Goal: Task Accomplishment & Management: Use online tool/utility

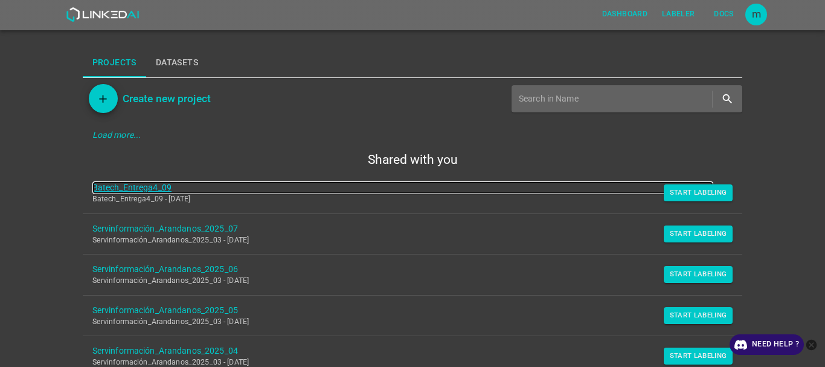
click at [136, 188] on link "Batech_Entrega4_09" at bounding box center [402, 187] width 621 height 13
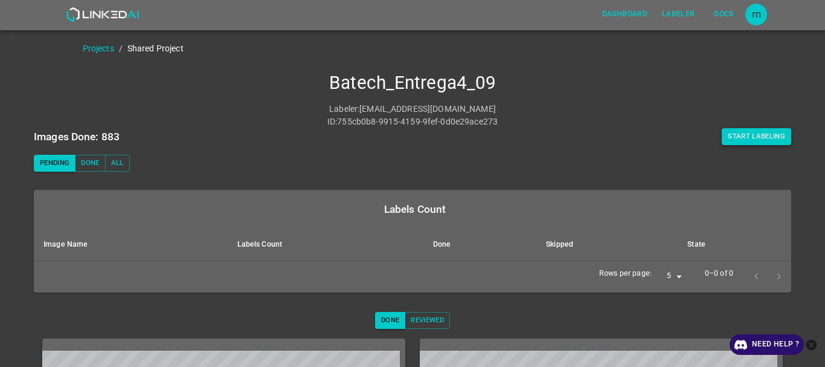
click at [738, 129] on button "Start Labeling" at bounding box center [756, 136] width 69 height 17
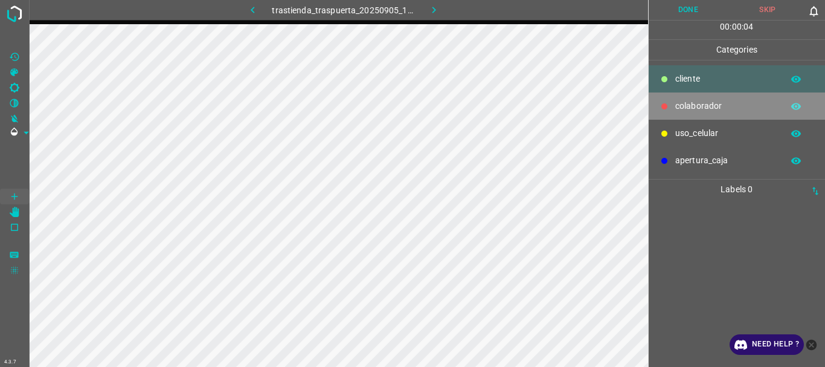
click at [682, 103] on p "colaborador" at bounding box center [725, 106] width 101 height 13
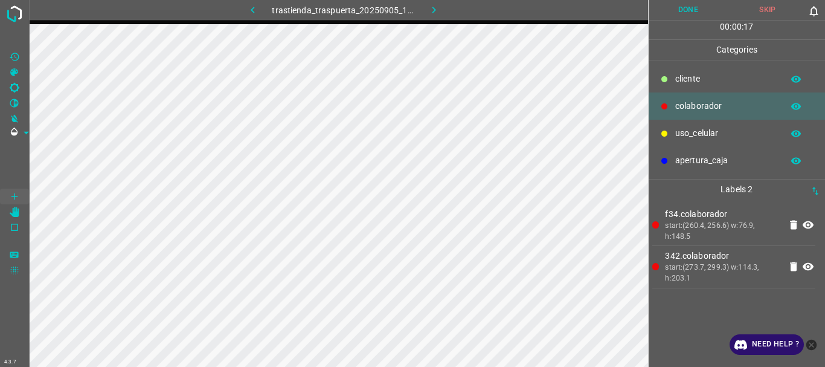
click at [672, 141] on div "uso_celular" at bounding box center [736, 133] width 177 height 27
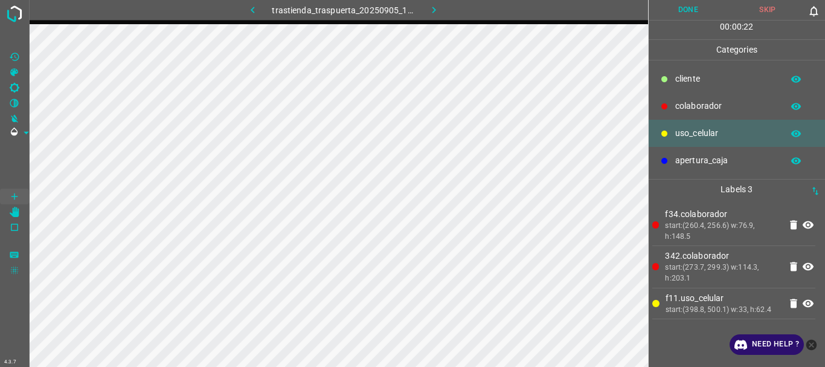
click at [692, 107] on p "colaborador" at bounding box center [725, 106] width 101 height 13
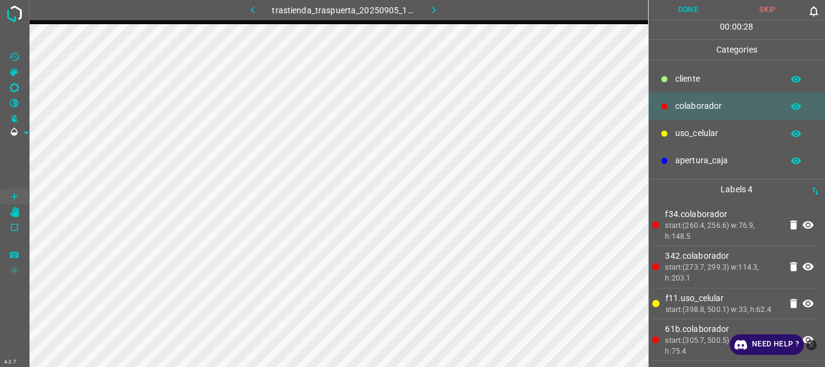
click at [664, 11] on button "Done" at bounding box center [688, 10] width 80 height 20
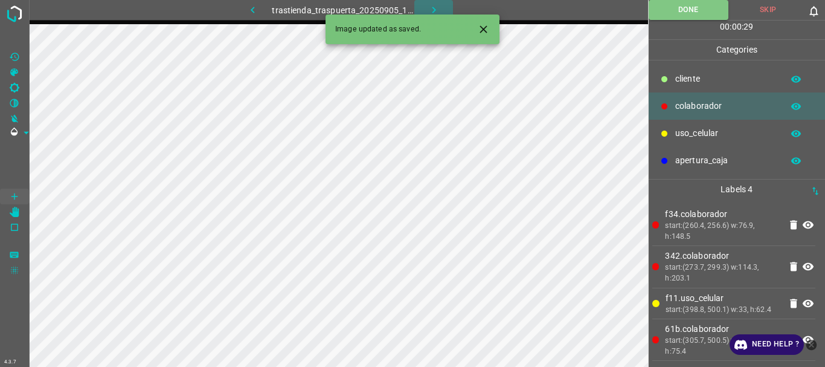
click at [428, 8] on icon "button" at bounding box center [434, 10] width 13 height 13
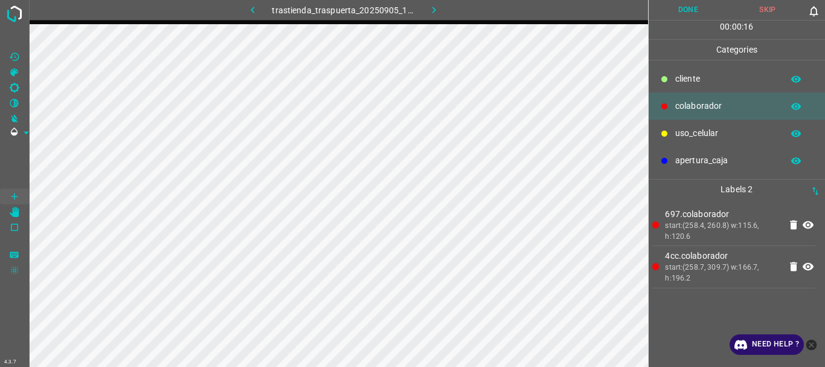
click at [694, 134] on p "uso_celular" at bounding box center [725, 133] width 101 height 13
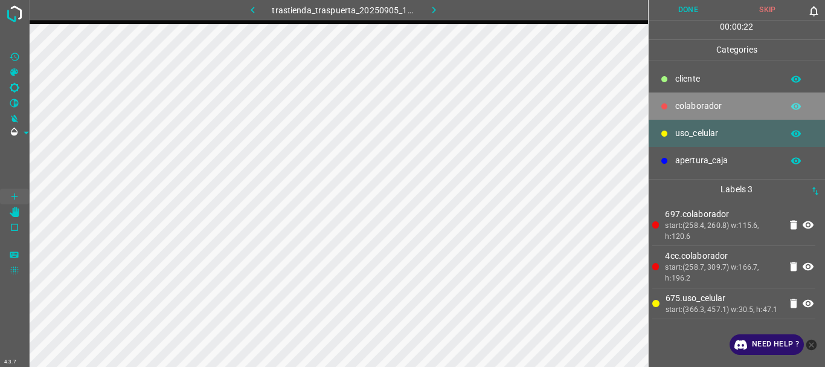
click at [691, 106] on p "colaborador" at bounding box center [725, 106] width 101 height 13
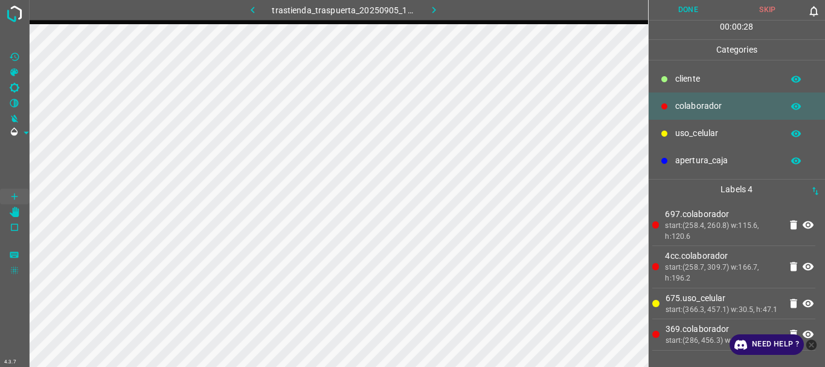
click at [680, 14] on button "Done" at bounding box center [688, 10] width 80 height 20
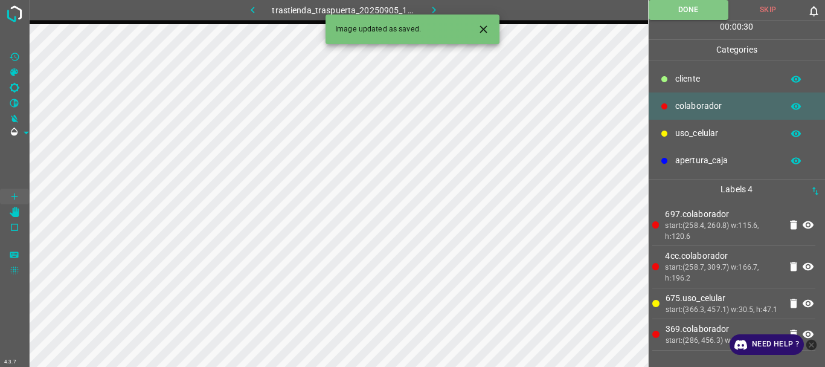
click at [435, 11] on icon "button" at bounding box center [434, 10] width 13 height 13
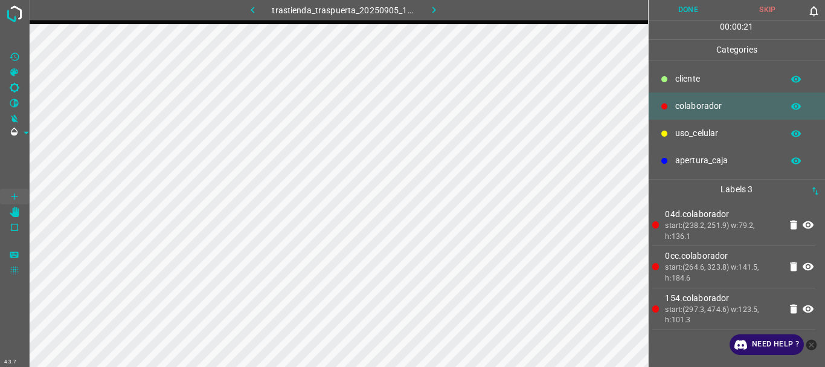
click at [680, 9] on button "Done" at bounding box center [688, 10] width 80 height 20
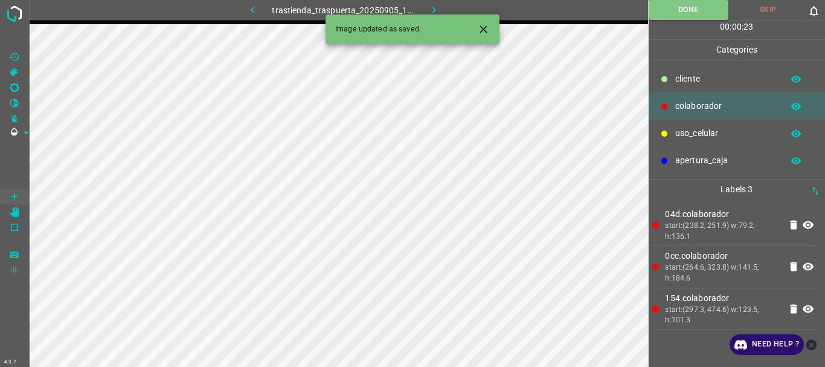
click at [428, 6] on icon "button" at bounding box center [434, 10] width 13 height 13
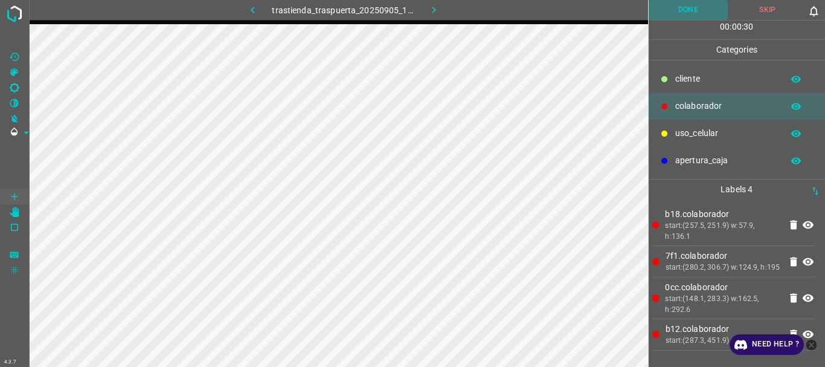
drag, startPoint x: 702, startPoint y: 10, endPoint x: 695, endPoint y: 11, distance: 6.8
click at [700, 10] on button "Done" at bounding box center [688, 10] width 80 height 20
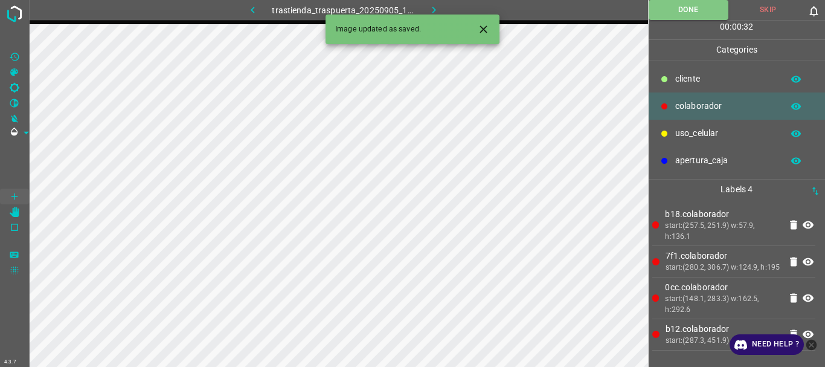
click at [438, 6] on icon "button" at bounding box center [434, 10] width 13 height 13
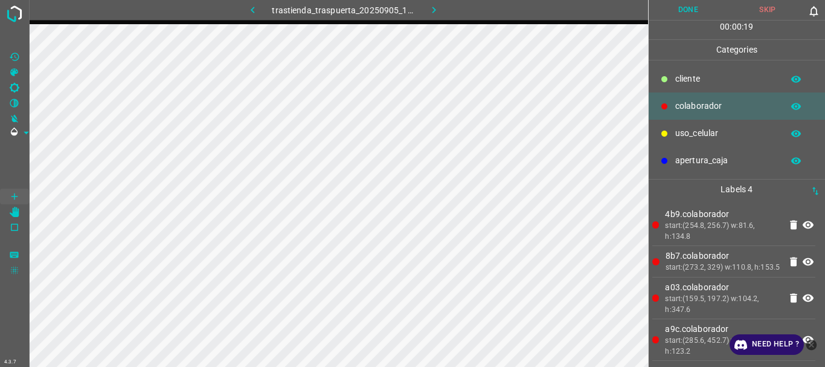
click at [673, 14] on button "Done" at bounding box center [688, 10] width 80 height 20
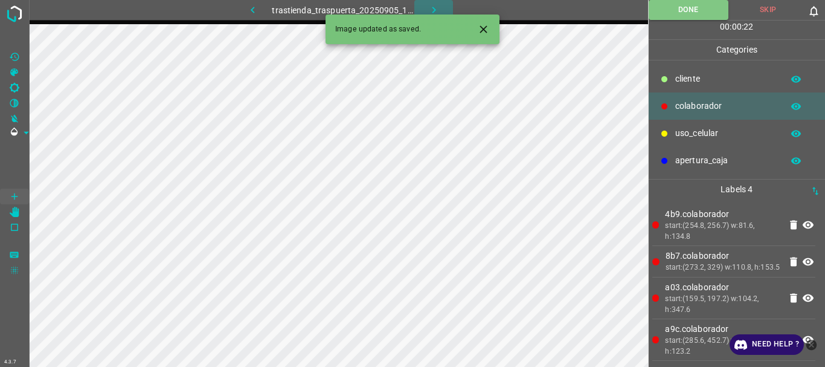
click at [432, 4] on icon "button" at bounding box center [434, 10] width 13 height 13
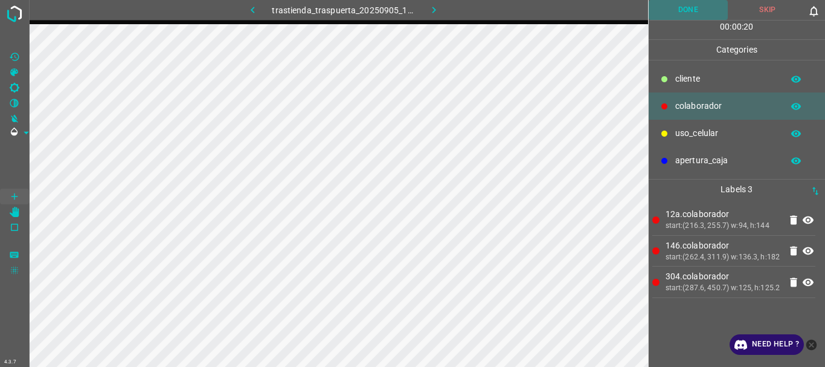
click at [684, 6] on button "Done" at bounding box center [688, 10] width 80 height 20
click at [438, 7] on icon "button" at bounding box center [434, 10] width 13 height 13
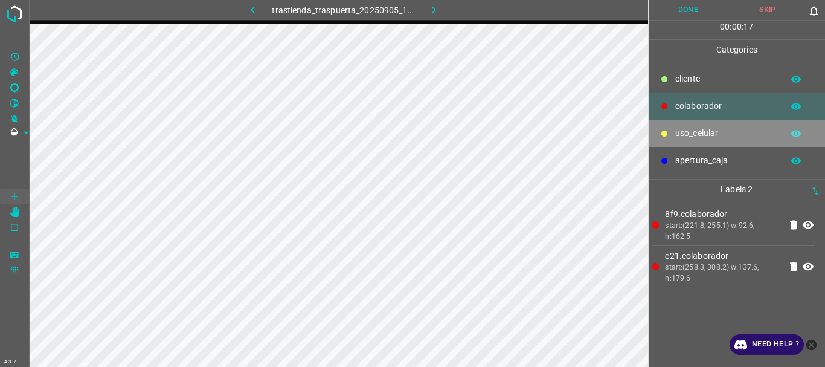
click at [673, 136] on div "uso_celular" at bounding box center [736, 133] width 177 height 27
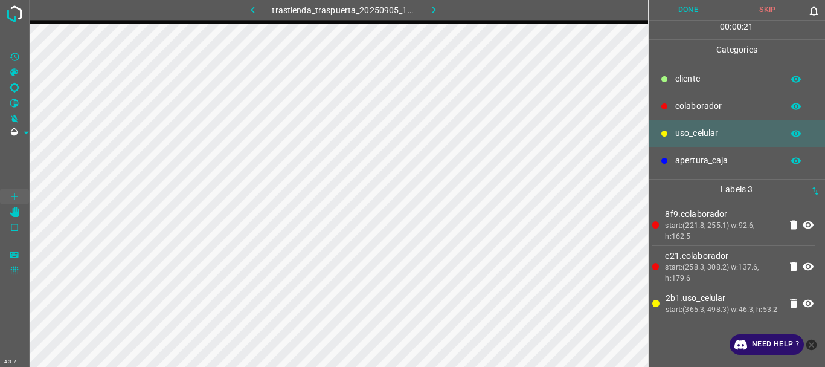
click at [681, 103] on p "colaborador" at bounding box center [725, 106] width 101 height 13
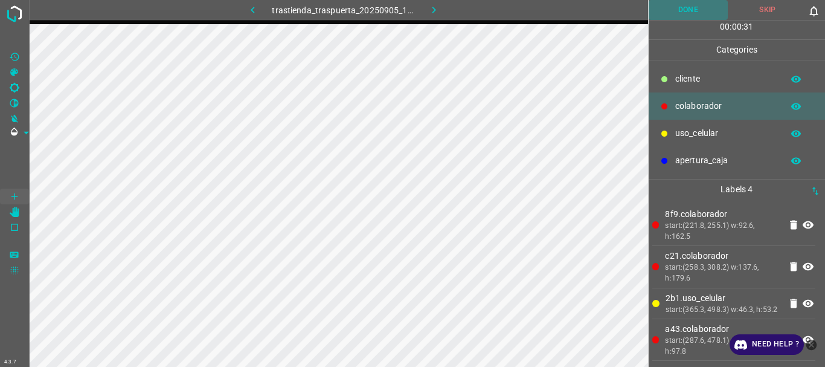
click at [688, 7] on button "Done" at bounding box center [688, 10] width 80 height 20
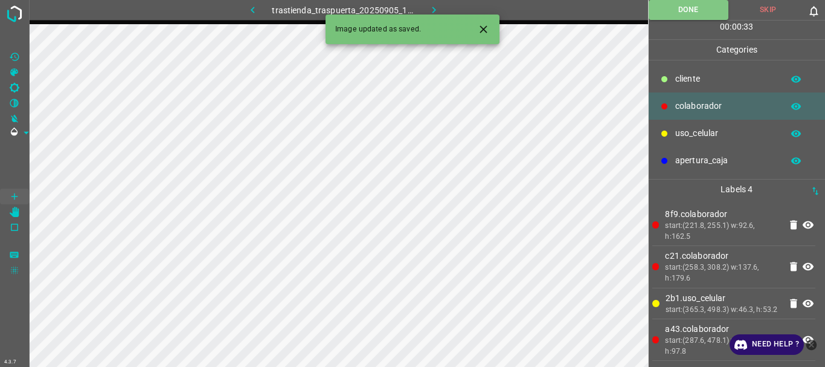
click at [433, 8] on icon "button" at bounding box center [434, 10] width 4 height 7
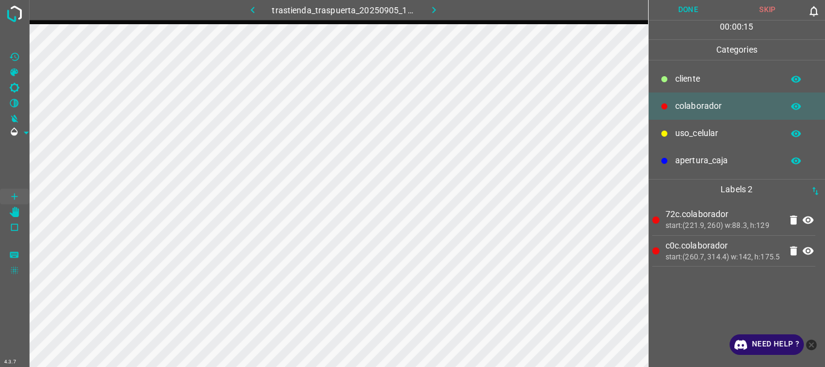
click at [702, 134] on p "uso_celular" at bounding box center [725, 133] width 101 height 13
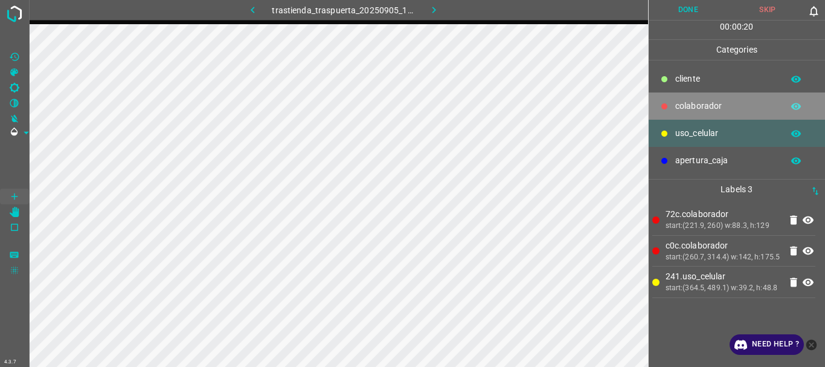
click at [682, 104] on p "colaborador" at bounding box center [725, 106] width 101 height 13
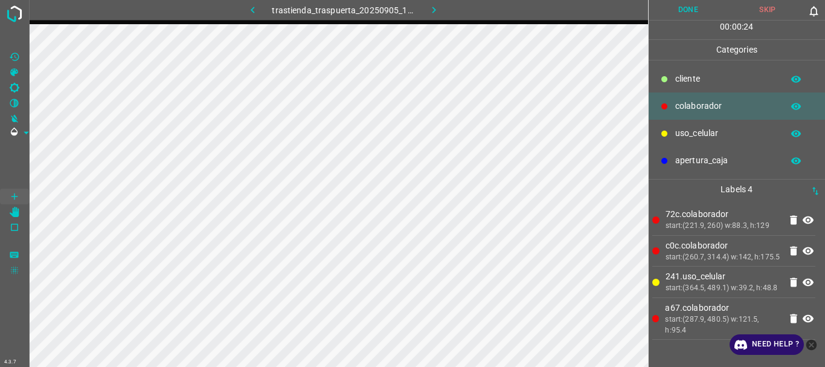
click at [685, 6] on button "Done" at bounding box center [688, 10] width 80 height 20
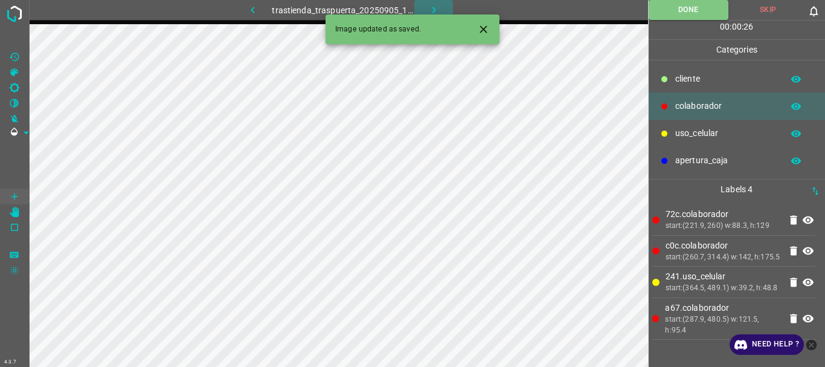
click at [428, 7] on icon "button" at bounding box center [434, 10] width 13 height 13
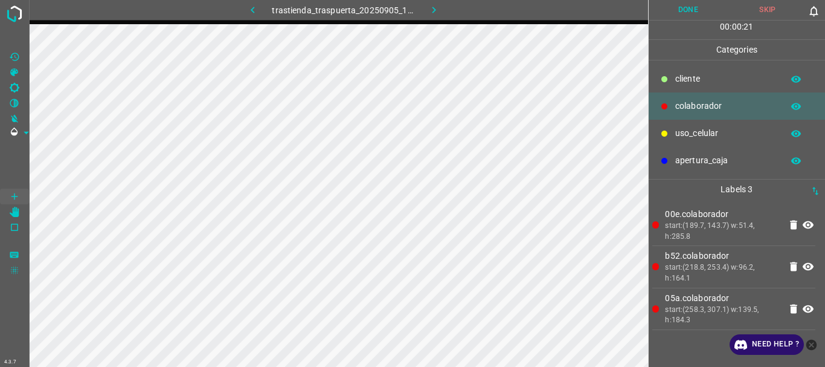
click at [716, 127] on p "uso_celular" at bounding box center [725, 133] width 101 height 13
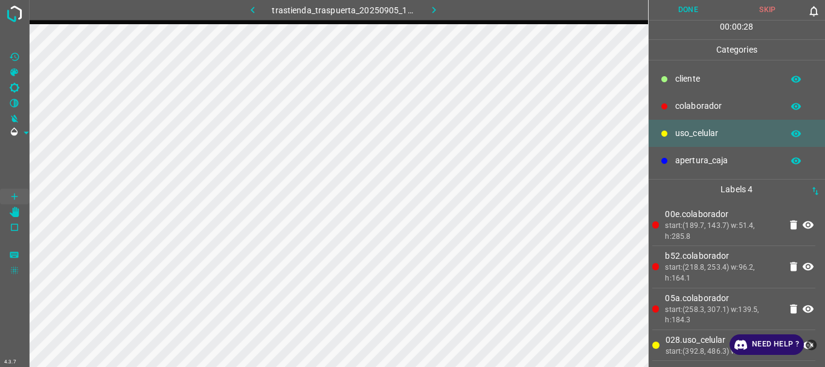
click at [691, 106] on p "colaborador" at bounding box center [725, 106] width 101 height 13
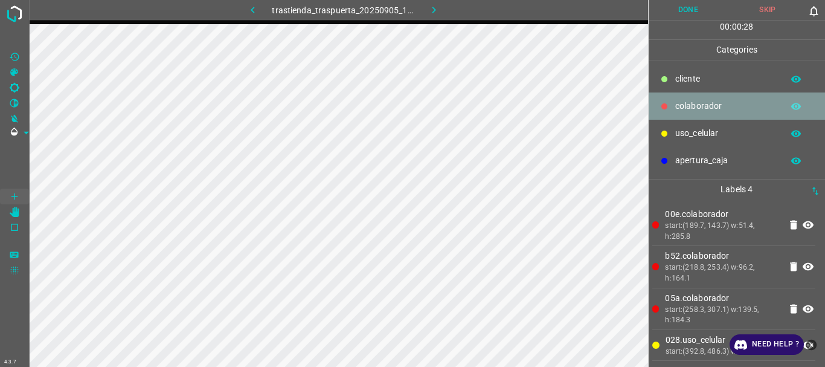
click at [691, 106] on p "colaborador" at bounding box center [725, 106] width 101 height 13
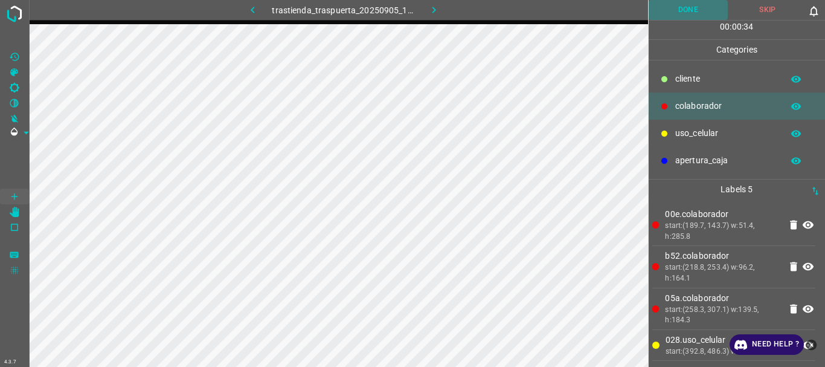
click at [677, 13] on button "Done" at bounding box center [688, 10] width 80 height 20
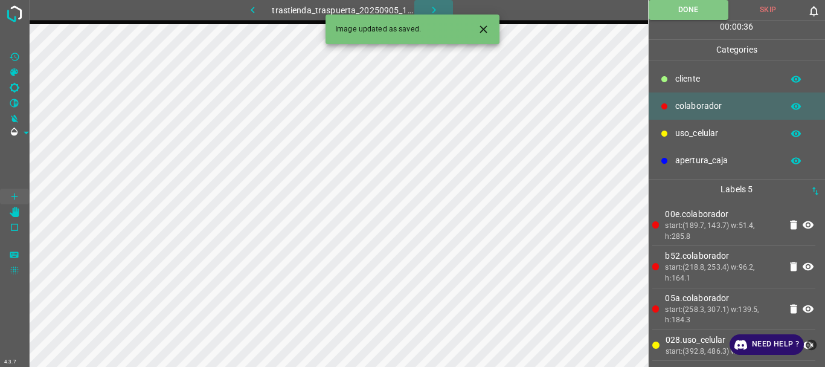
click at [434, 10] on icon "button" at bounding box center [434, 10] width 13 height 13
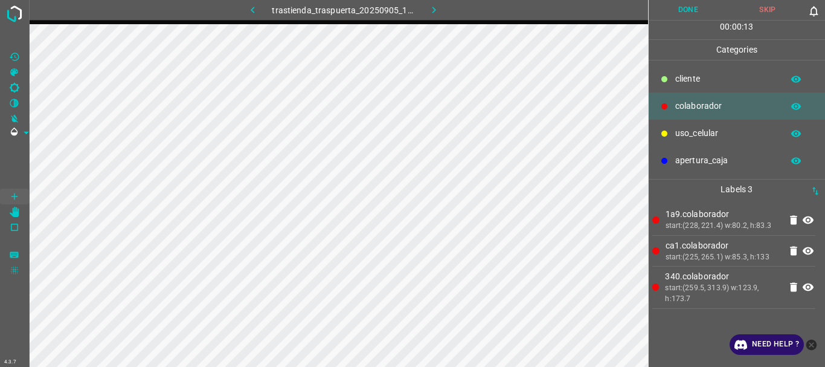
click at [711, 132] on p "uso_celular" at bounding box center [725, 133] width 101 height 13
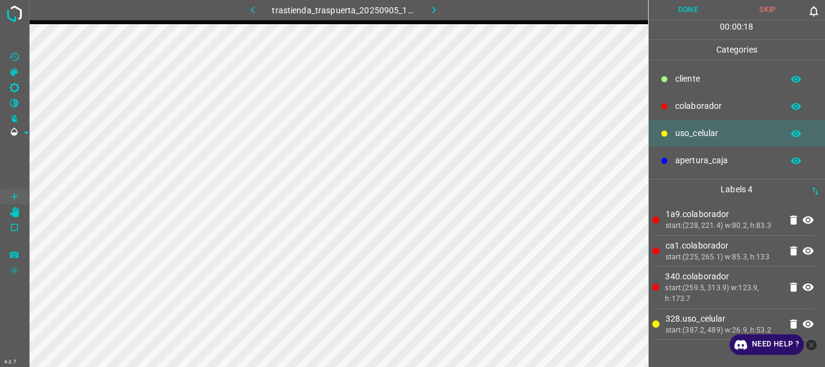
click at [661, 86] on div "cliente" at bounding box center [736, 78] width 177 height 27
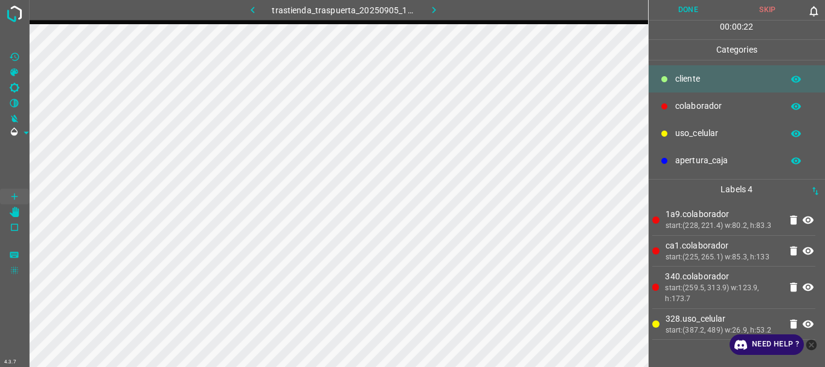
click at [688, 127] on p "uso_celular" at bounding box center [725, 133] width 101 height 13
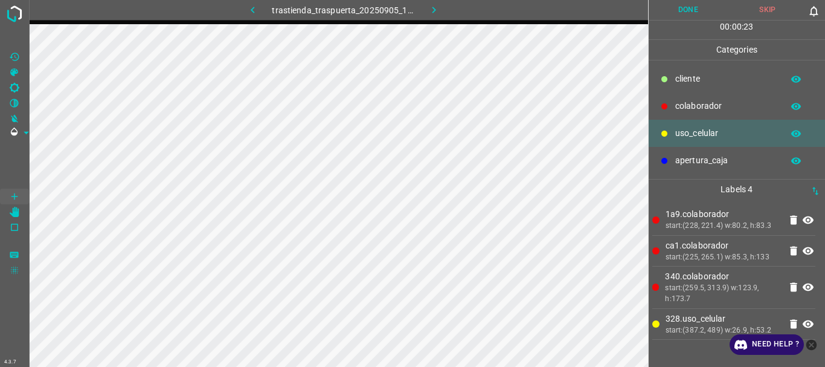
click at [695, 102] on p "colaborador" at bounding box center [725, 106] width 101 height 13
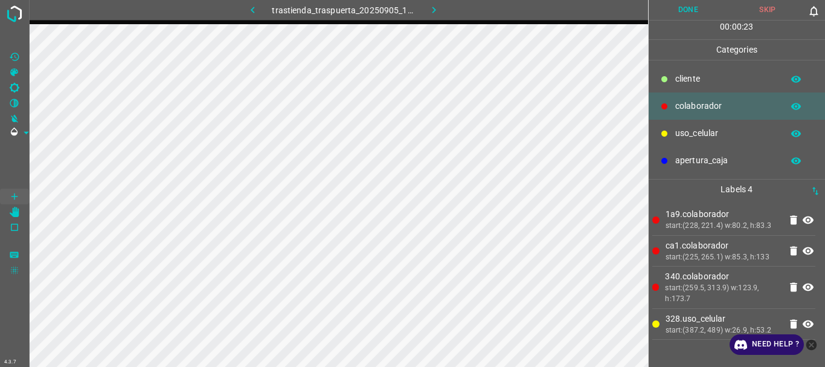
click at [696, 102] on p "colaborador" at bounding box center [725, 106] width 101 height 13
click at [698, 10] on button "Done" at bounding box center [688, 10] width 80 height 20
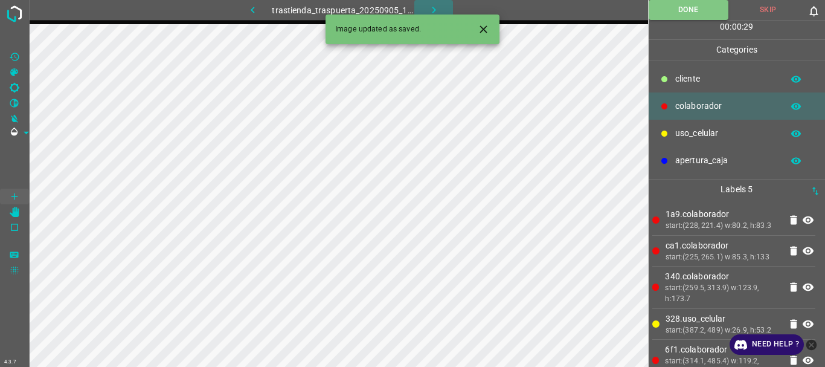
click at [429, 5] on icon "button" at bounding box center [434, 10] width 13 height 13
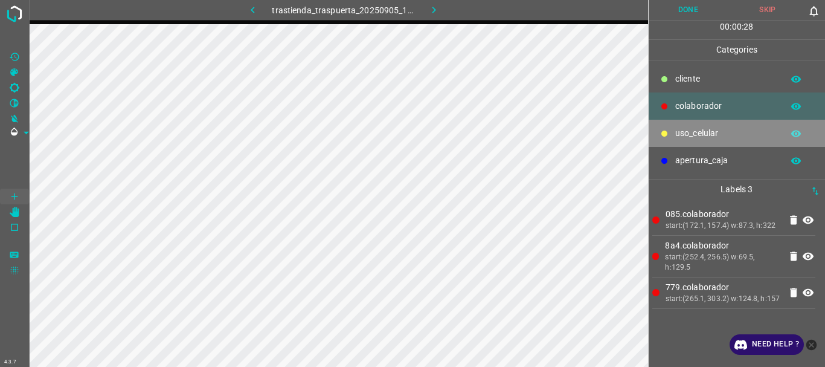
click at [700, 133] on p "uso_celular" at bounding box center [725, 133] width 101 height 13
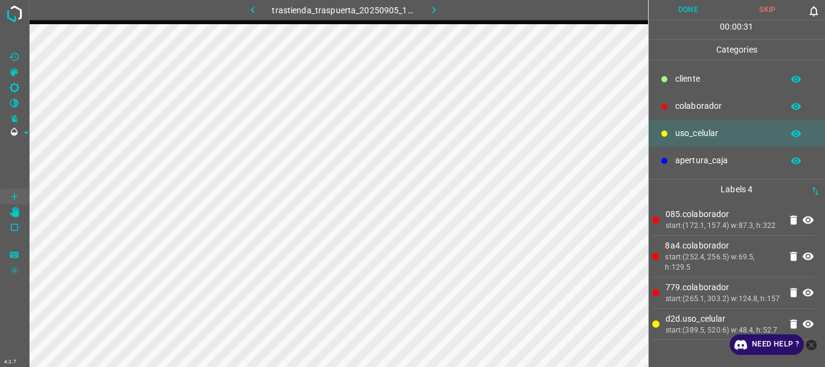
click at [680, 108] on p "colaborador" at bounding box center [725, 106] width 101 height 13
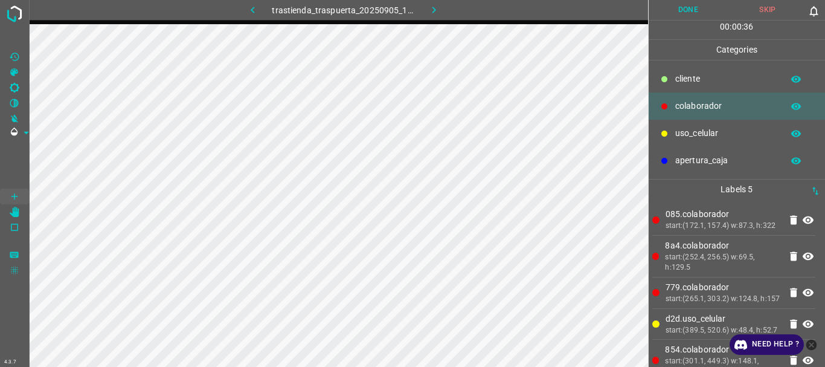
click at [690, 11] on button "Done" at bounding box center [688, 10] width 80 height 20
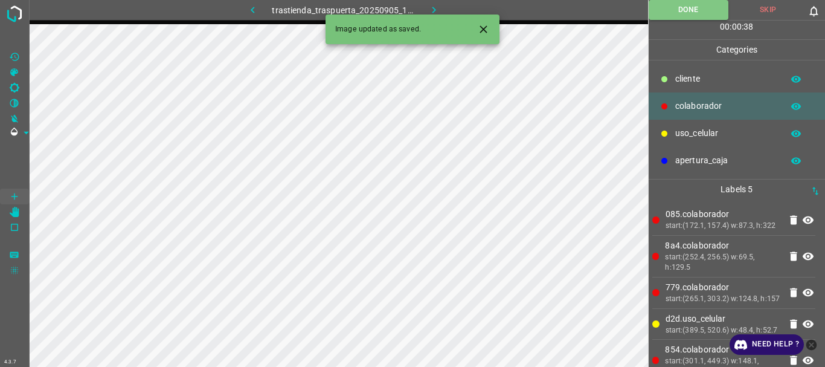
click at [431, 2] on button "button" at bounding box center [433, 10] width 39 height 20
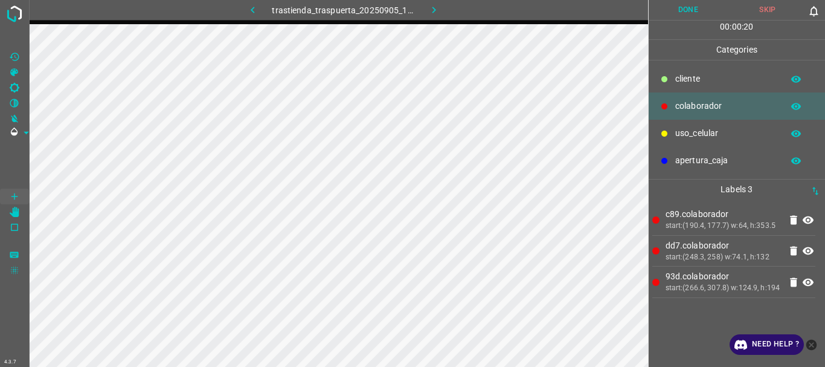
click at [678, 136] on p "uso_celular" at bounding box center [725, 133] width 101 height 13
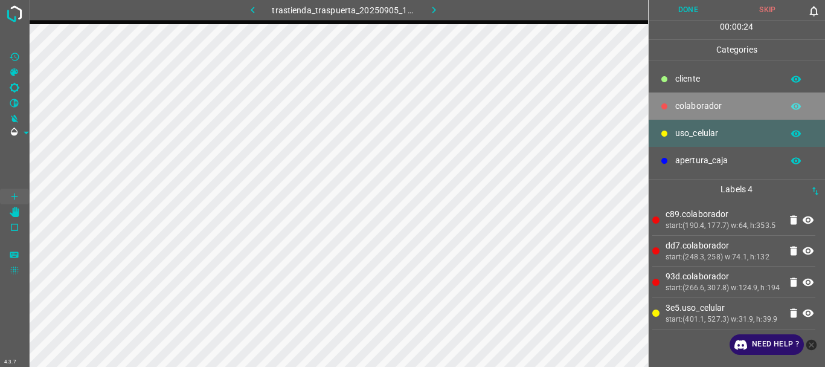
click at [687, 102] on p "colaborador" at bounding box center [725, 106] width 101 height 13
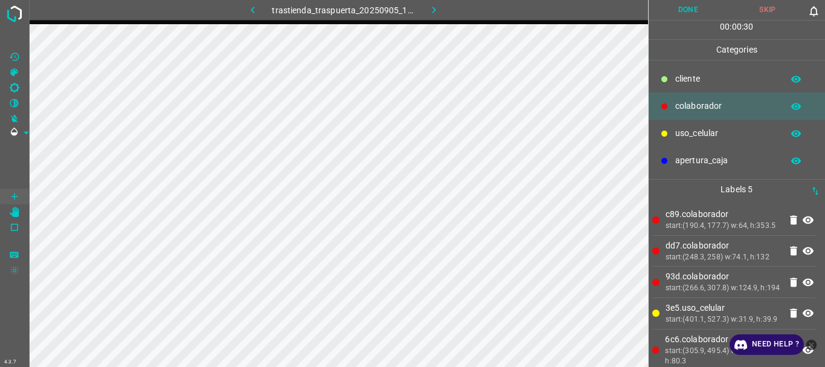
click at [682, 11] on button "Done" at bounding box center [688, 10] width 80 height 20
click at [431, 10] on icon "button" at bounding box center [434, 10] width 13 height 13
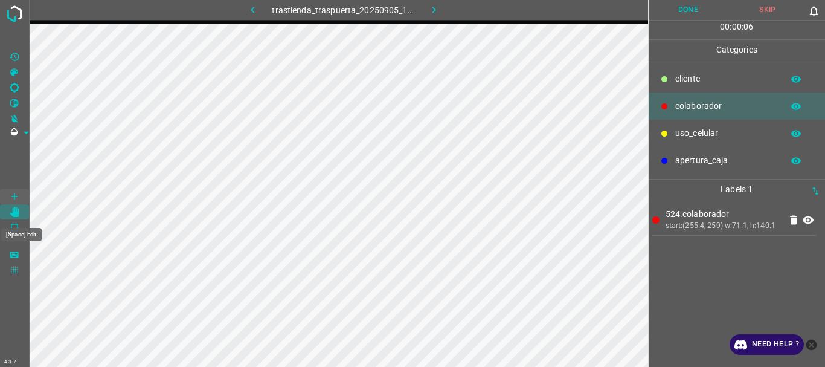
click at [9, 213] on icon "[Space] Edit" at bounding box center [14, 212] width 11 height 11
click at [18, 194] on icon "[Space] Draw" at bounding box center [14, 196] width 11 height 11
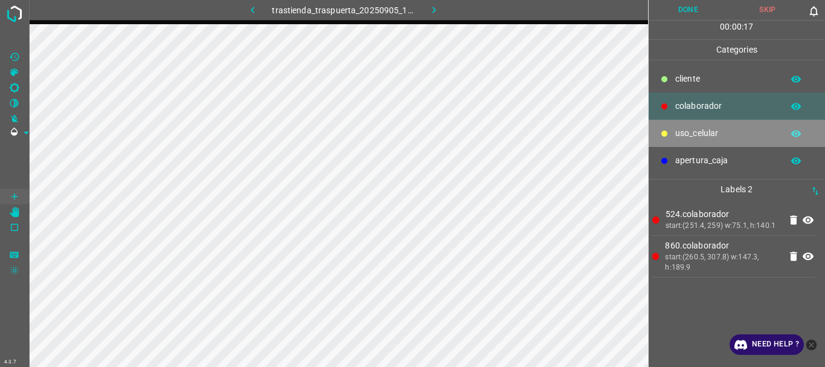
click at [685, 136] on p "uso_celular" at bounding box center [725, 133] width 101 height 13
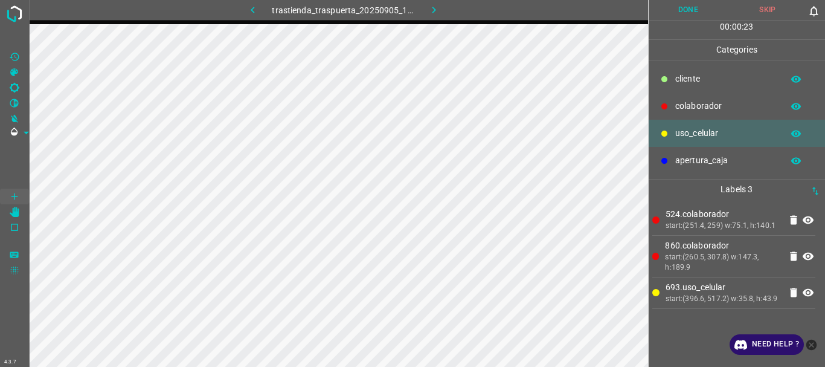
click at [708, 101] on p "colaborador" at bounding box center [725, 106] width 101 height 13
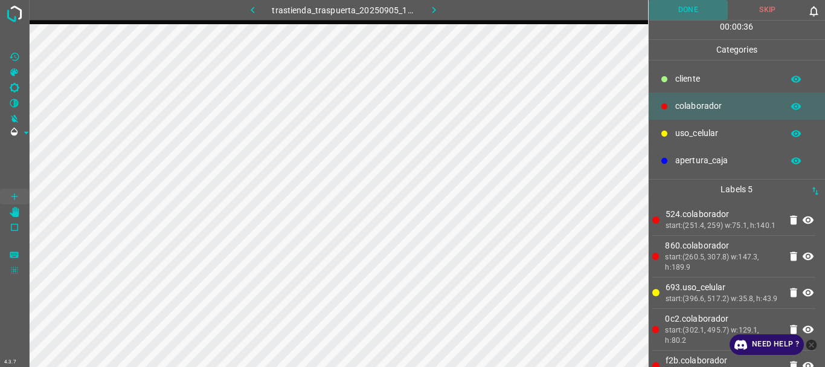
click at [674, 9] on button "Done" at bounding box center [688, 10] width 80 height 20
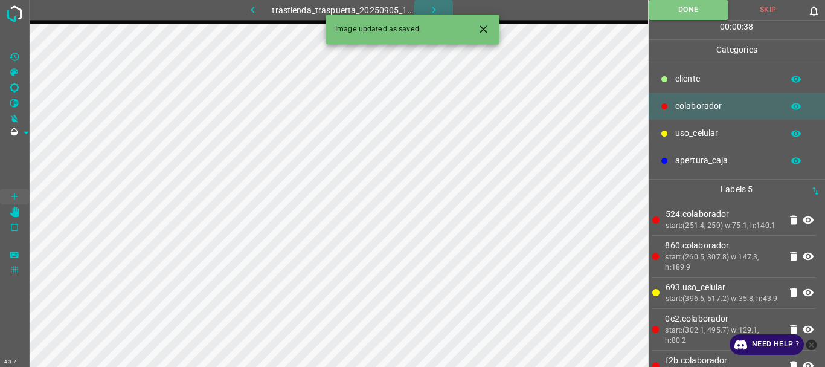
click at [430, 10] on icon "button" at bounding box center [434, 10] width 13 height 13
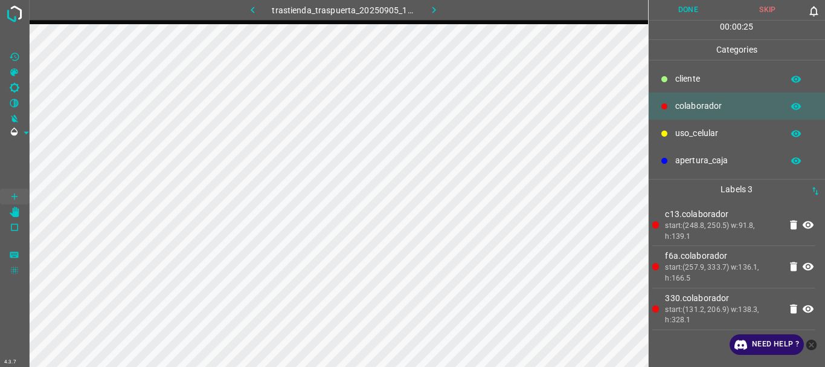
click at [706, 133] on p "uso_celular" at bounding box center [725, 133] width 101 height 13
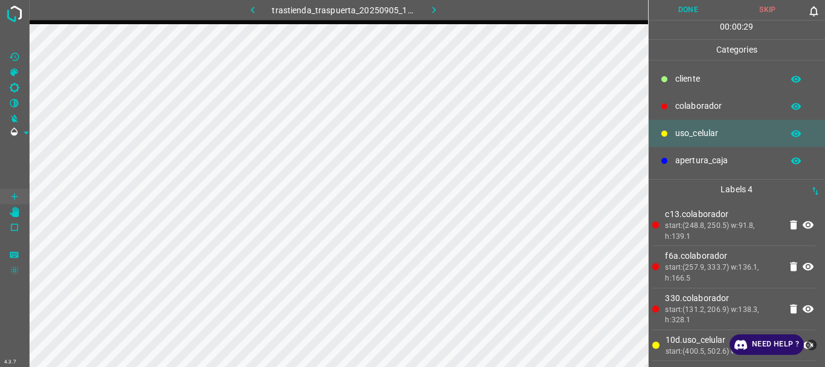
click at [693, 97] on div "colaborador" at bounding box center [736, 105] width 177 height 27
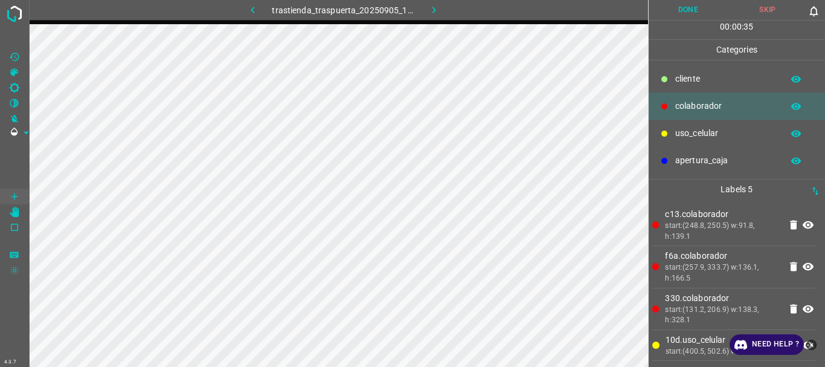
click at [692, 7] on button "Done" at bounding box center [688, 10] width 80 height 20
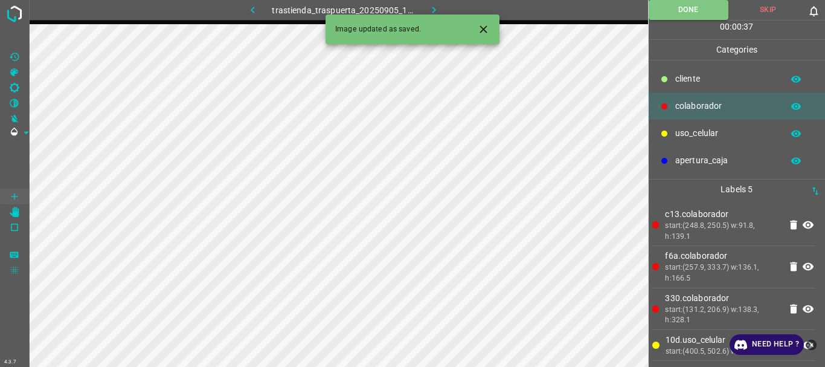
click at [428, 4] on icon "button" at bounding box center [434, 10] width 13 height 13
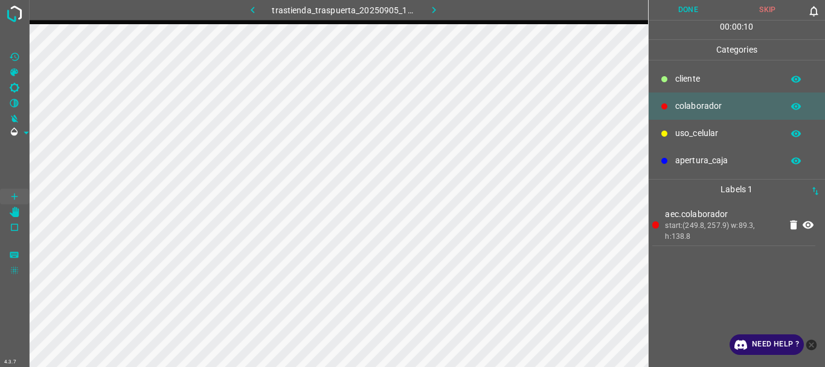
click at [703, 134] on p "uso_celular" at bounding box center [725, 133] width 101 height 13
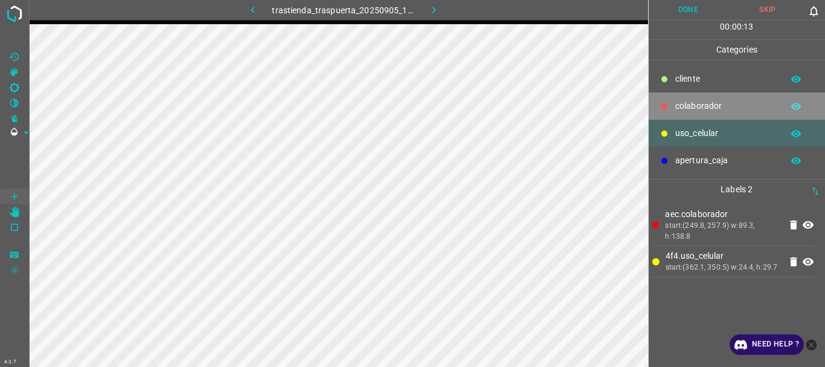
click at [679, 101] on p "colaborador" at bounding box center [725, 106] width 101 height 13
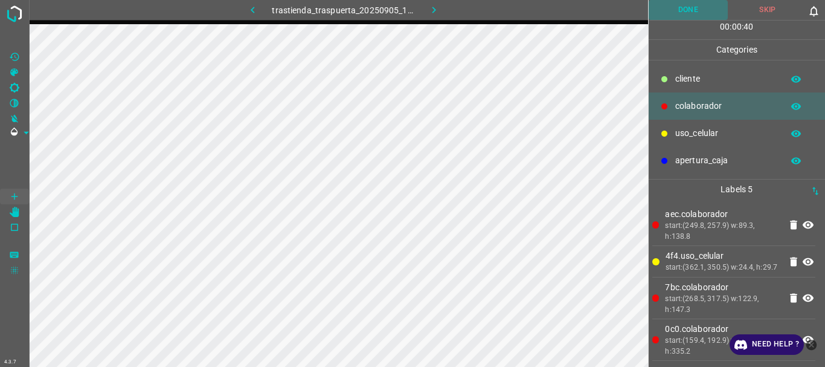
click at [680, 14] on button "Done" at bounding box center [688, 10] width 80 height 20
click at [430, 3] on button "button" at bounding box center [433, 10] width 39 height 20
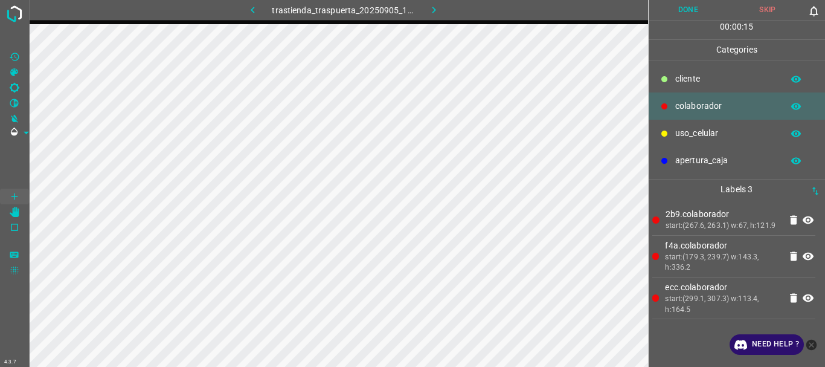
click at [695, 136] on p "uso_celular" at bounding box center [725, 133] width 101 height 13
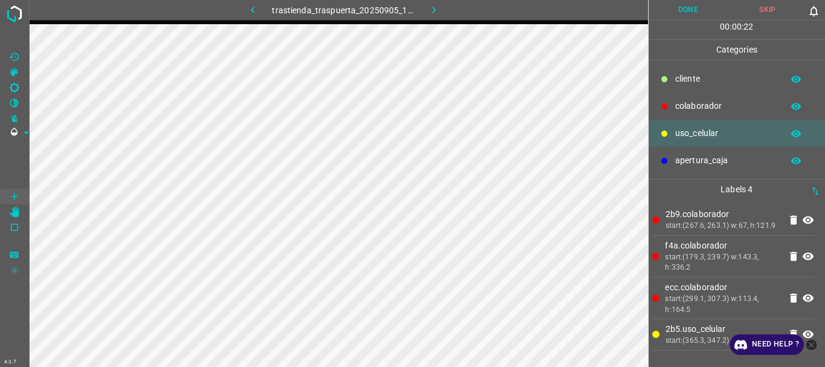
click at [700, 106] on p "colaborador" at bounding box center [725, 106] width 101 height 13
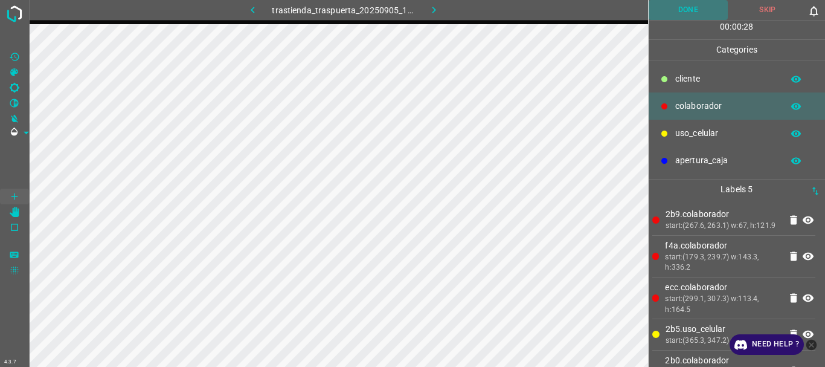
click at [682, 11] on button "Done" at bounding box center [688, 10] width 80 height 20
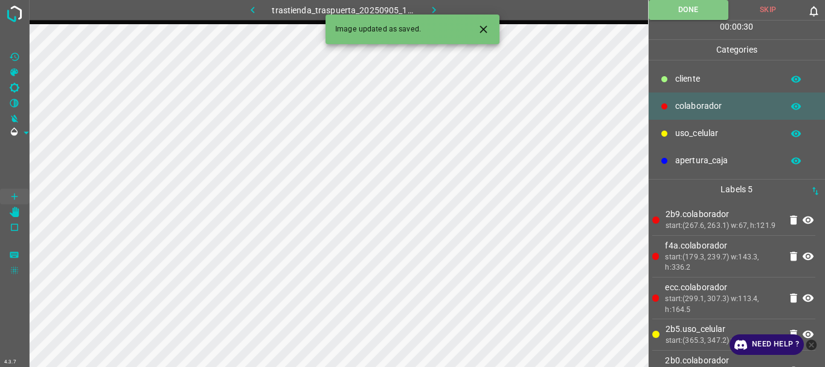
click at [436, 7] on icon "button" at bounding box center [434, 10] width 13 height 13
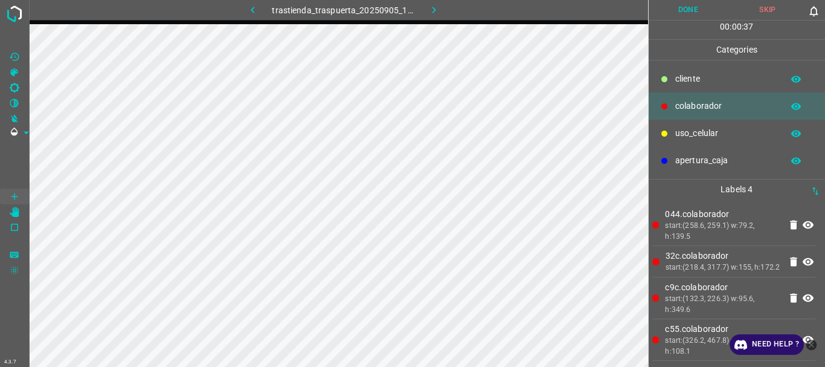
click at [680, 12] on button "Done" at bounding box center [688, 10] width 80 height 20
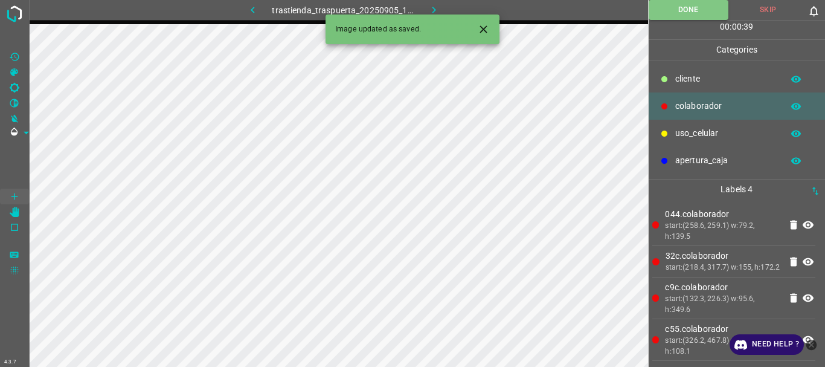
click at [428, 9] on icon "button" at bounding box center [434, 10] width 13 height 13
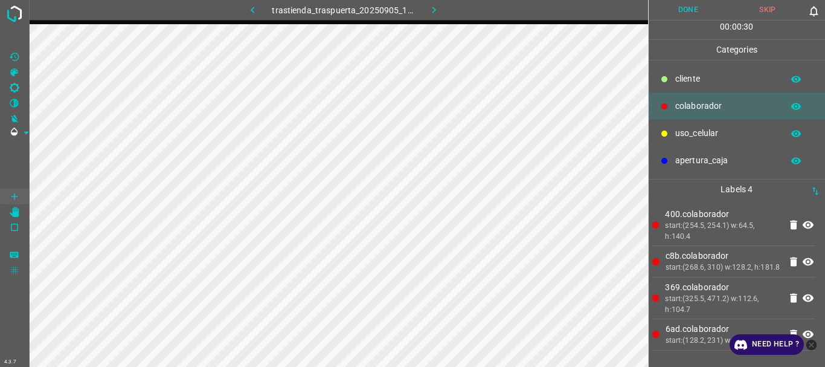
click at [671, 14] on button "Done" at bounding box center [688, 10] width 80 height 20
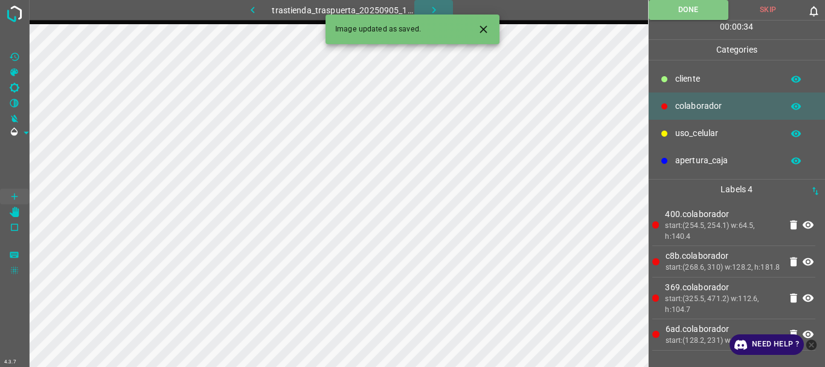
click at [434, 10] on icon "button" at bounding box center [434, 10] width 4 height 7
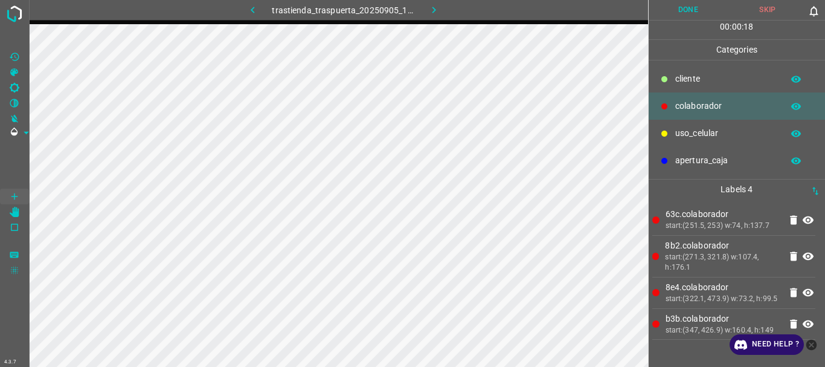
click at [688, 14] on button "Done" at bounding box center [688, 10] width 80 height 20
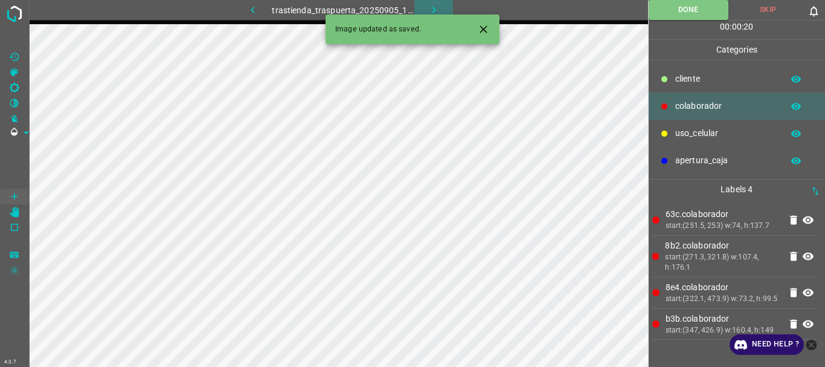
click at [432, 11] on icon "button" at bounding box center [434, 10] width 13 height 13
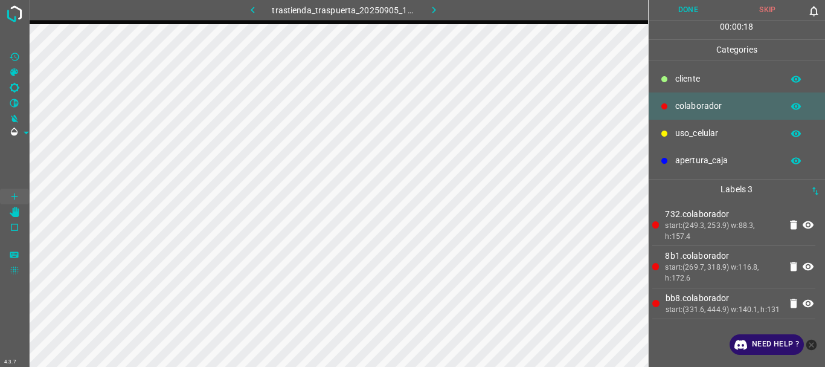
click at [669, 4] on button "Done" at bounding box center [688, 10] width 80 height 20
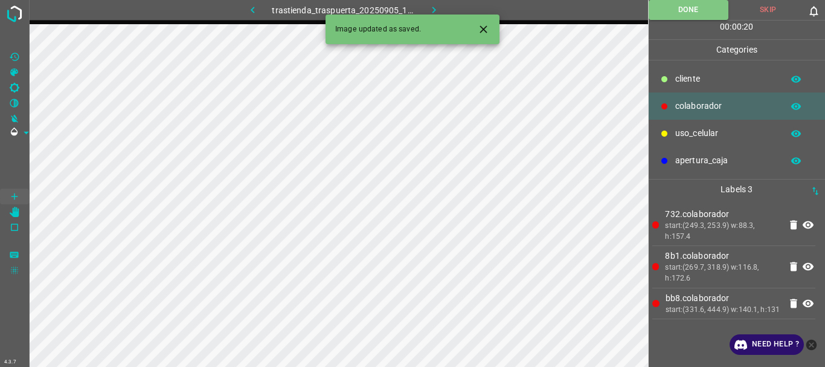
click at [423, 11] on button "button" at bounding box center [433, 10] width 39 height 20
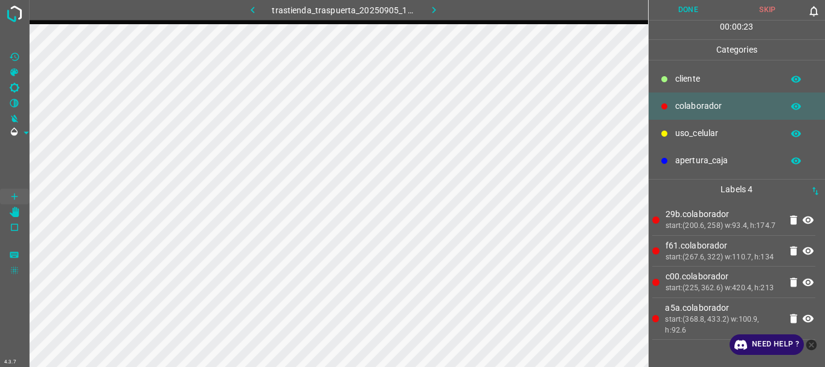
click at [682, 14] on button "Done" at bounding box center [688, 10] width 80 height 20
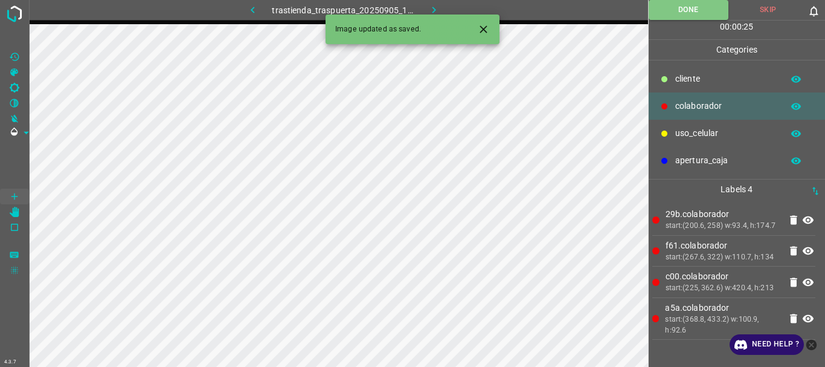
click at [437, 9] on icon "button" at bounding box center [434, 10] width 13 height 13
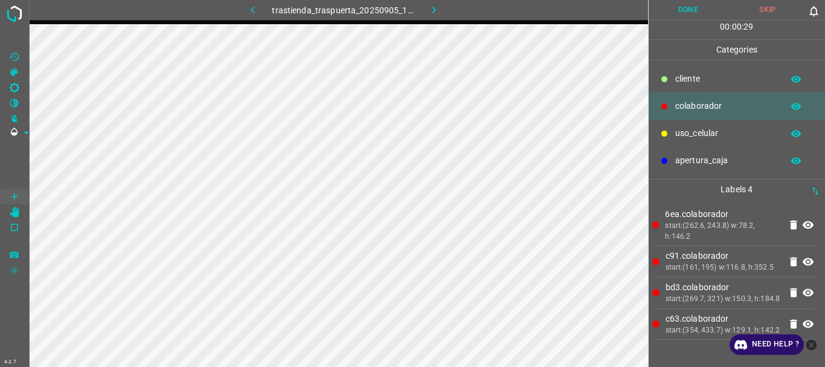
click at [686, 10] on button "Done" at bounding box center [688, 10] width 80 height 20
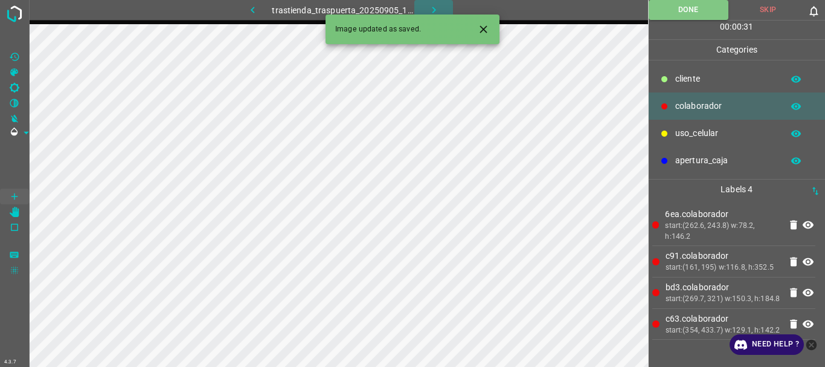
click at [436, 6] on icon "button" at bounding box center [434, 10] width 13 height 13
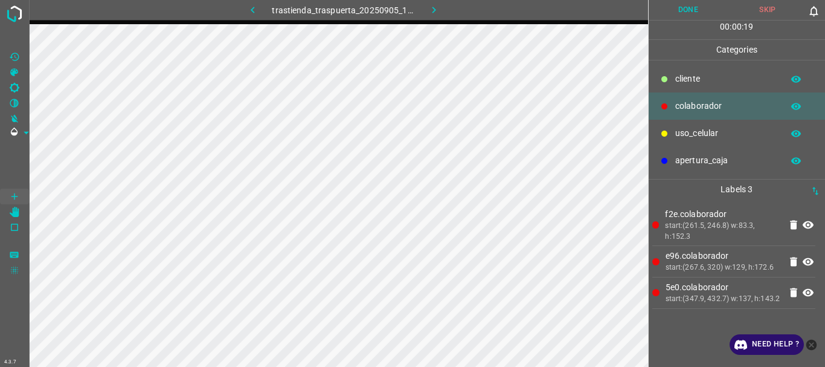
click at [678, 4] on button "Done" at bounding box center [688, 10] width 80 height 20
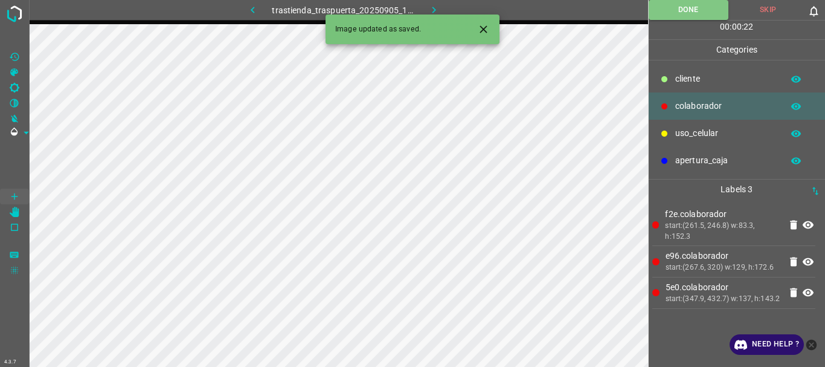
click at [429, 7] on icon "button" at bounding box center [434, 10] width 13 height 13
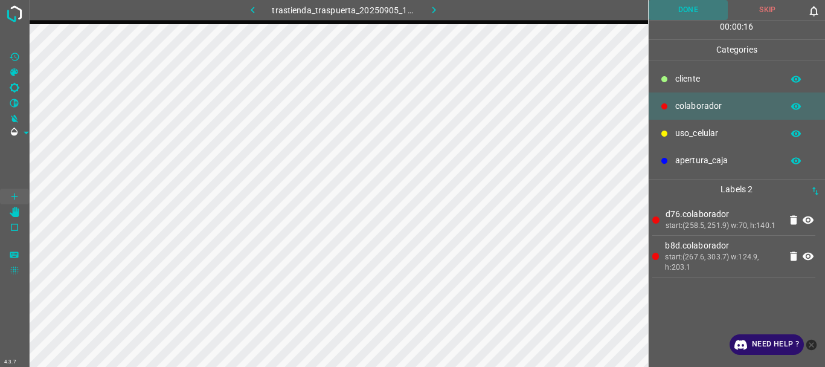
click at [690, 9] on button "Done" at bounding box center [688, 10] width 80 height 20
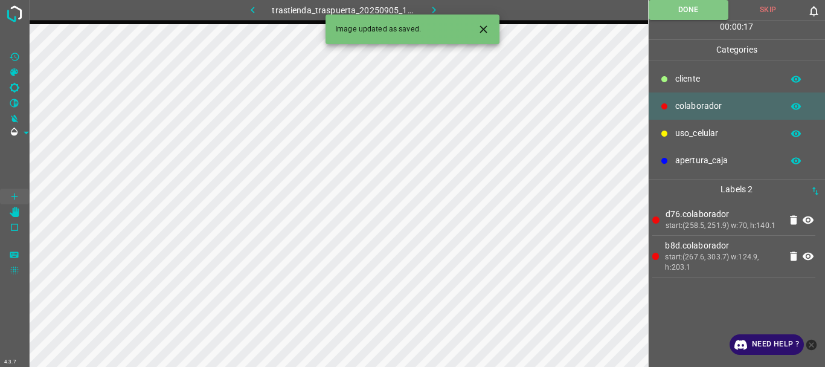
click at [432, 7] on icon "button" at bounding box center [434, 10] width 4 height 7
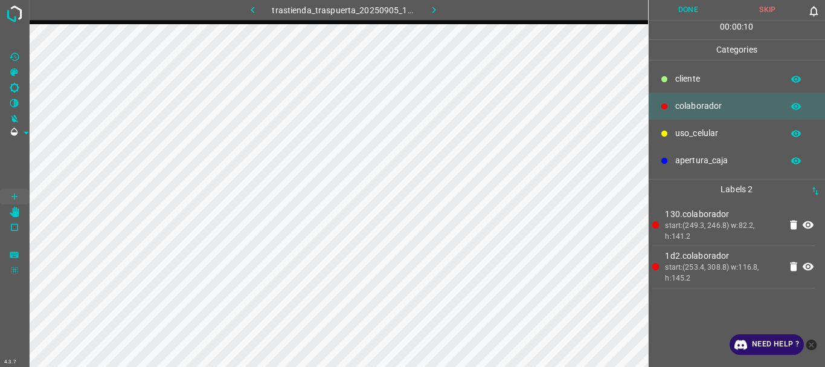
click at [685, 6] on button "Done" at bounding box center [688, 10] width 80 height 20
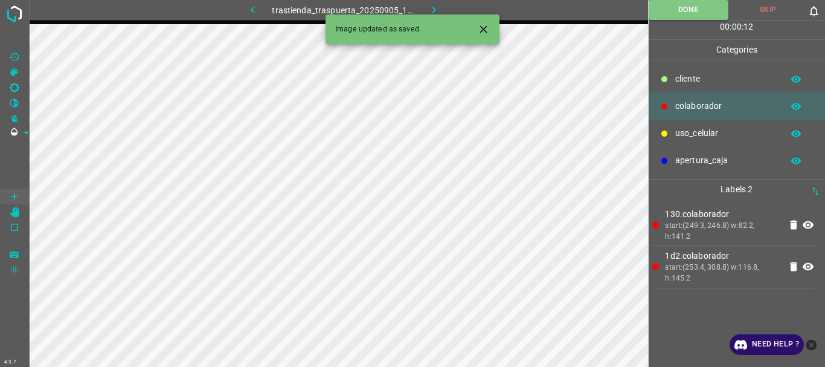
click at [431, 7] on icon "button" at bounding box center [434, 10] width 13 height 13
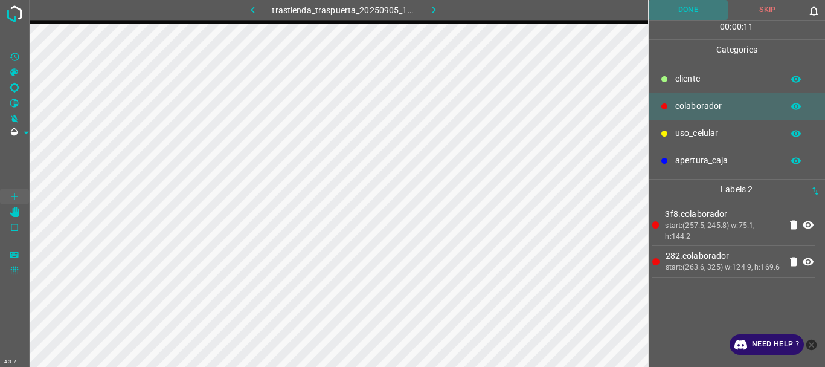
click at [680, 5] on button "Done" at bounding box center [688, 10] width 80 height 20
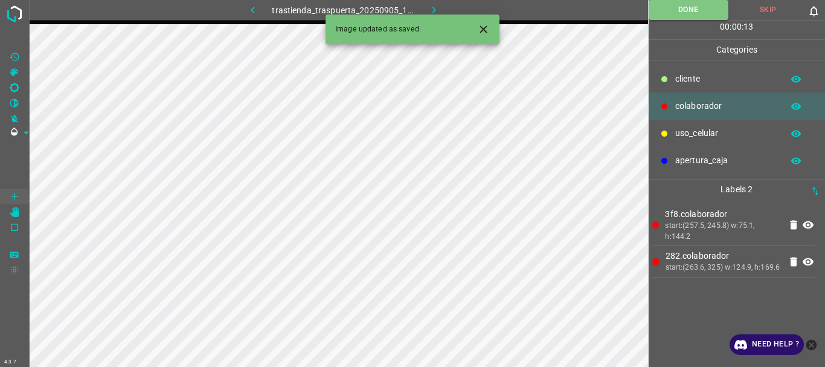
click at [428, 7] on icon "button" at bounding box center [434, 10] width 13 height 13
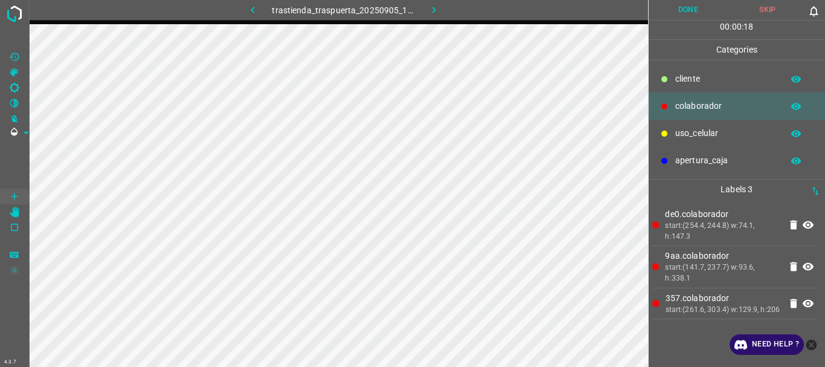
click at [695, 13] on button "Done" at bounding box center [688, 10] width 80 height 20
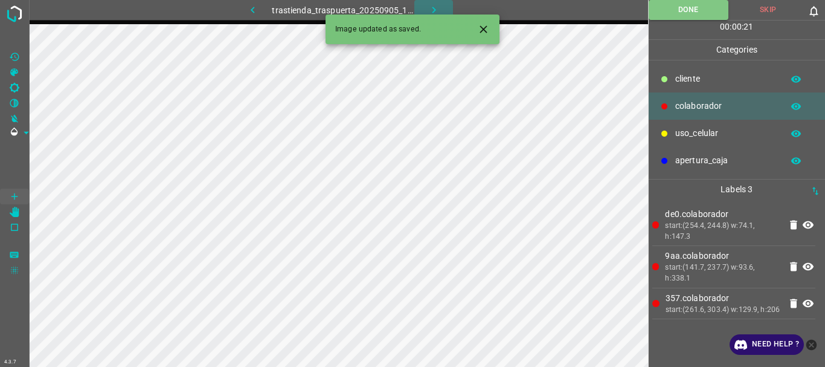
click at [432, 5] on icon "button" at bounding box center [434, 10] width 13 height 13
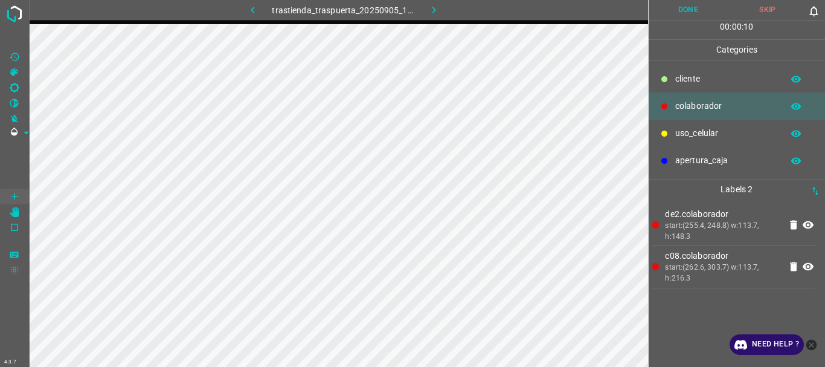
click at [674, 9] on button "Done" at bounding box center [688, 10] width 80 height 20
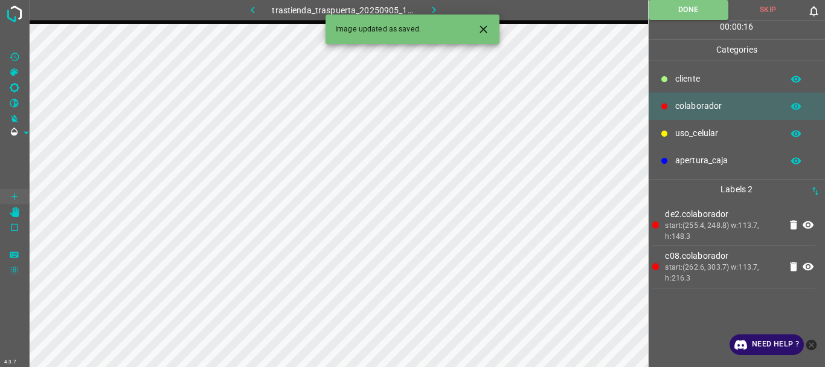
click at [432, 8] on icon "button" at bounding box center [434, 10] width 13 height 13
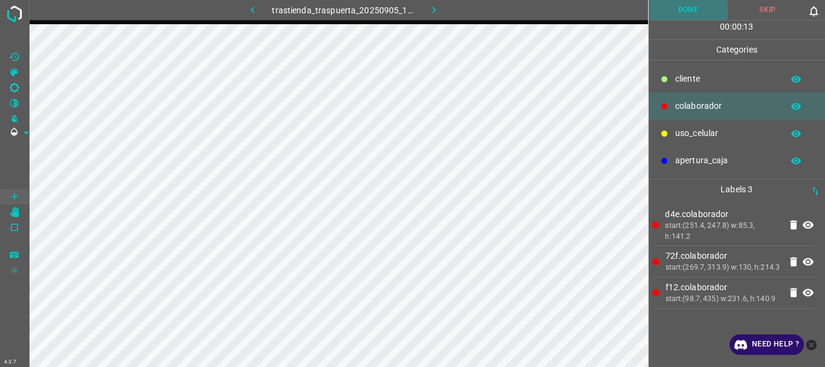
click at [685, 10] on button "Done" at bounding box center [688, 10] width 80 height 20
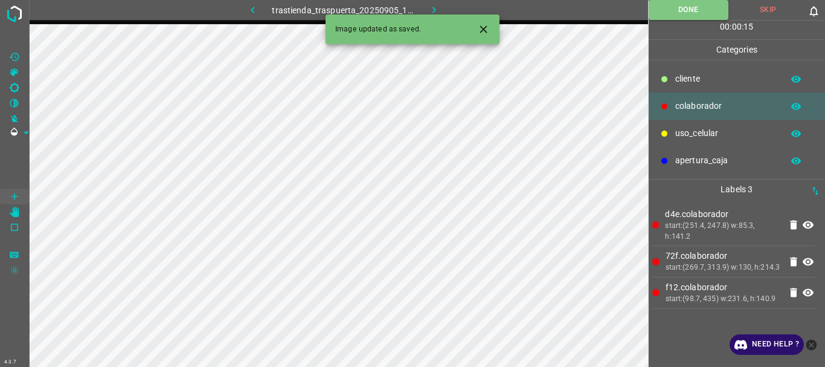
click at [429, 5] on icon "button" at bounding box center [434, 10] width 13 height 13
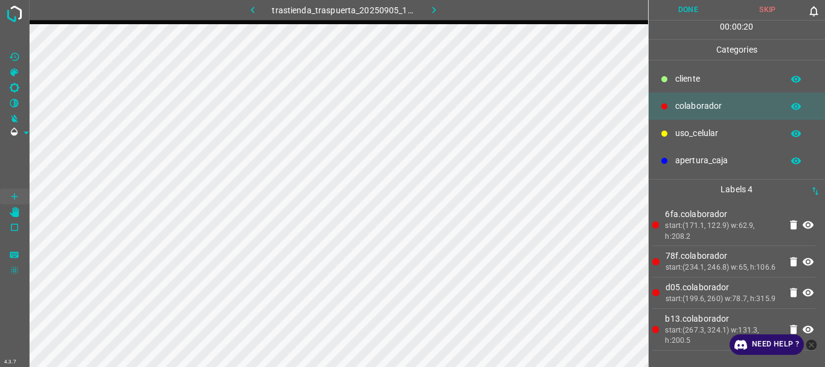
click at [686, 15] on button "Done" at bounding box center [688, 10] width 80 height 20
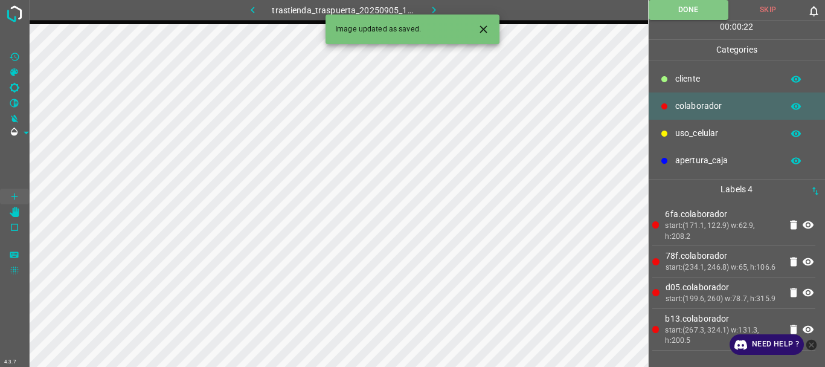
click at [442, 10] on button "button" at bounding box center [433, 10] width 39 height 20
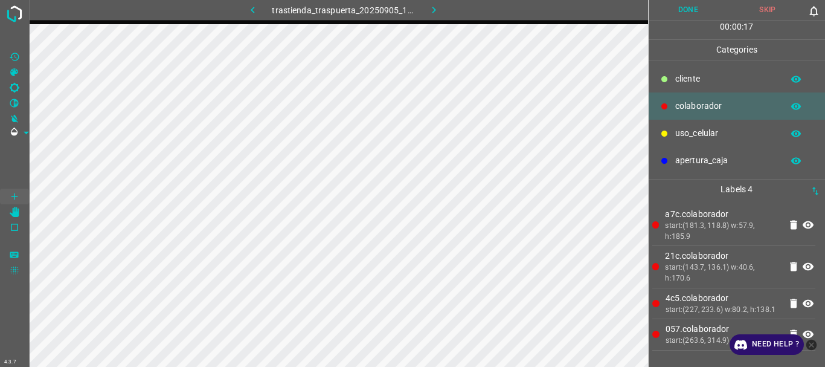
click at [687, 9] on button "Done" at bounding box center [688, 10] width 80 height 20
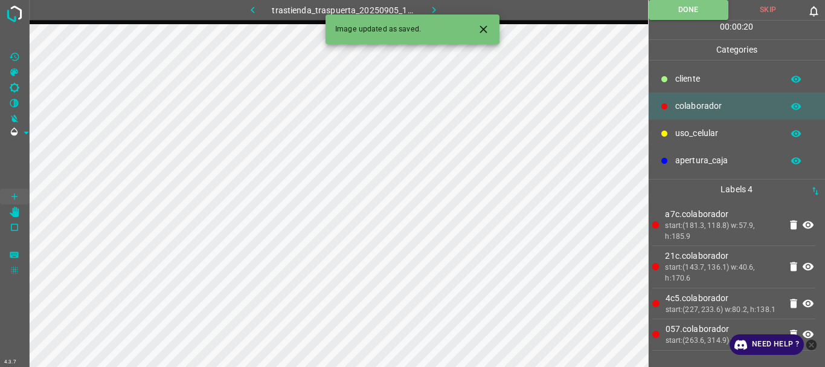
click at [441, 11] on button "button" at bounding box center [433, 10] width 39 height 20
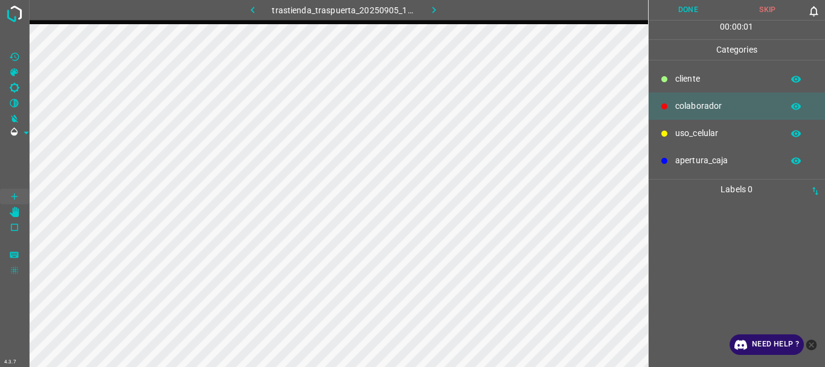
click at [712, 132] on p "uso_celular" at bounding box center [725, 133] width 101 height 13
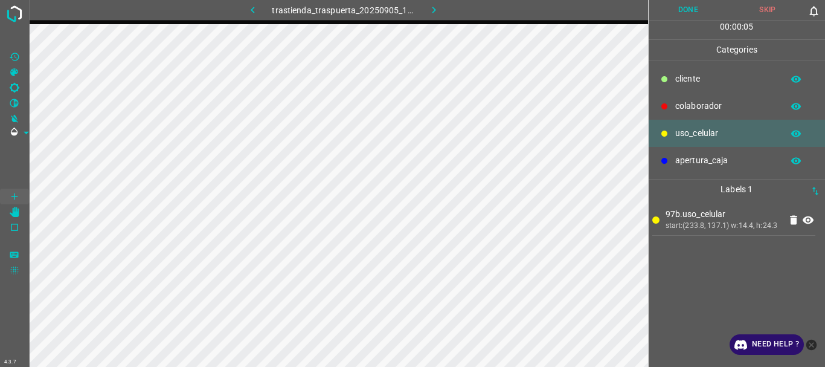
click at [726, 107] on p "colaborador" at bounding box center [725, 106] width 101 height 13
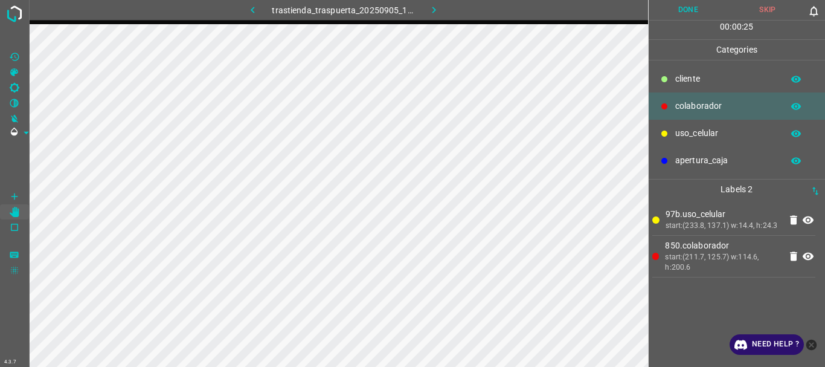
click at [806, 258] on icon at bounding box center [807, 256] width 11 height 8
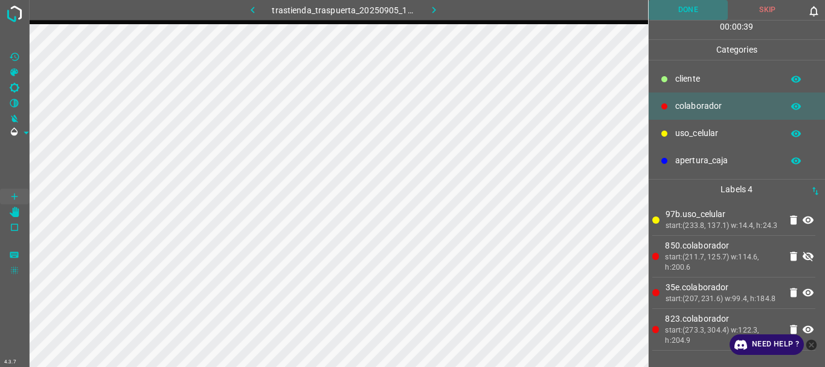
click at [670, 16] on button "Done" at bounding box center [688, 10] width 80 height 20
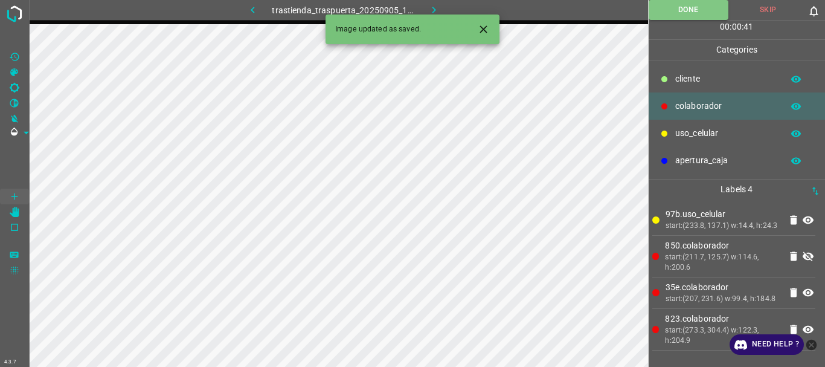
click at [434, 9] on icon "button" at bounding box center [434, 10] width 4 height 7
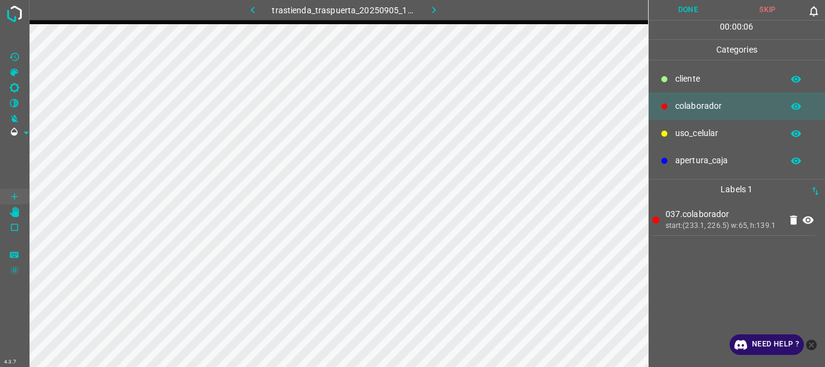
click at [682, 133] on p "uso_celular" at bounding box center [725, 133] width 101 height 13
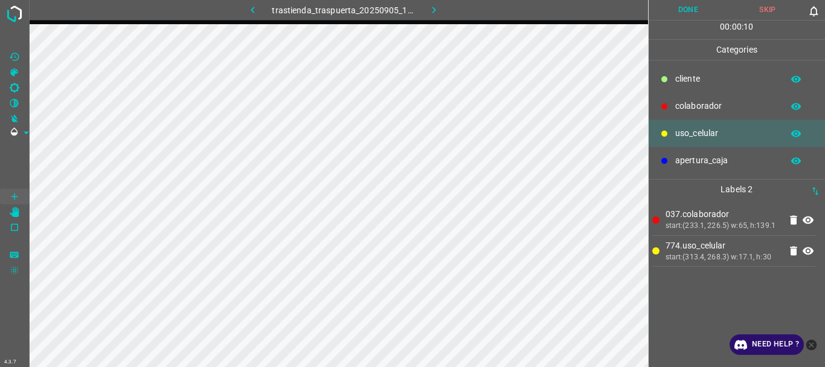
click at [690, 110] on p "colaborador" at bounding box center [725, 106] width 101 height 13
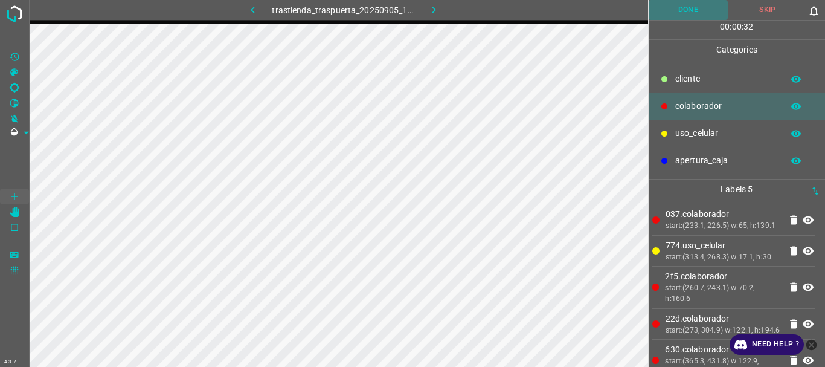
click at [691, 11] on button "Done" at bounding box center [688, 10] width 80 height 20
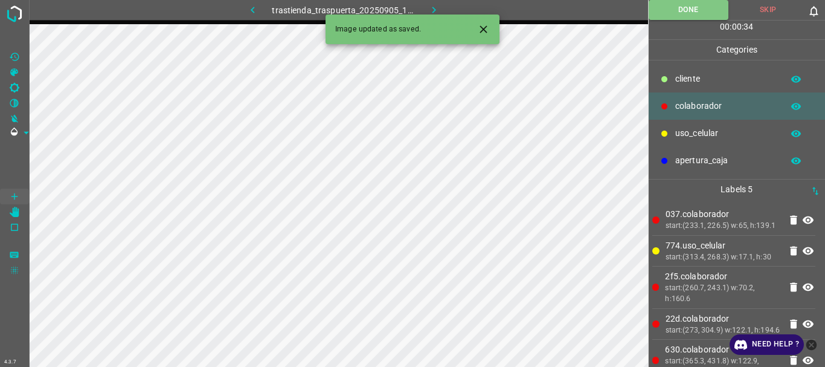
click at [433, 10] on icon "button" at bounding box center [434, 10] width 13 height 13
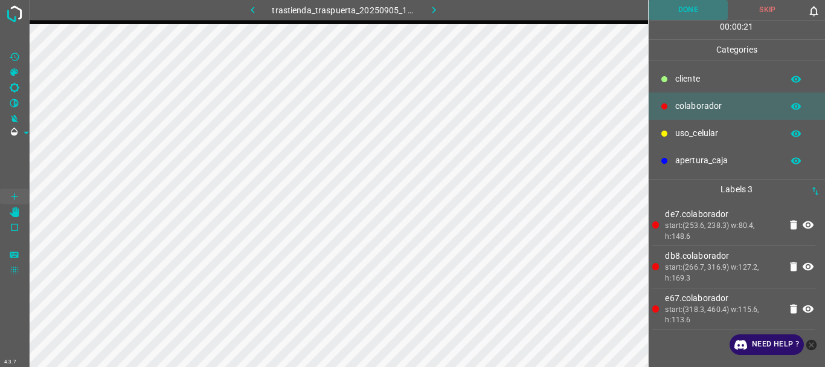
click at [681, 15] on button "Done" at bounding box center [688, 10] width 80 height 20
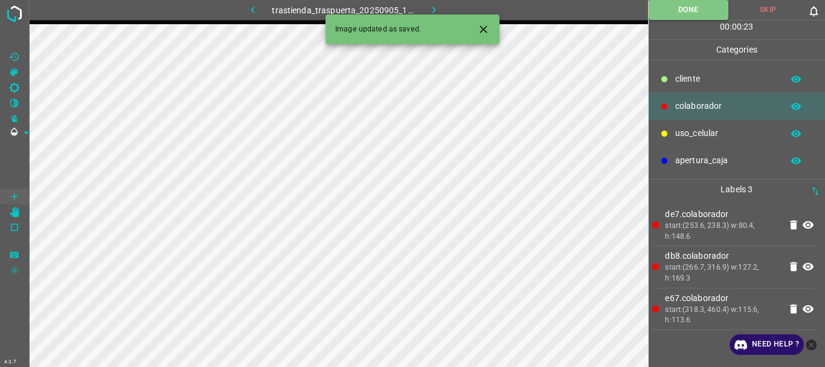
click at [437, 11] on icon "button" at bounding box center [434, 10] width 13 height 13
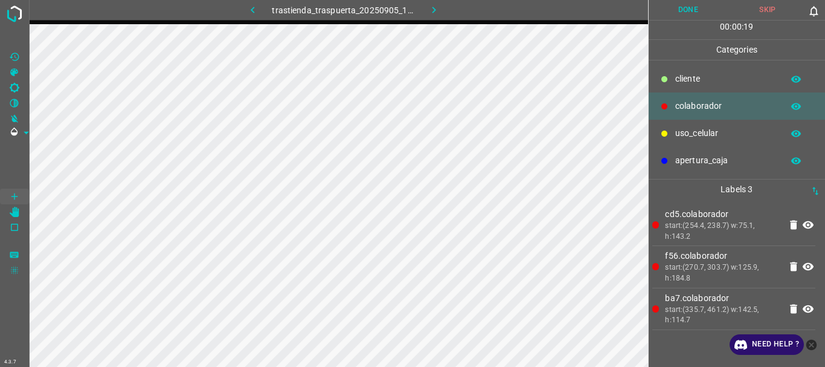
click at [674, 4] on button "Done" at bounding box center [688, 10] width 80 height 20
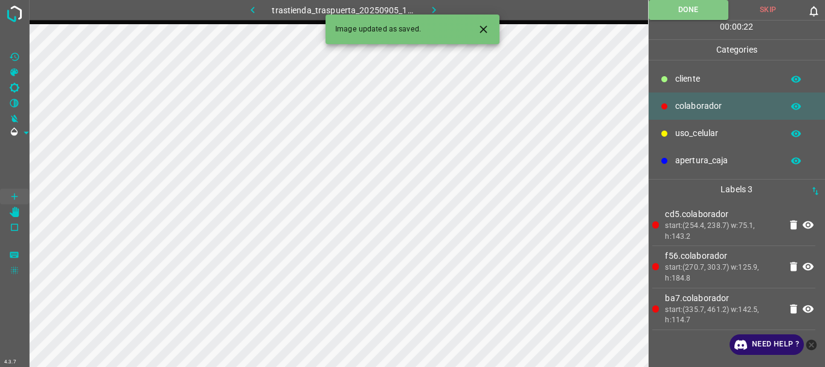
click at [426, 10] on button "button" at bounding box center [433, 10] width 39 height 20
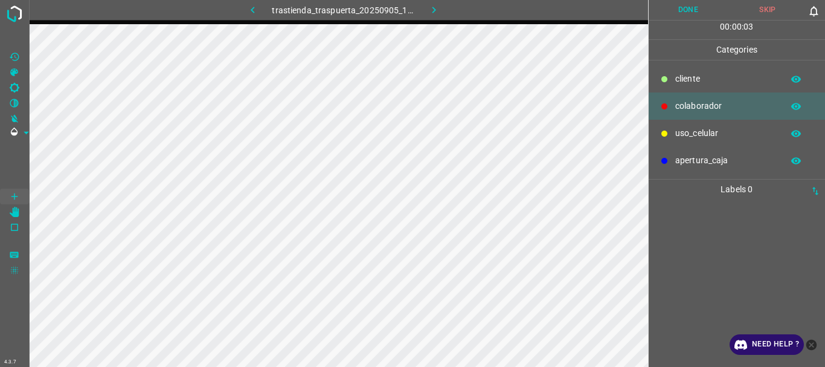
click at [713, 136] on p "uso_celular" at bounding box center [725, 133] width 101 height 13
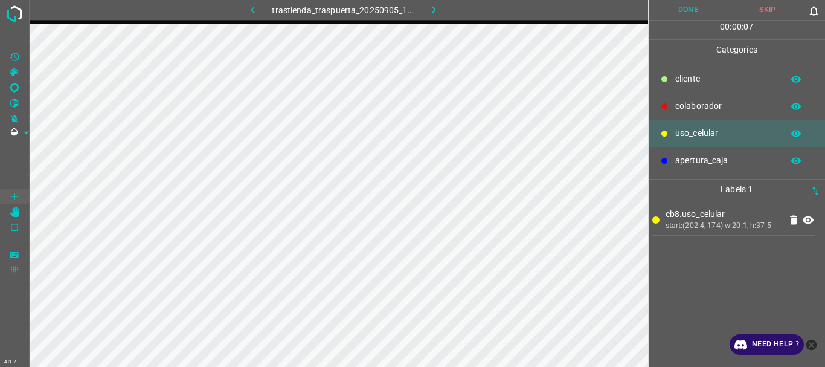
click at [691, 97] on div "colaborador" at bounding box center [736, 105] width 177 height 27
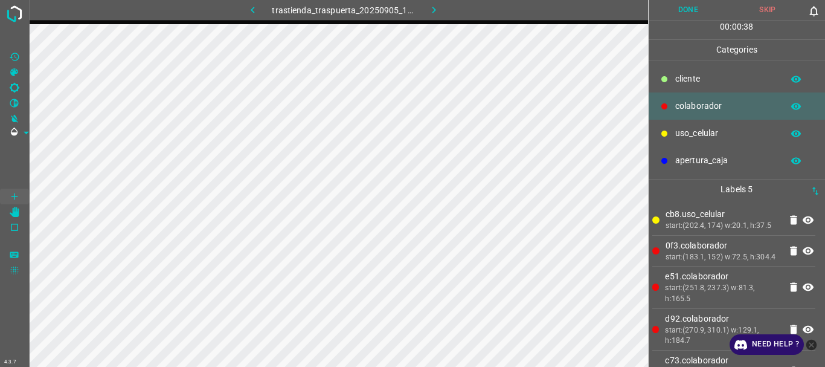
drag, startPoint x: 702, startPoint y: 10, endPoint x: 677, endPoint y: 3, distance: 25.2
click at [700, 10] on button "Done" at bounding box center [688, 10] width 80 height 20
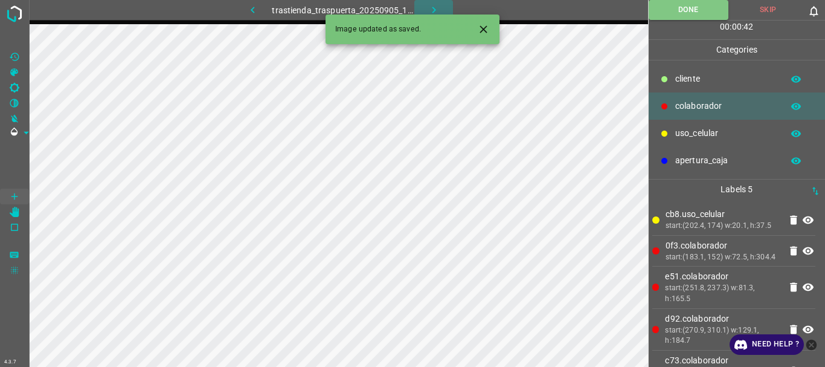
click at [428, 5] on icon "button" at bounding box center [434, 10] width 13 height 13
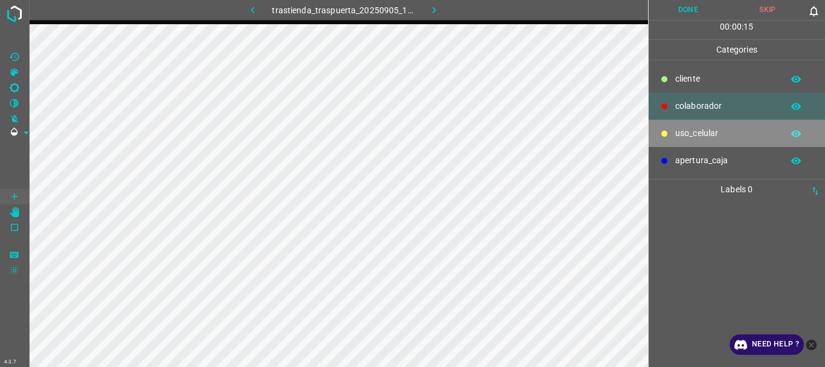
click at [691, 132] on p "uso_celular" at bounding box center [725, 133] width 101 height 13
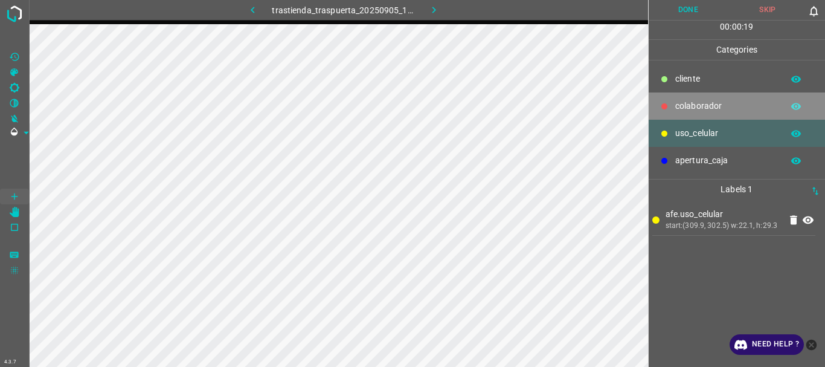
click at [702, 109] on p "colaborador" at bounding box center [725, 106] width 101 height 13
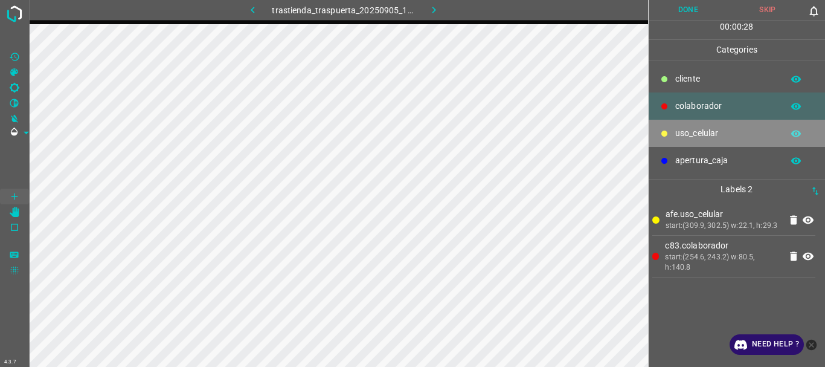
click at [700, 132] on p "uso_celular" at bounding box center [725, 133] width 101 height 13
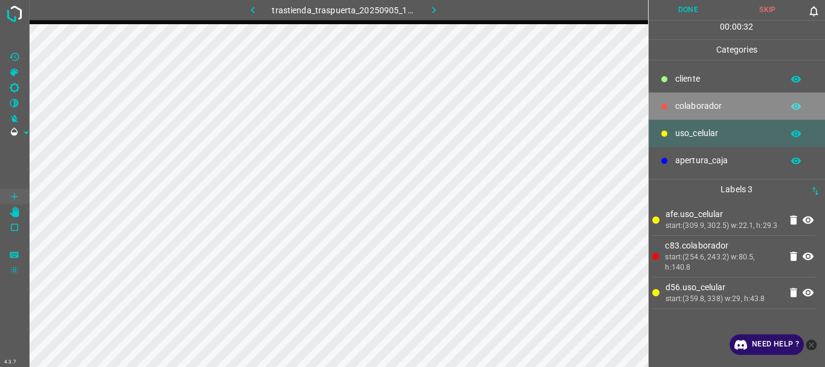
click at [677, 107] on p "colaborador" at bounding box center [725, 106] width 101 height 13
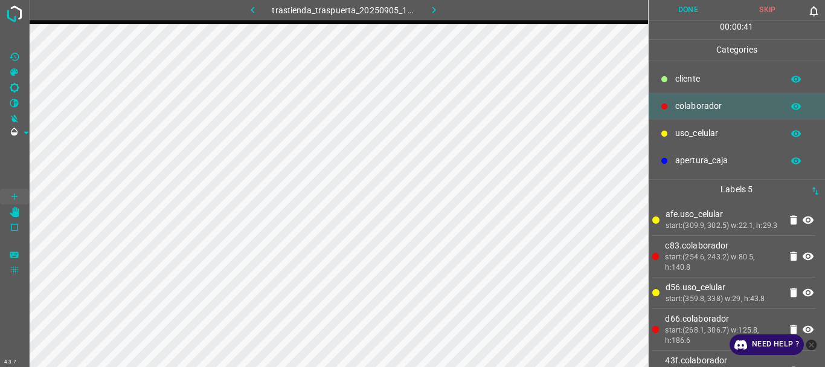
click at [688, 11] on button "Done" at bounding box center [688, 10] width 80 height 20
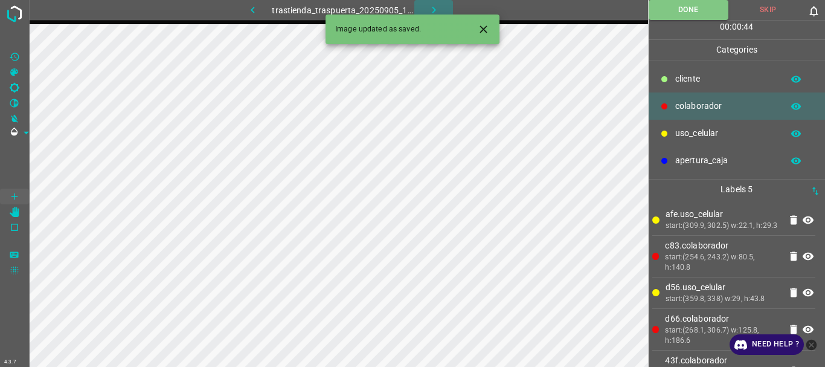
click at [434, 7] on icon "button" at bounding box center [434, 10] width 13 height 13
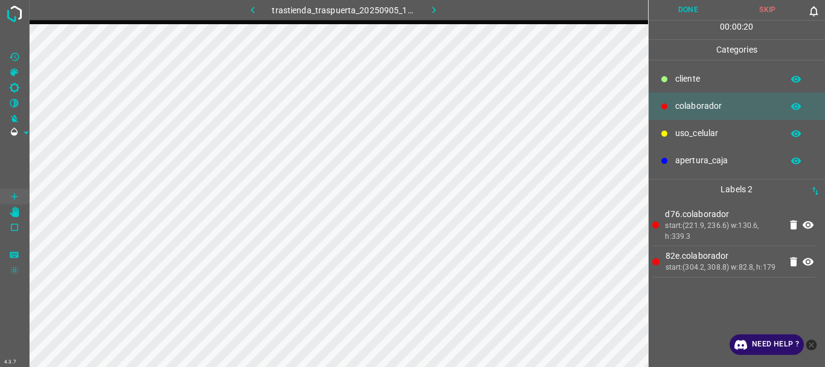
click at [667, 130] on icon at bounding box center [664, 133] width 7 height 7
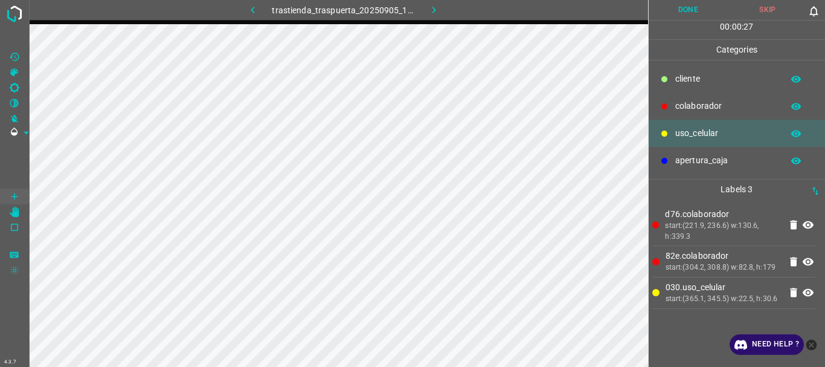
click at [671, 102] on div "colaborador" at bounding box center [736, 105] width 177 height 27
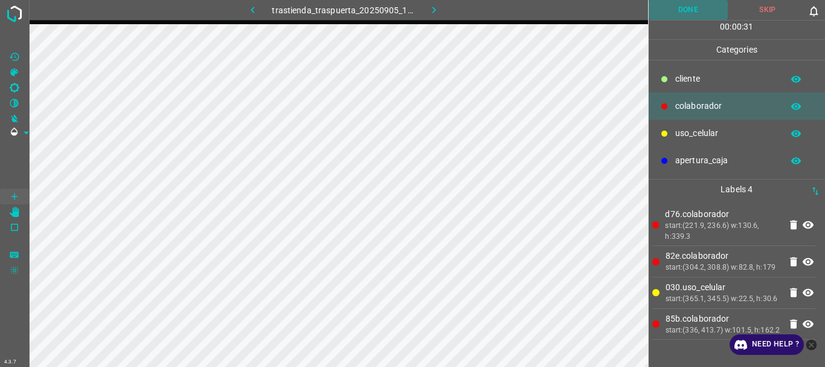
click at [678, 19] on button "Done" at bounding box center [688, 10] width 80 height 20
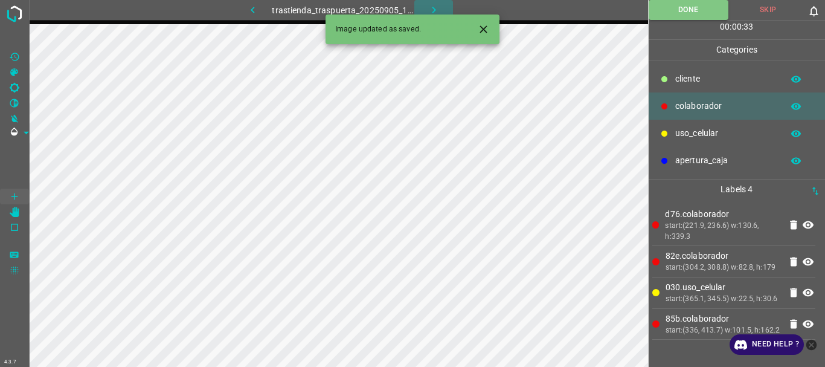
click at [434, 7] on icon "button" at bounding box center [434, 10] width 13 height 13
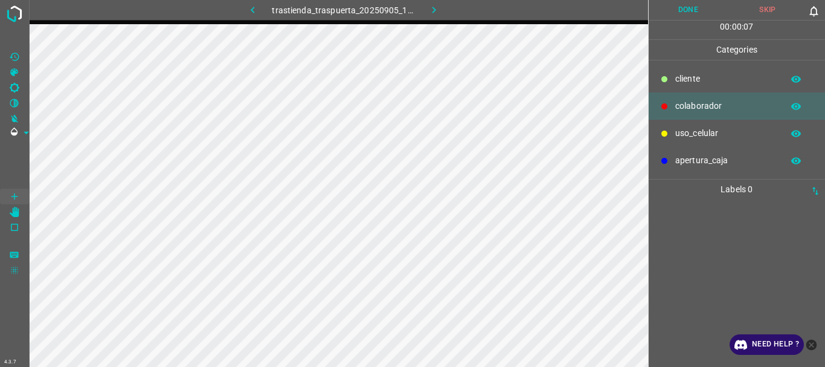
click at [677, 130] on p "uso_celular" at bounding box center [725, 133] width 101 height 13
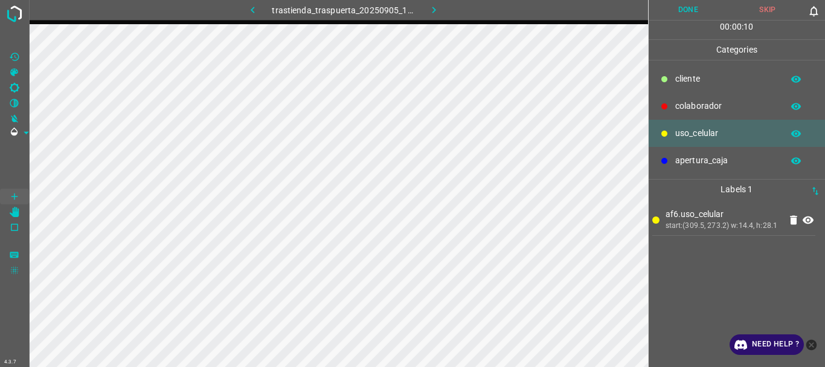
click at [706, 104] on p "colaborador" at bounding box center [725, 106] width 101 height 13
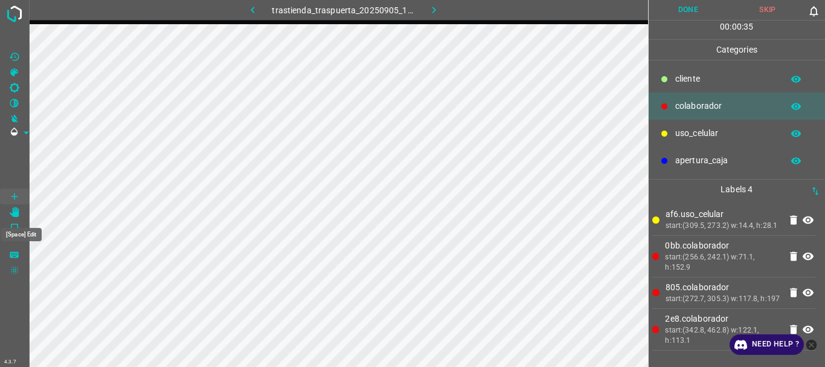
click at [15, 204] on Edit"] "[Space] Edit" at bounding box center [14, 212] width 29 height 16
click at [697, 4] on button "Done" at bounding box center [688, 10] width 80 height 20
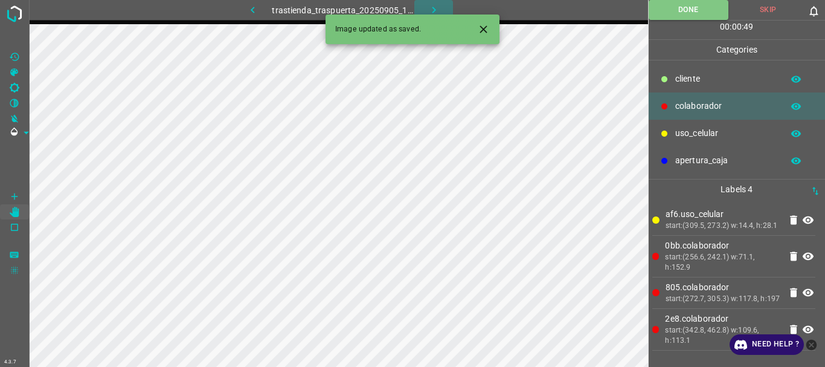
click at [437, 7] on icon "button" at bounding box center [434, 10] width 13 height 13
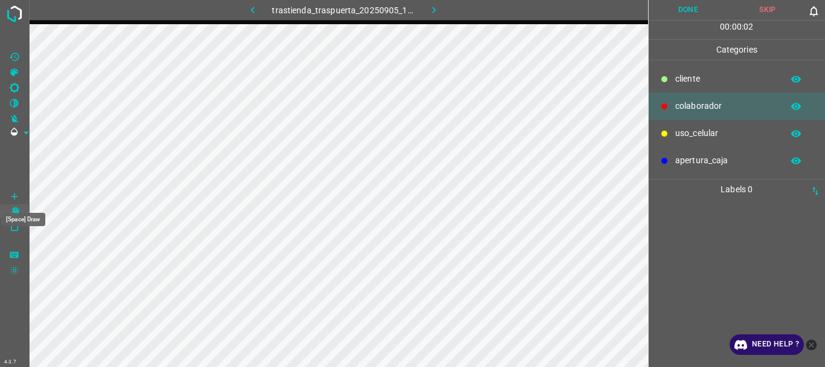
click at [8, 193] on Draw"] "[Space] Draw" at bounding box center [14, 196] width 29 height 16
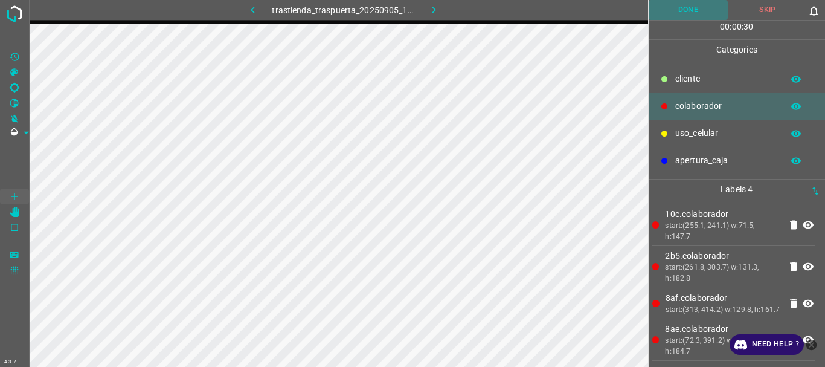
click at [694, 8] on button "Done" at bounding box center [688, 10] width 80 height 20
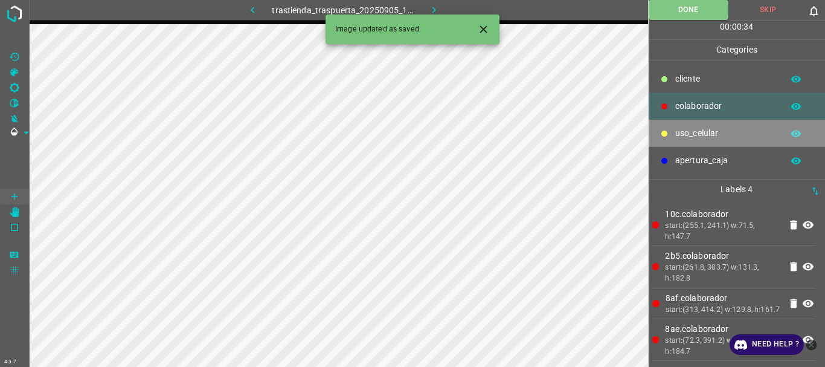
click at [709, 139] on p "uso_celular" at bounding box center [725, 133] width 101 height 13
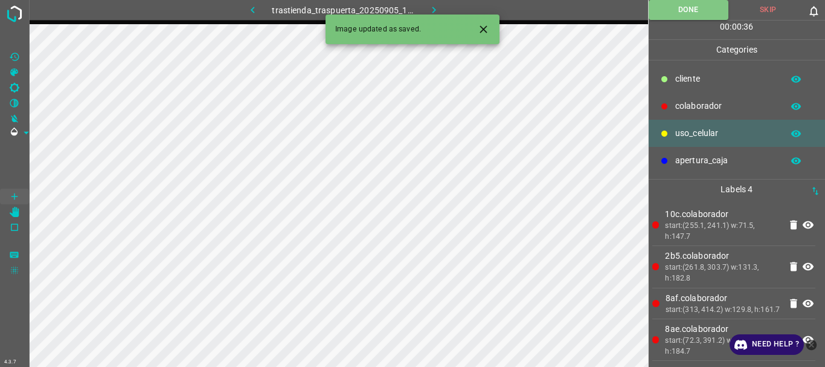
click at [801, 310] on icon at bounding box center [808, 303] width 14 height 14
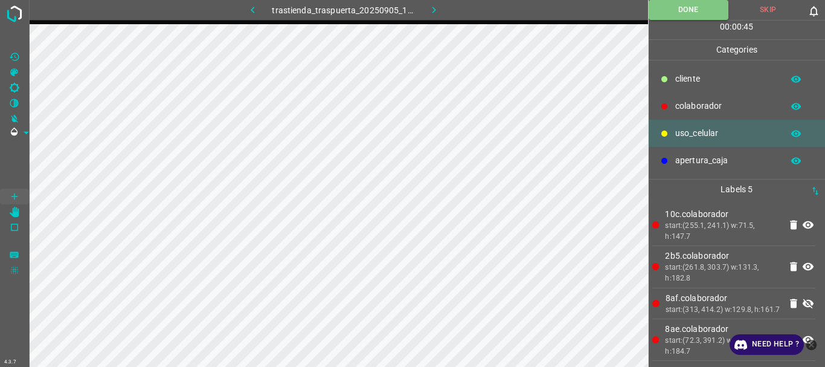
click at [432, 19] on button "button" at bounding box center [433, 10] width 39 height 20
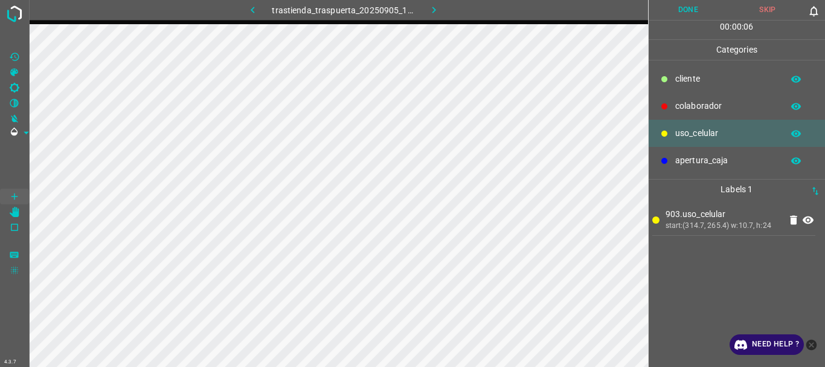
click at [675, 107] on p "colaborador" at bounding box center [725, 106] width 101 height 13
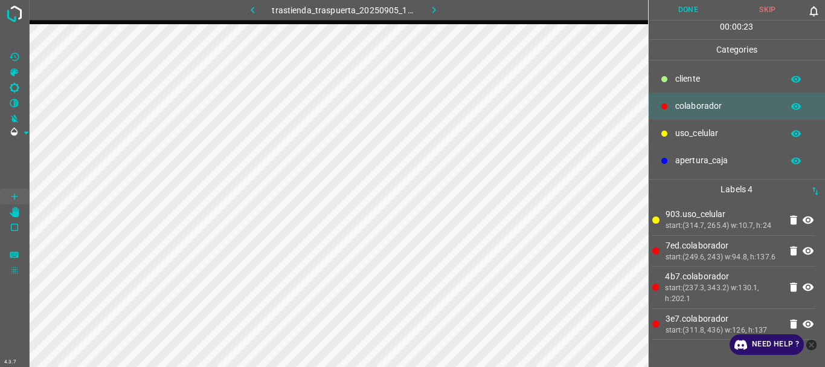
click at [672, 18] on button "Done" at bounding box center [688, 10] width 80 height 20
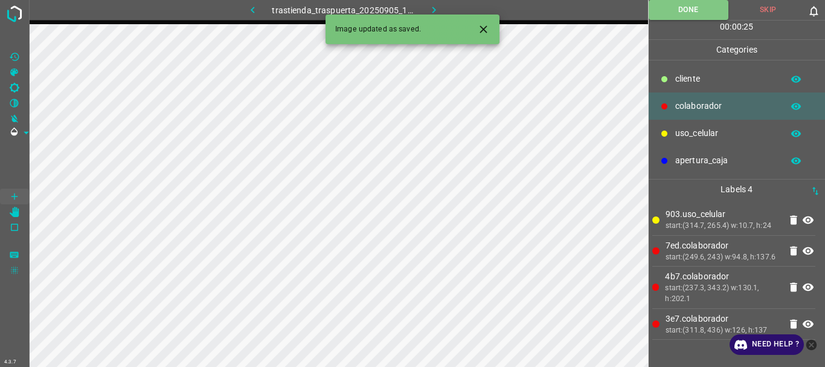
click at [436, 7] on icon "button" at bounding box center [434, 10] width 13 height 13
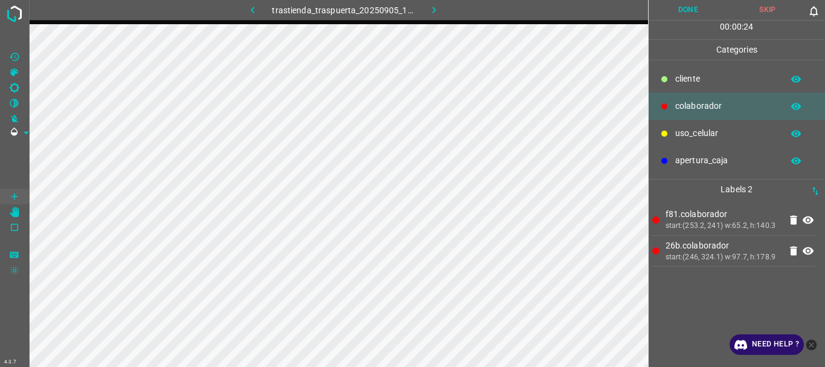
click at [682, 72] on div "cliente" at bounding box center [736, 78] width 177 height 27
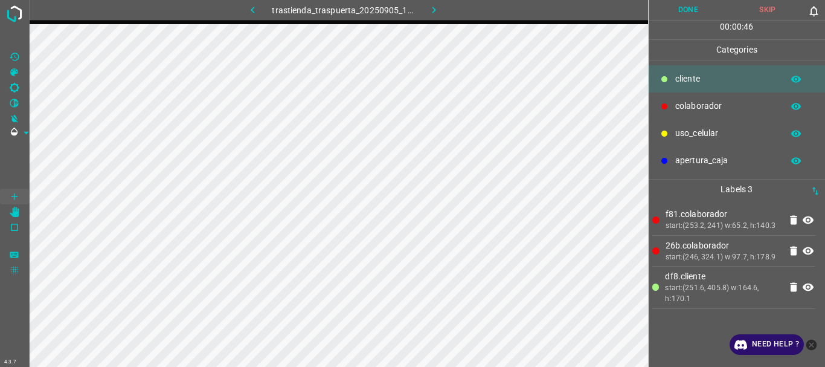
click at [692, 112] on p "colaborador" at bounding box center [725, 106] width 101 height 13
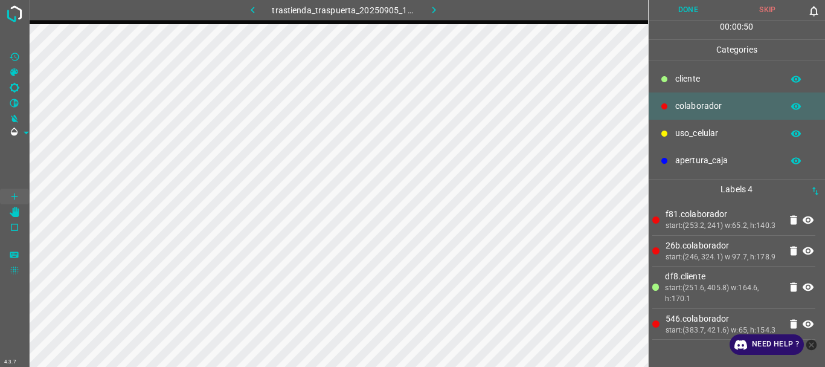
click at [675, 10] on button "Done" at bounding box center [688, 10] width 80 height 20
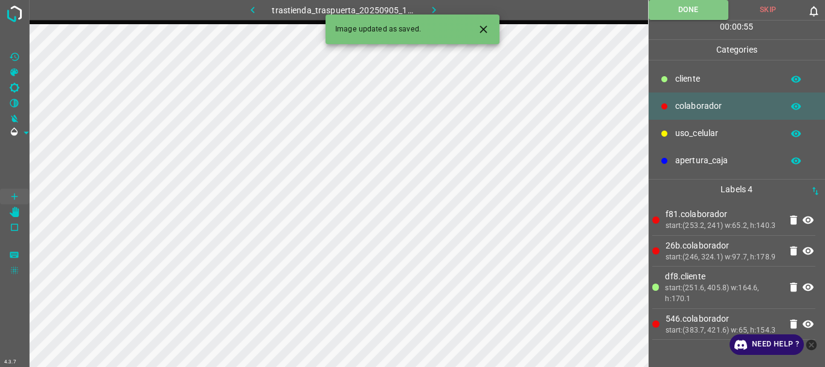
click at [434, 7] on icon "button" at bounding box center [434, 10] width 13 height 13
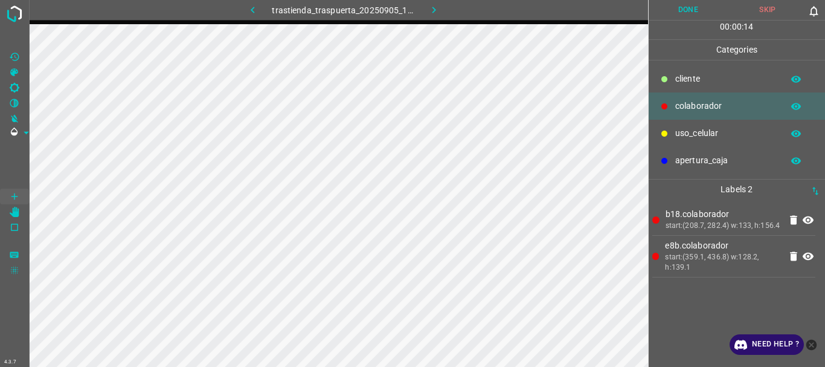
click at [676, 14] on button "Done" at bounding box center [688, 10] width 80 height 20
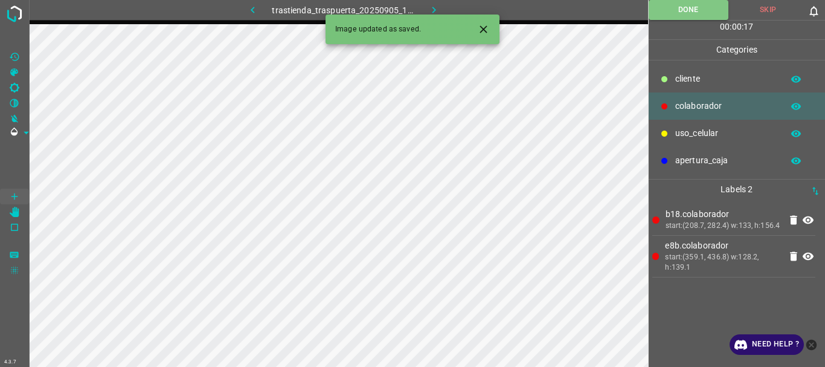
click at [439, 10] on icon "button" at bounding box center [434, 10] width 13 height 13
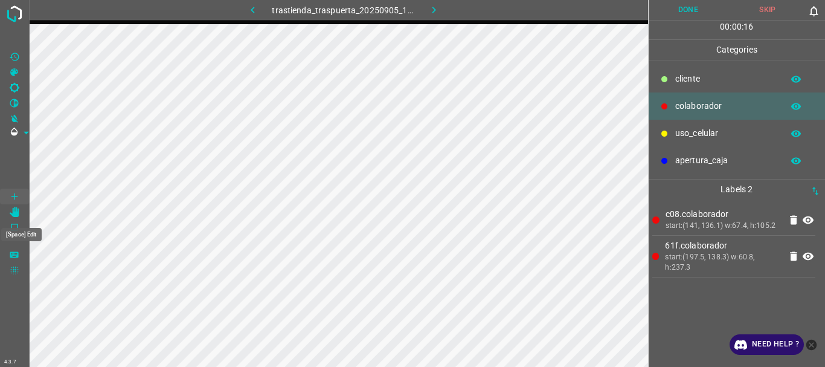
click at [17, 211] on icon "[Space] Edit" at bounding box center [15, 212] width 10 height 11
click at [17, 196] on icon "[Space] Draw" at bounding box center [14, 196] width 6 height 6
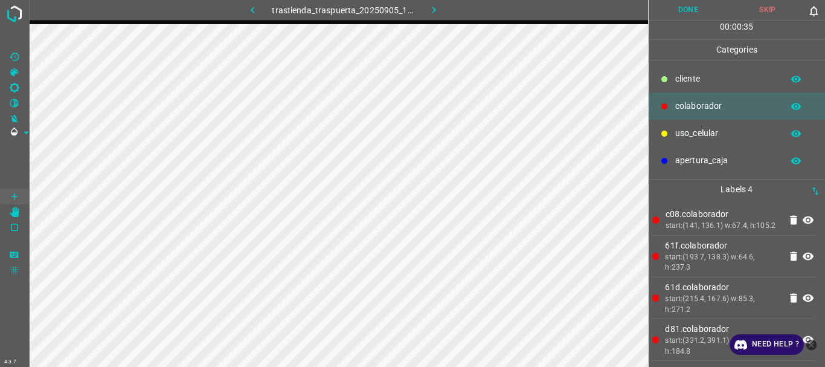
click at [682, 5] on button "Done" at bounding box center [688, 10] width 80 height 20
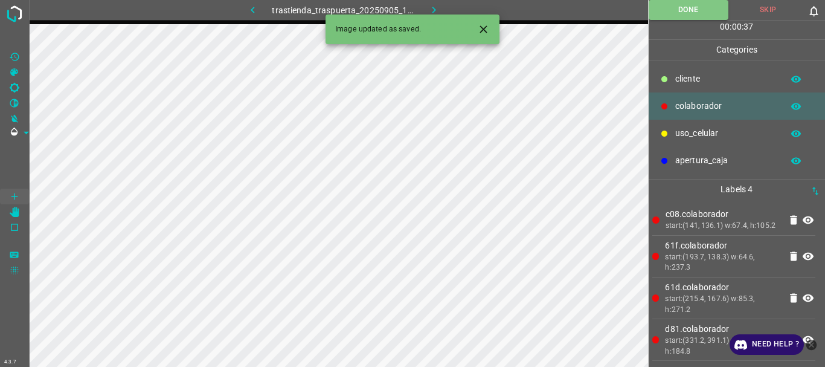
click at [432, 8] on icon "button" at bounding box center [434, 10] width 13 height 13
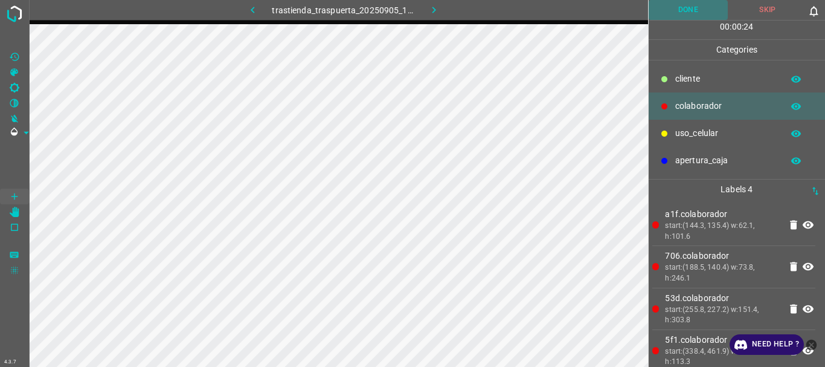
click at [673, 15] on button "Done" at bounding box center [688, 10] width 80 height 20
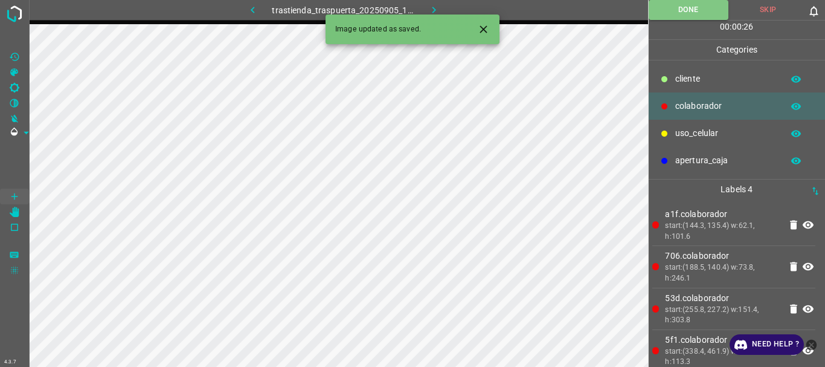
click at [437, 11] on icon "button" at bounding box center [434, 10] width 13 height 13
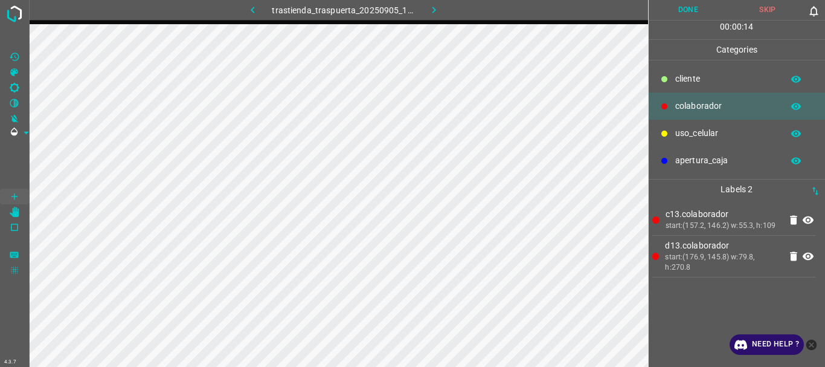
click at [717, 126] on div "uso_celular" at bounding box center [736, 133] width 177 height 27
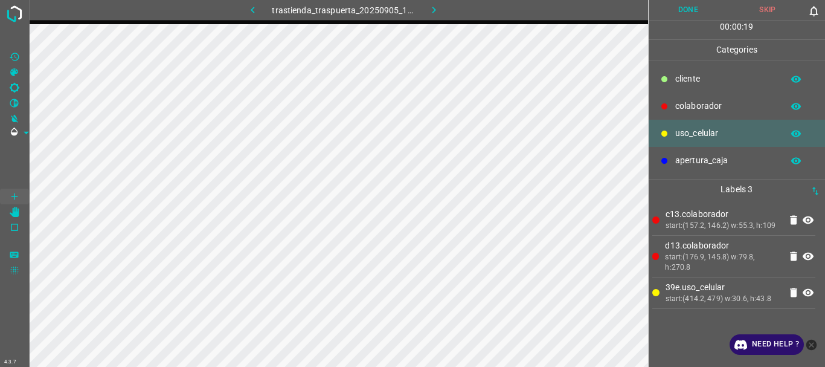
click at [702, 104] on p "colaborador" at bounding box center [725, 106] width 101 height 13
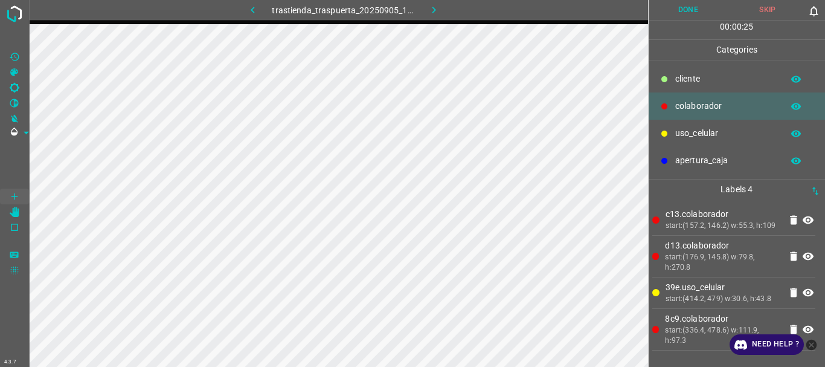
click at [692, 11] on button "Done" at bounding box center [688, 10] width 80 height 20
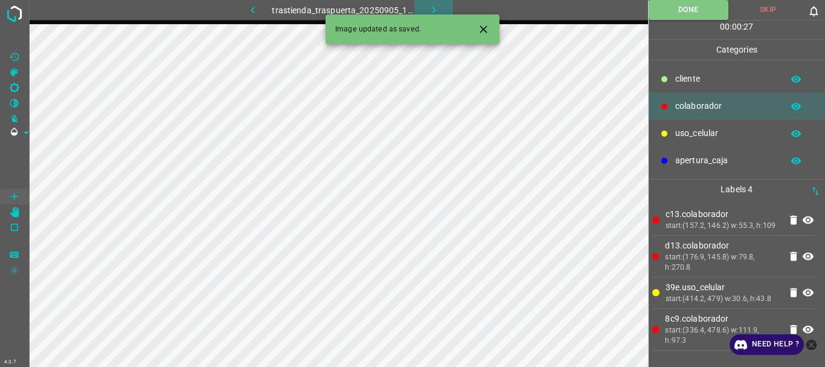
click at [435, 5] on icon "button" at bounding box center [434, 10] width 13 height 13
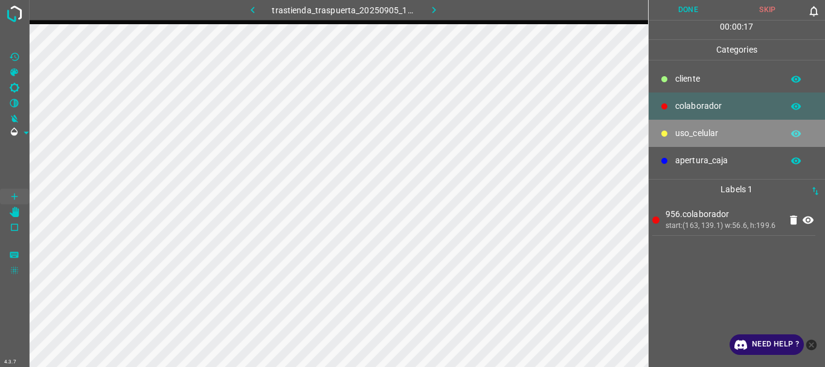
click at [690, 137] on p "uso_celular" at bounding box center [725, 133] width 101 height 13
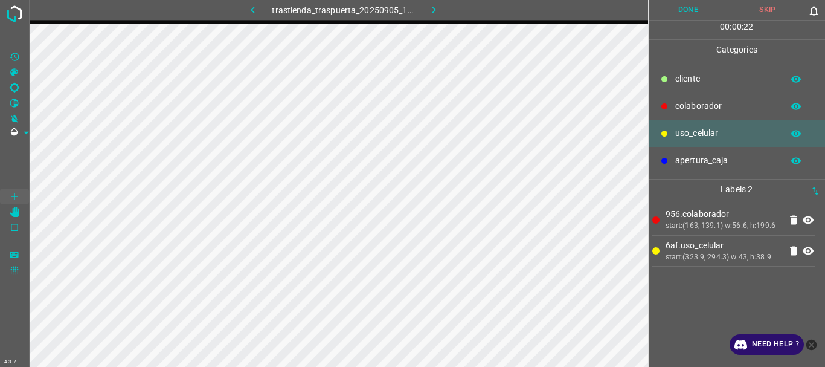
click at [709, 107] on p "colaborador" at bounding box center [725, 106] width 101 height 13
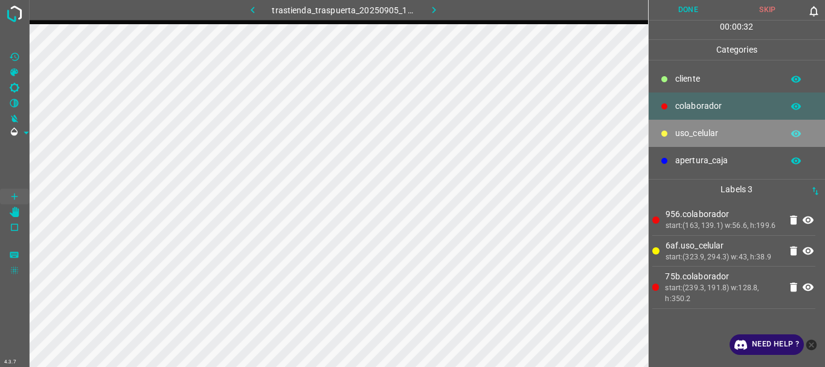
click at [680, 132] on p "uso_celular" at bounding box center [725, 133] width 101 height 13
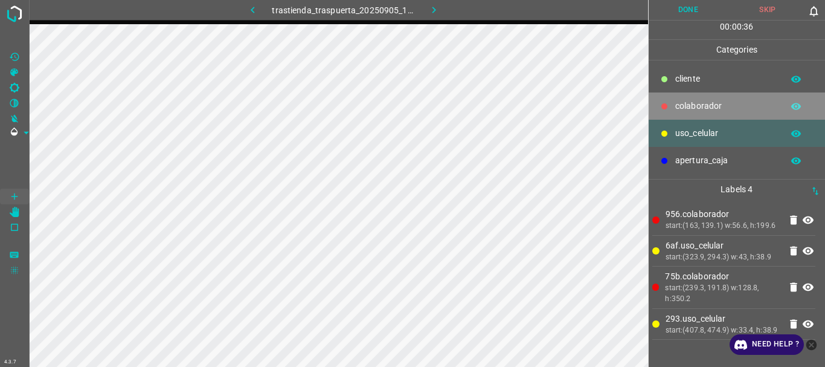
click at [686, 111] on p "colaborador" at bounding box center [725, 106] width 101 height 13
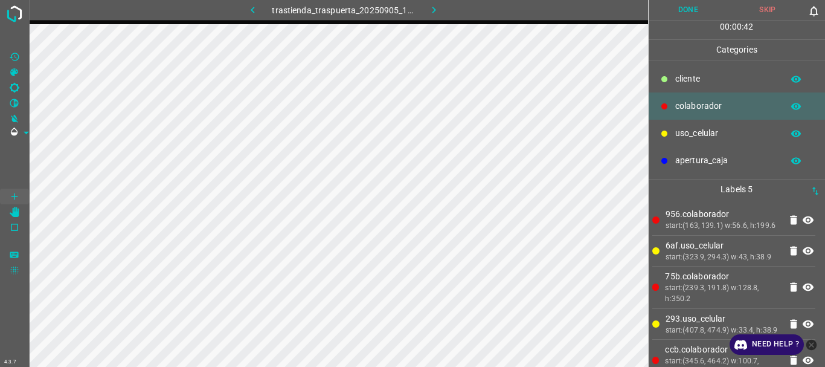
click at [680, 10] on button "Done" at bounding box center [688, 10] width 80 height 20
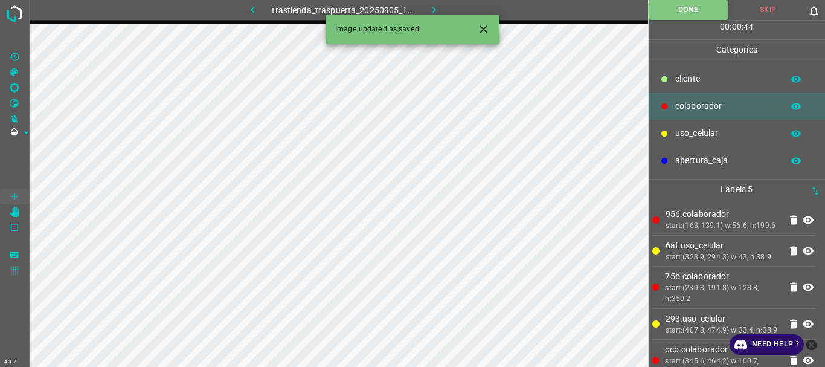
click at [432, 5] on icon "button" at bounding box center [434, 10] width 13 height 13
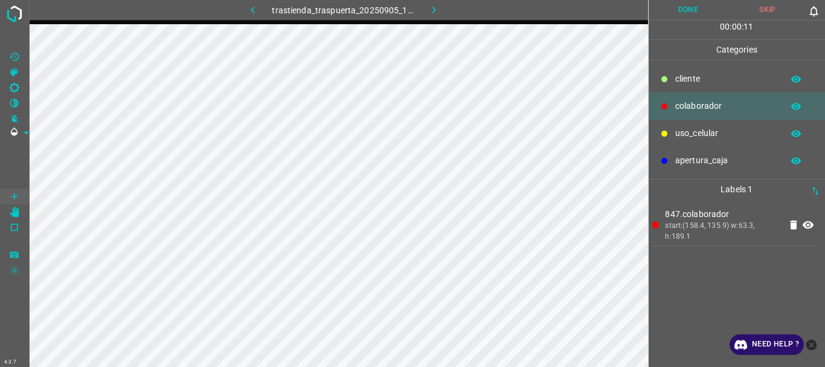
click at [685, 134] on p "uso_celular" at bounding box center [725, 133] width 101 height 13
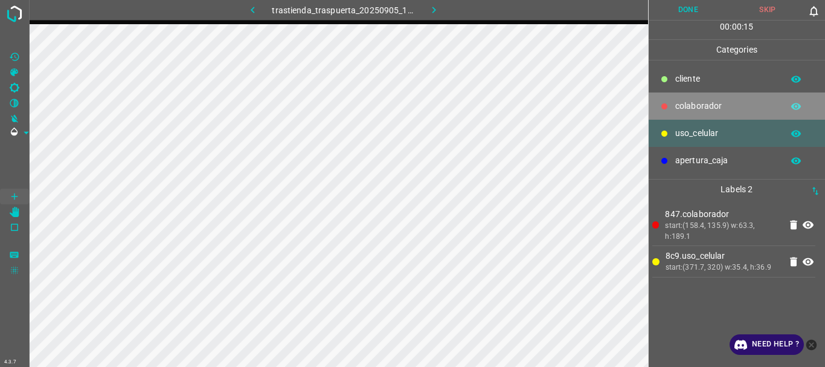
click at [684, 107] on p "colaborador" at bounding box center [725, 106] width 101 height 13
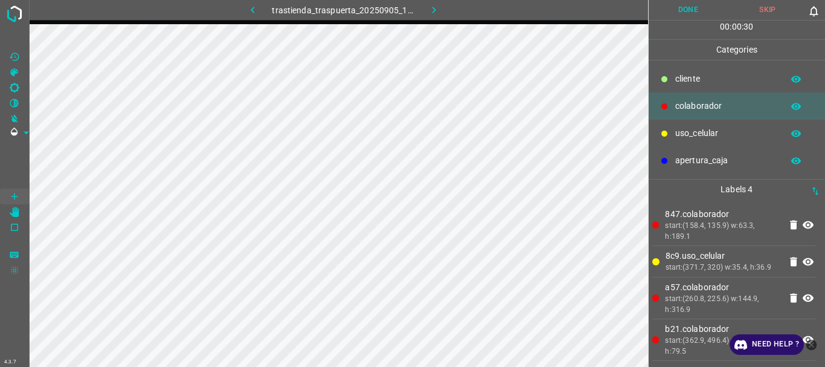
click at [696, 4] on button "Done" at bounding box center [688, 10] width 80 height 20
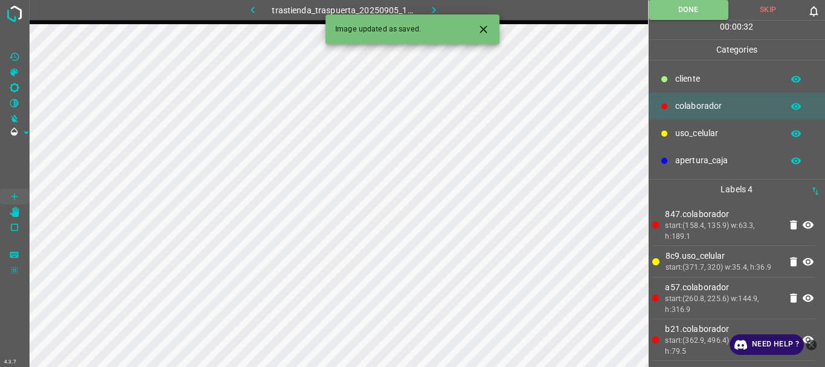
click at [435, 6] on icon "button" at bounding box center [434, 10] width 13 height 13
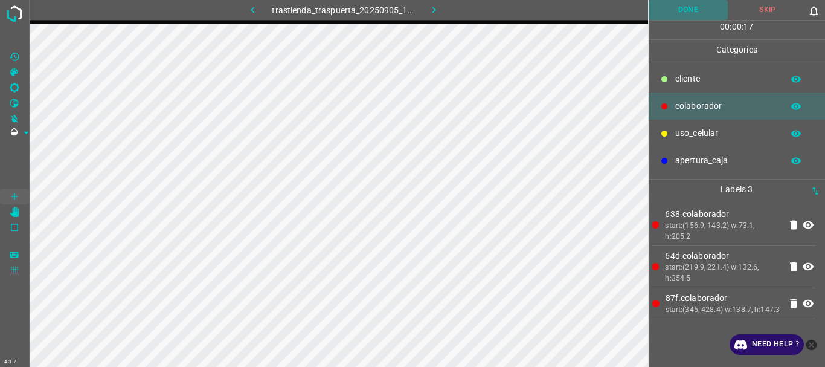
click at [683, 14] on button "Done" at bounding box center [688, 10] width 80 height 20
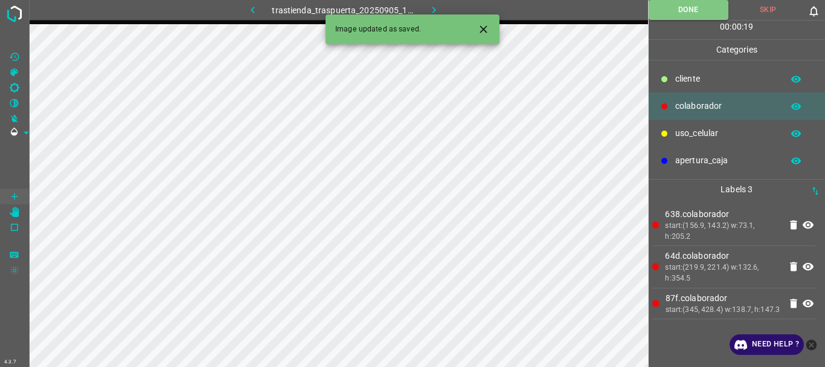
click at [434, 14] on icon "button" at bounding box center [434, 10] width 13 height 13
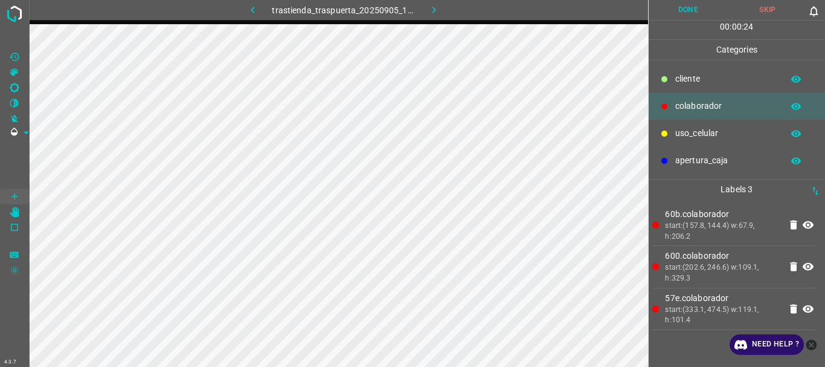
click at [668, 18] on button "Done" at bounding box center [688, 10] width 80 height 20
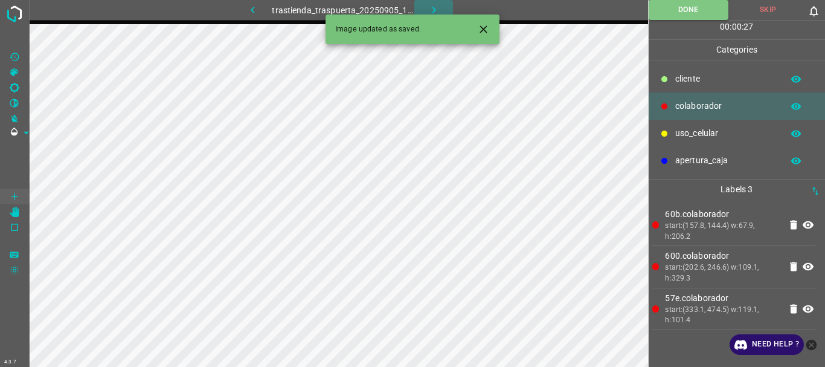
click at [432, 4] on icon "button" at bounding box center [434, 10] width 13 height 13
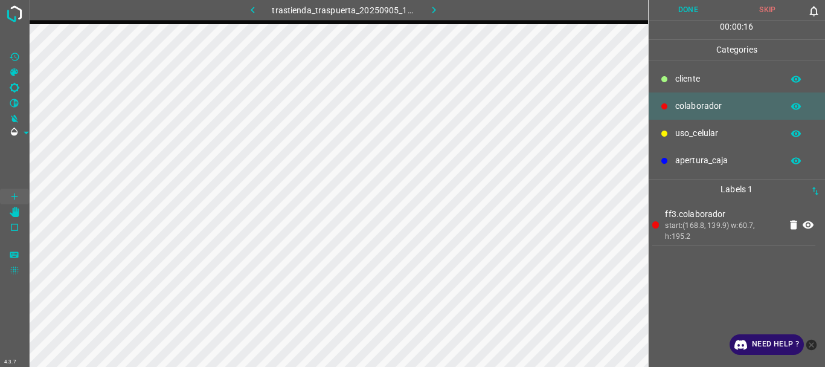
click at [691, 139] on p "uso_celular" at bounding box center [725, 133] width 101 height 13
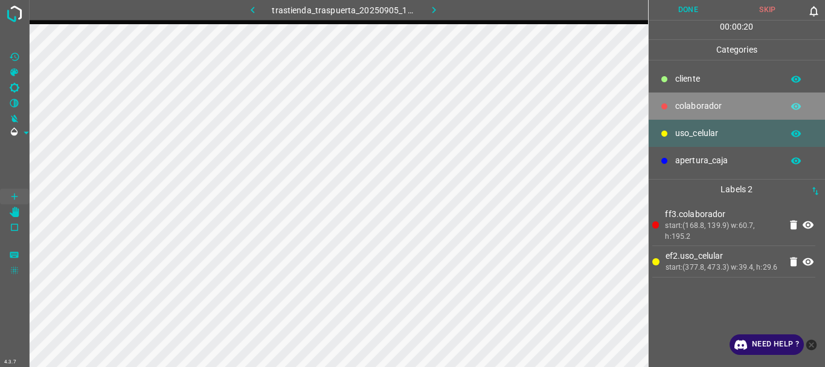
click at [665, 104] on icon at bounding box center [664, 106] width 6 height 6
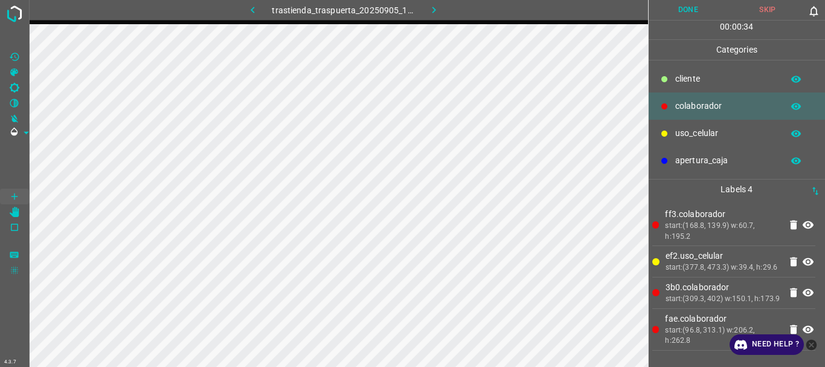
click at [688, 8] on button "Done" at bounding box center [688, 10] width 80 height 20
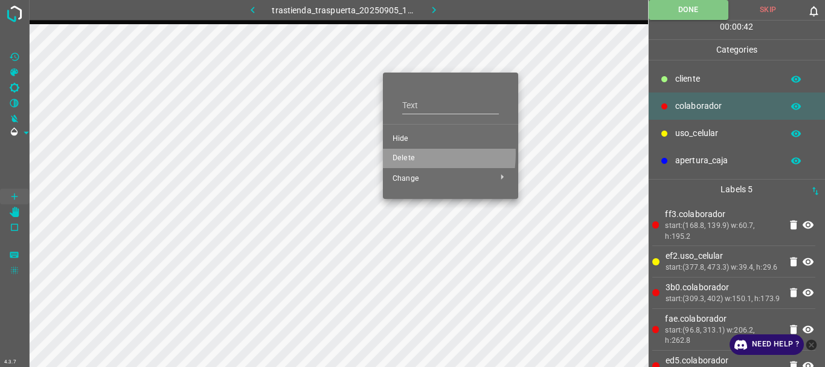
click at [398, 153] on span "Delete" at bounding box center [450, 158] width 116 height 11
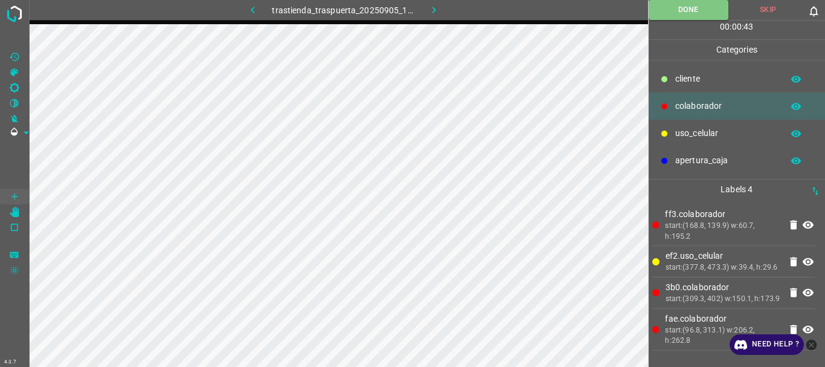
click at [439, 8] on icon "button" at bounding box center [434, 10] width 13 height 13
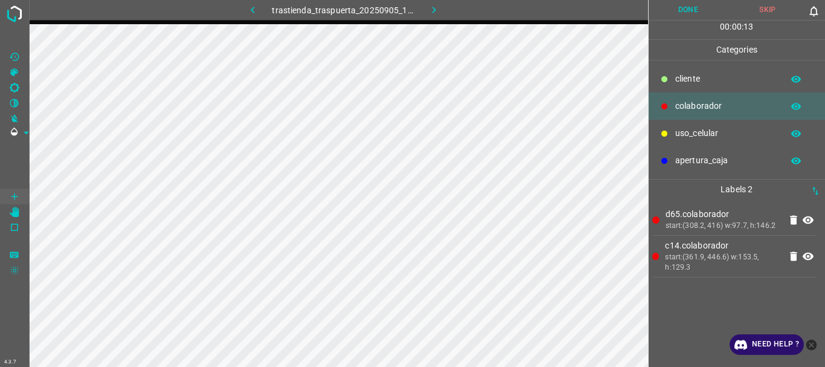
click at [672, 19] on button "Done" at bounding box center [688, 10] width 80 height 20
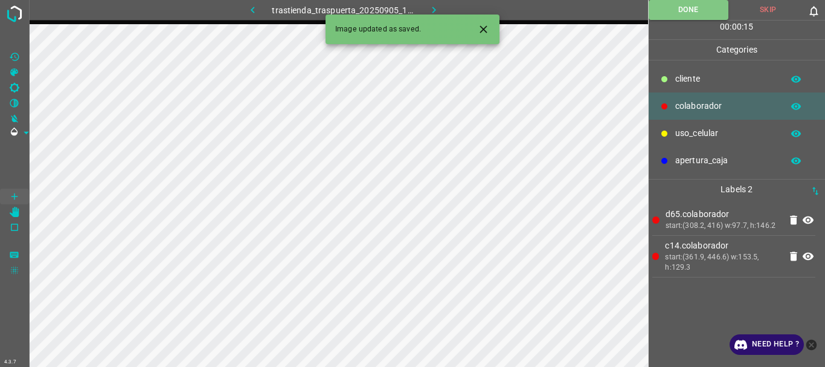
click at [434, 10] on icon "button" at bounding box center [434, 10] width 13 height 13
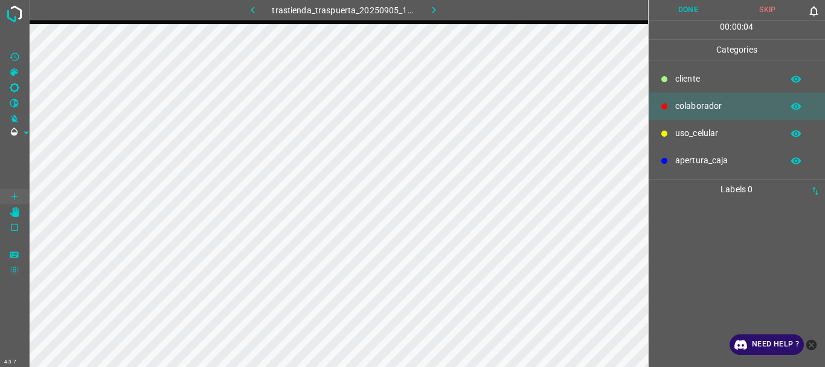
click at [696, 129] on p "uso_celular" at bounding box center [725, 133] width 101 height 13
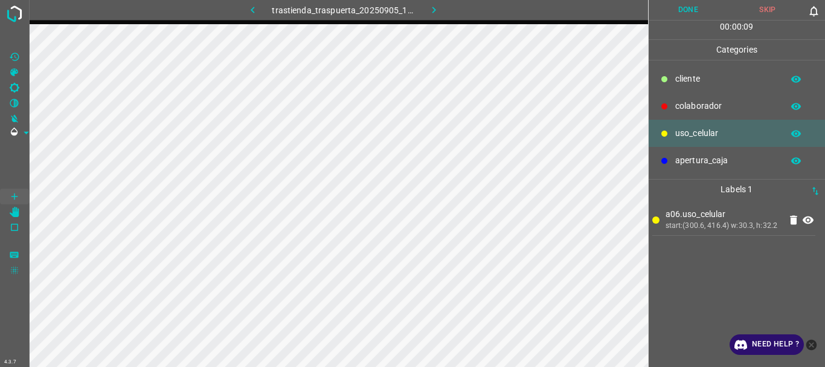
click at [686, 98] on div "colaborador" at bounding box center [736, 105] width 177 height 27
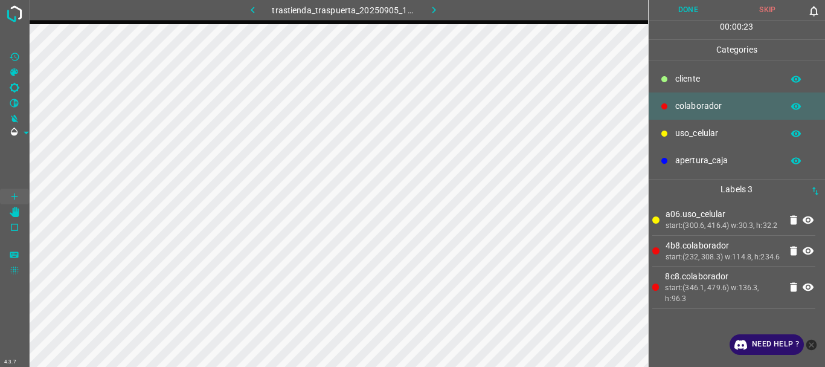
click at [687, 7] on button "Done" at bounding box center [688, 10] width 80 height 20
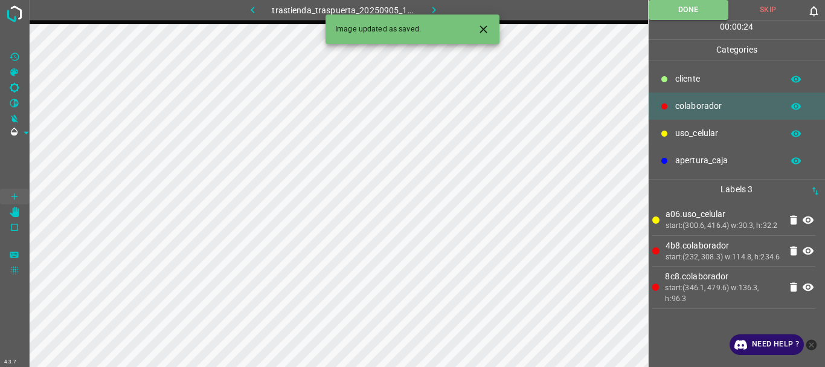
click at [438, 11] on icon "button" at bounding box center [434, 10] width 13 height 13
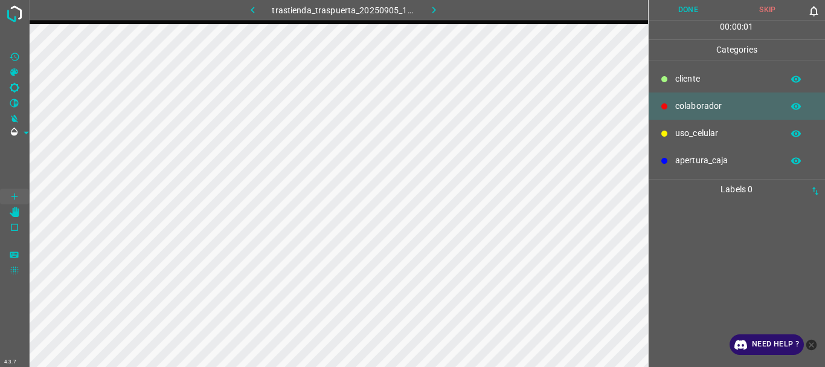
click at [708, 134] on p "uso_celular" at bounding box center [725, 133] width 101 height 13
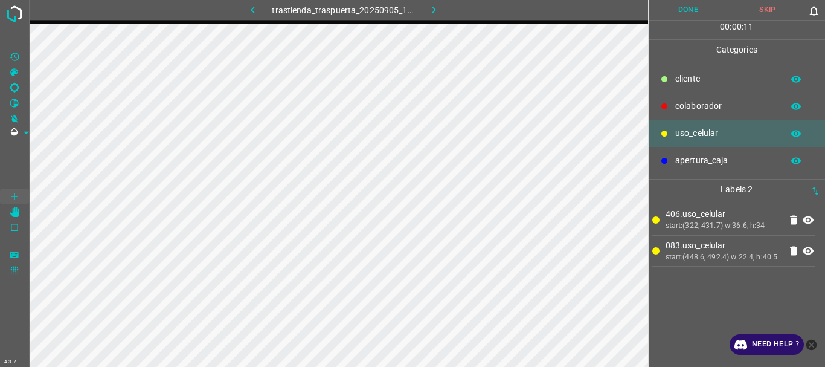
click at [669, 110] on div at bounding box center [664, 106] width 12 height 12
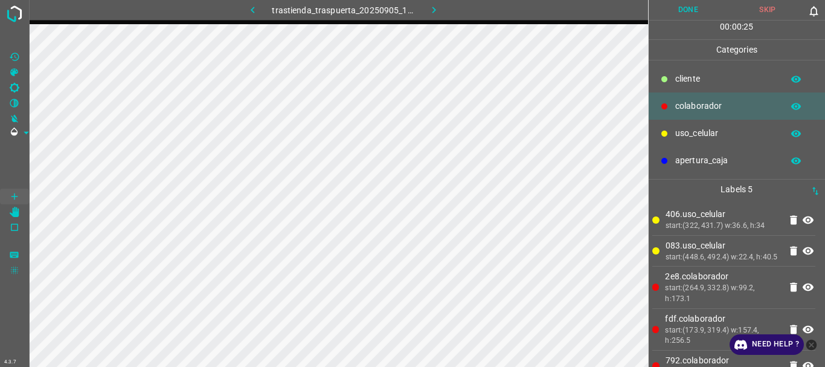
click at [702, 7] on button "Done" at bounding box center [688, 10] width 80 height 20
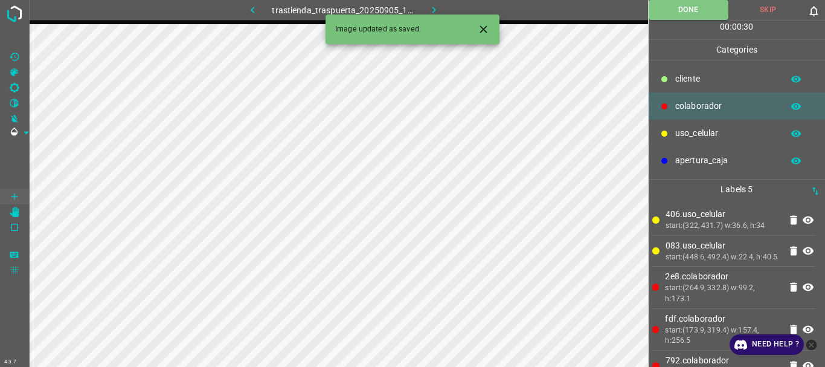
click at [426, 11] on button "button" at bounding box center [433, 10] width 39 height 20
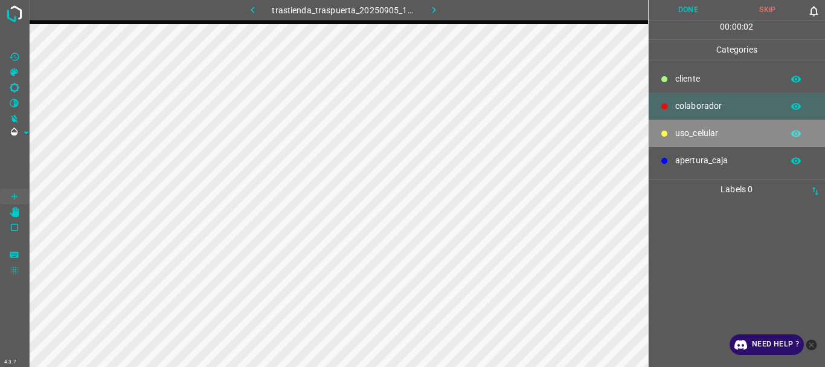
click at [694, 136] on p "uso_celular" at bounding box center [725, 133] width 101 height 13
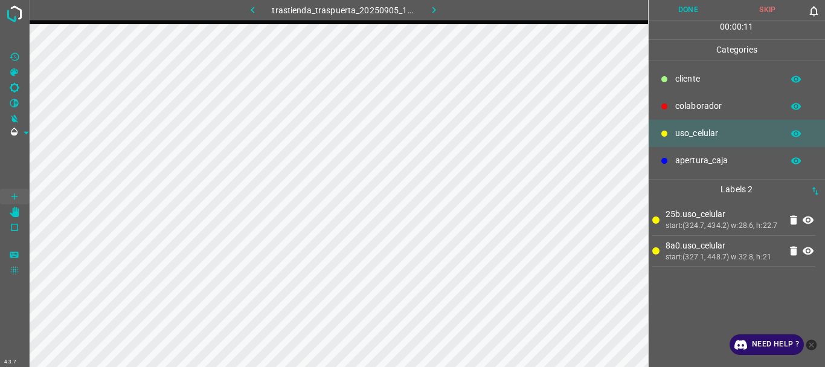
click at [690, 104] on p "colaborador" at bounding box center [725, 106] width 101 height 13
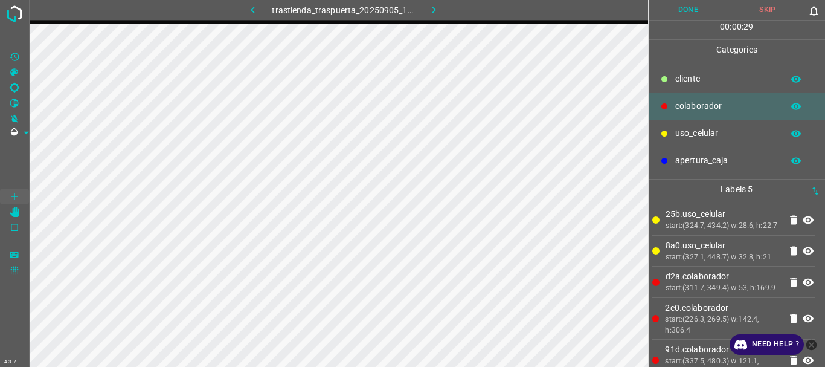
click at [677, 19] on button "Done" at bounding box center [688, 10] width 80 height 20
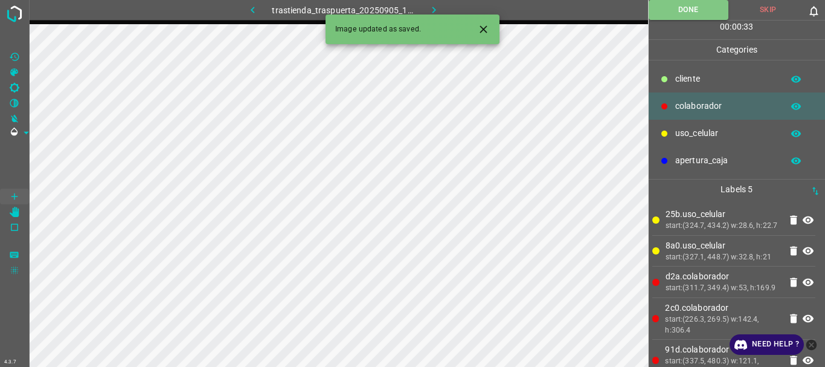
click at [433, 5] on icon "button" at bounding box center [434, 10] width 13 height 13
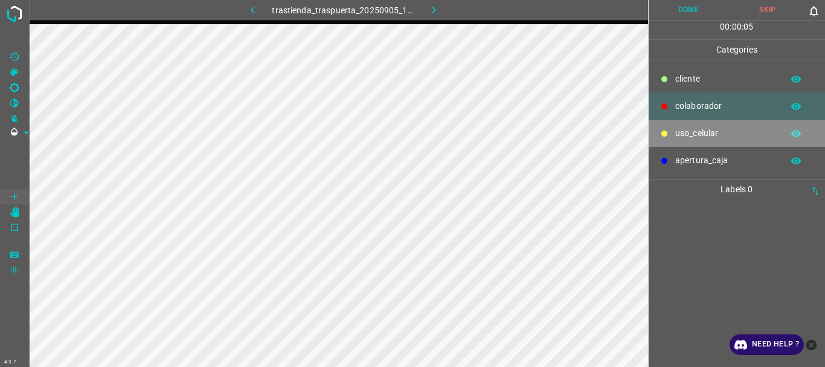
click at [703, 135] on p "uso_celular" at bounding box center [725, 133] width 101 height 13
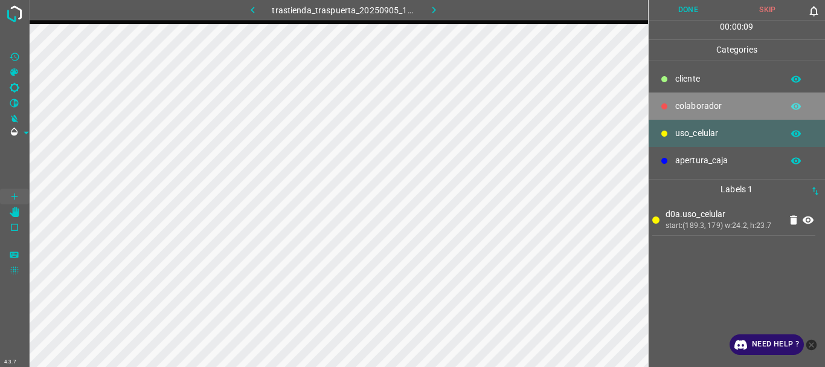
click at [685, 108] on p "colaborador" at bounding box center [725, 106] width 101 height 13
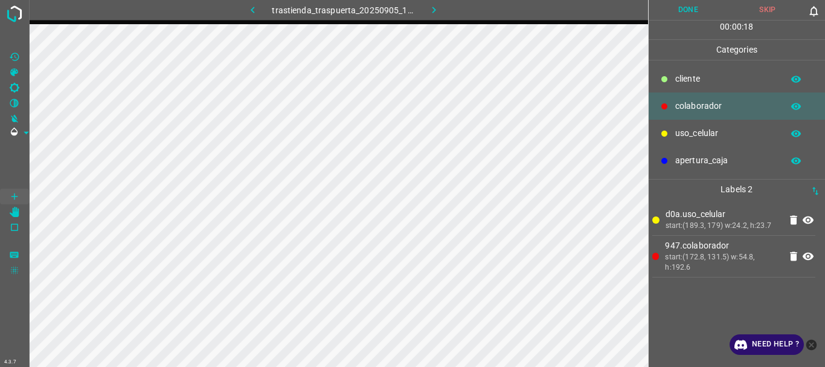
click at [670, 133] on div "uso_celular" at bounding box center [736, 133] width 177 height 27
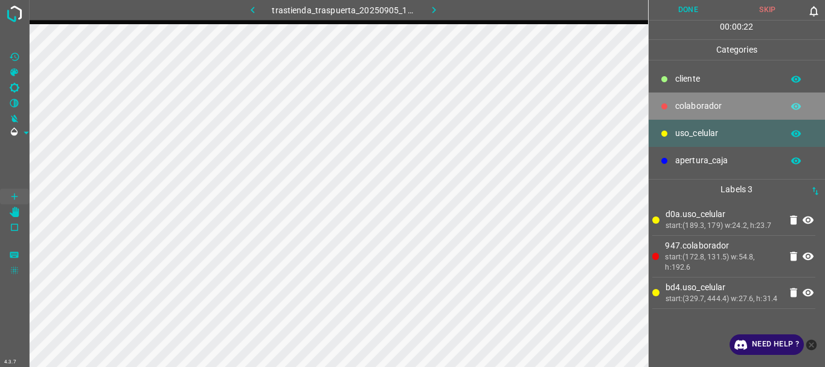
click at [693, 104] on p "colaborador" at bounding box center [725, 106] width 101 height 13
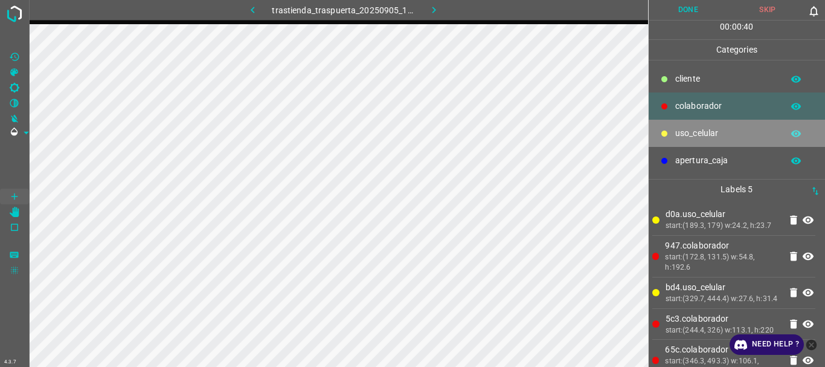
click at [697, 135] on p "uso_celular" at bounding box center [725, 133] width 101 height 13
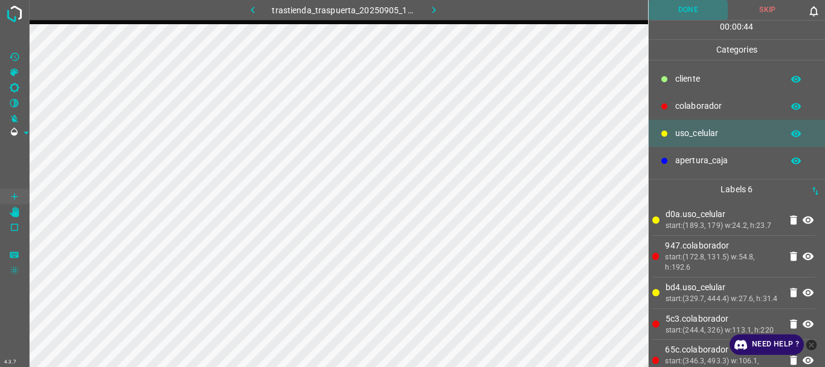
click at [674, 12] on button "Done" at bounding box center [688, 10] width 80 height 20
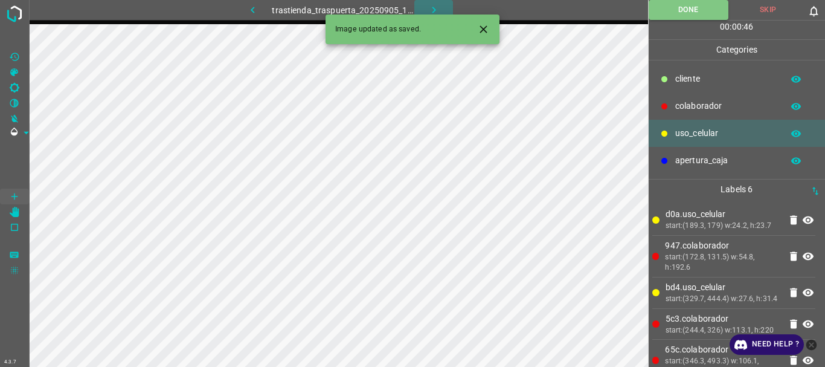
click at [438, 5] on icon "button" at bounding box center [434, 10] width 13 height 13
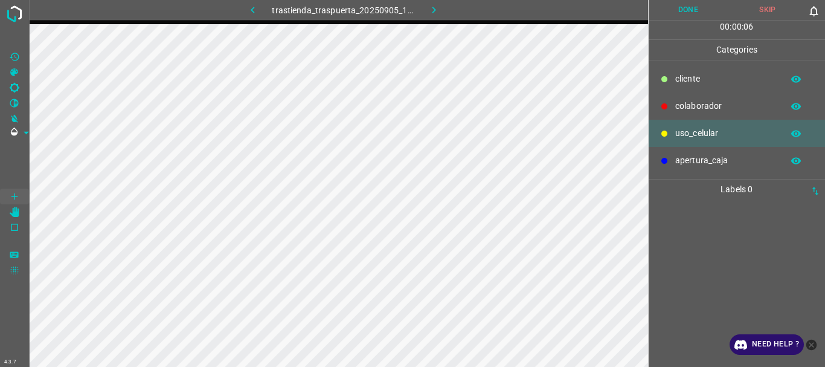
click at [700, 110] on p "colaborador" at bounding box center [725, 106] width 101 height 13
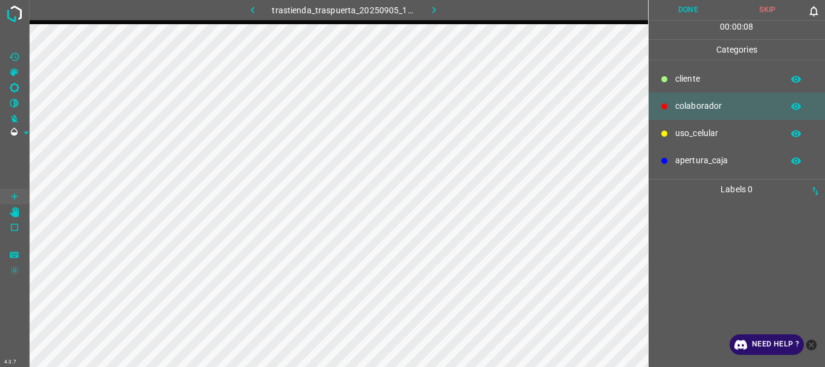
click at [685, 105] on p "colaborador" at bounding box center [725, 106] width 101 height 13
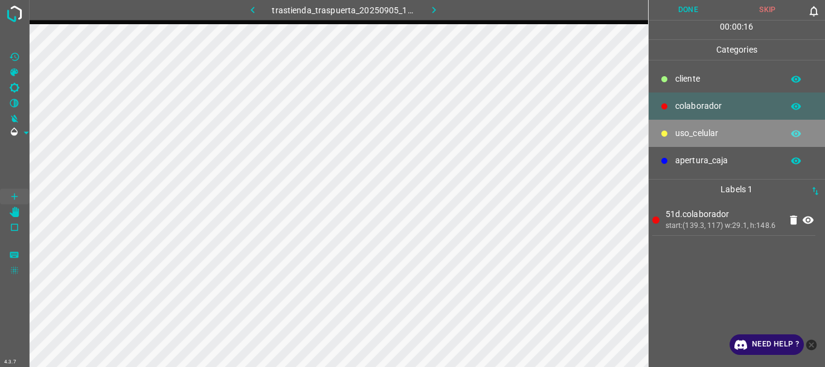
click at [680, 131] on p "uso_celular" at bounding box center [725, 133] width 101 height 13
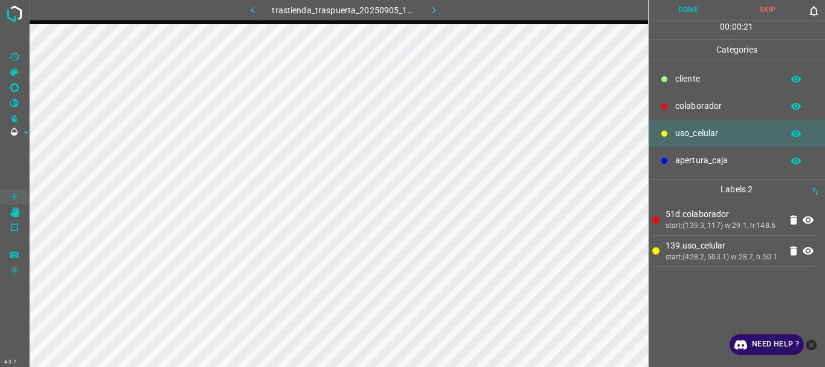
click at [685, 112] on p "colaborador" at bounding box center [725, 106] width 101 height 13
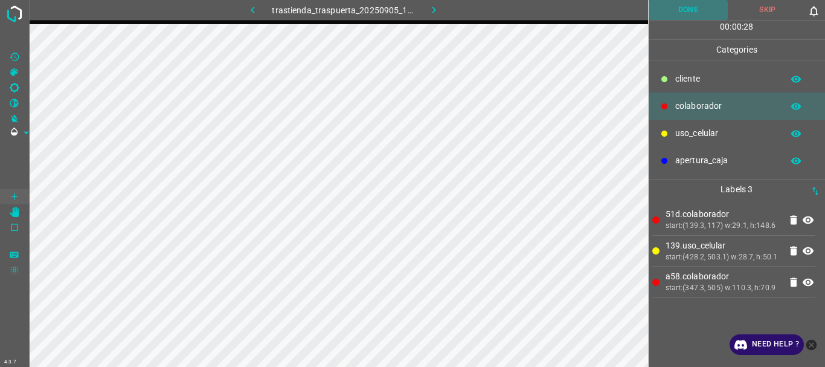
click at [685, 5] on button "Done" at bounding box center [688, 10] width 80 height 20
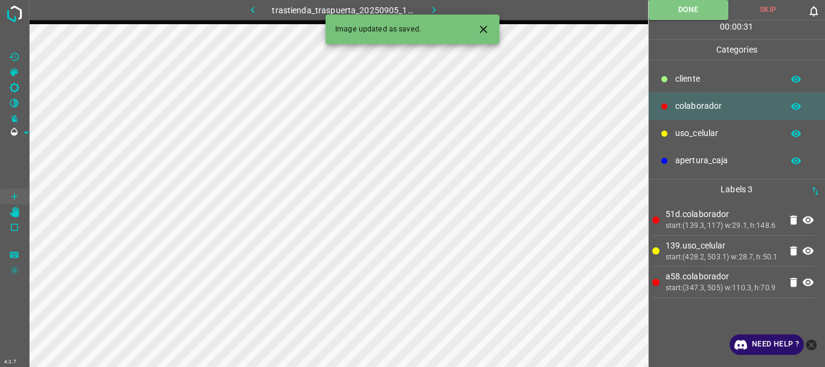
click at [437, 3] on button "button" at bounding box center [433, 10] width 39 height 20
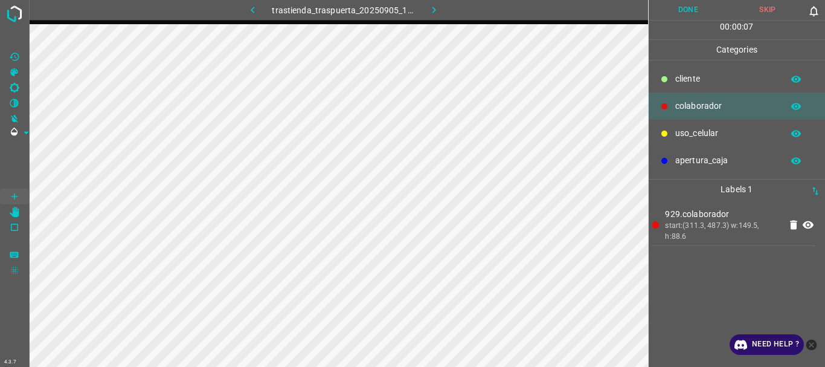
click at [697, 15] on button "Done" at bounding box center [688, 10] width 80 height 20
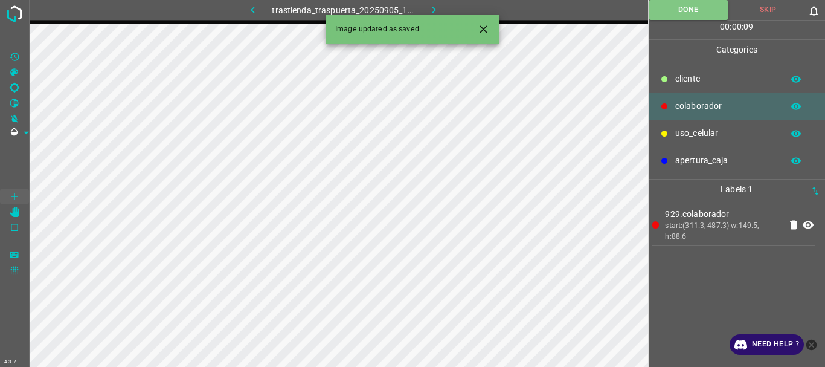
click at [429, 7] on icon "button" at bounding box center [434, 10] width 13 height 13
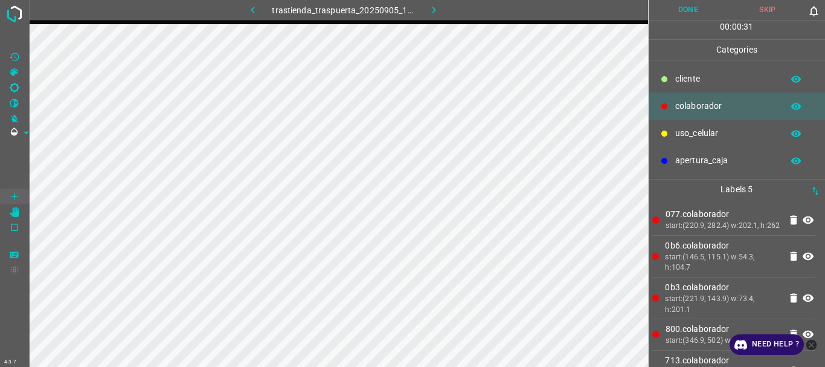
click at [685, 6] on button "Done" at bounding box center [688, 10] width 80 height 20
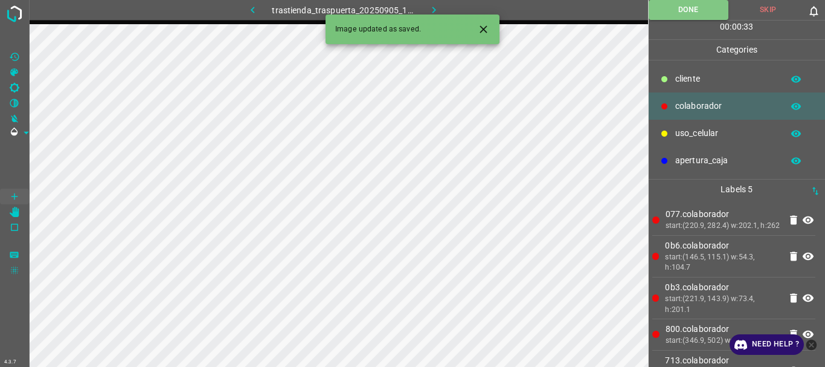
click at [437, 7] on icon "button" at bounding box center [434, 10] width 13 height 13
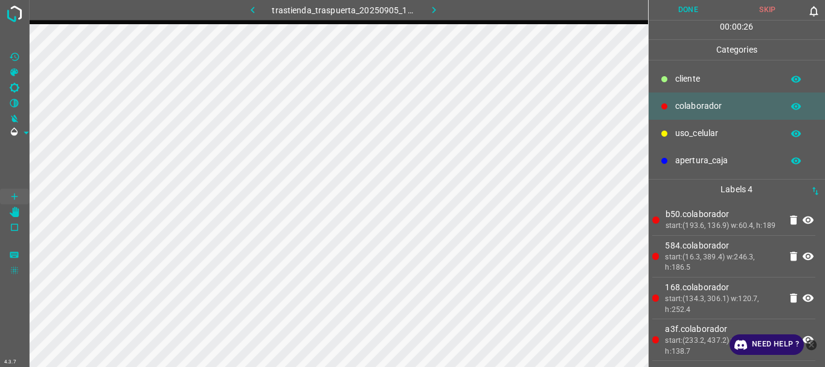
click at [695, 17] on button "Done" at bounding box center [688, 10] width 80 height 20
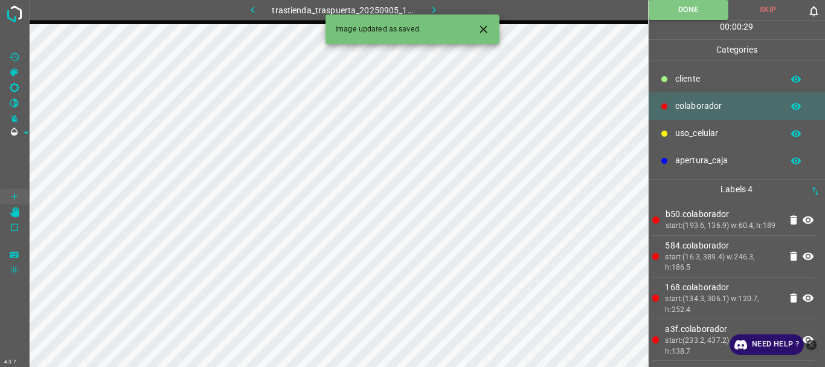
click at [436, 5] on icon "button" at bounding box center [434, 10] width 13 height 13
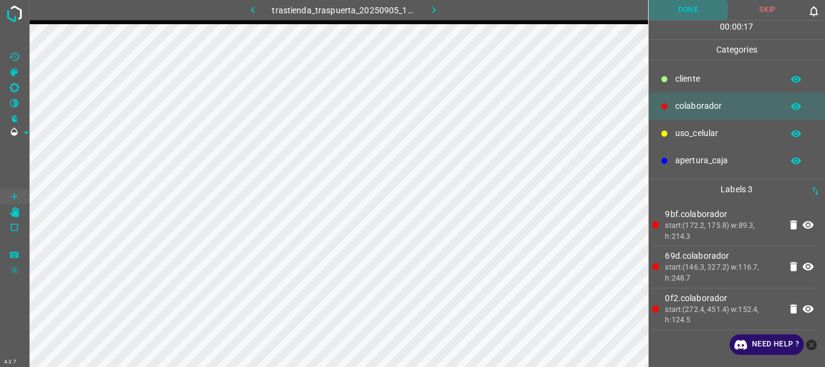
click at [685, 6] on button "Done" at bounding box center [688, 10] width 80 height 20
click at [432, 5] on icon "button" at bounding box center [434, 10] width 13 height 13
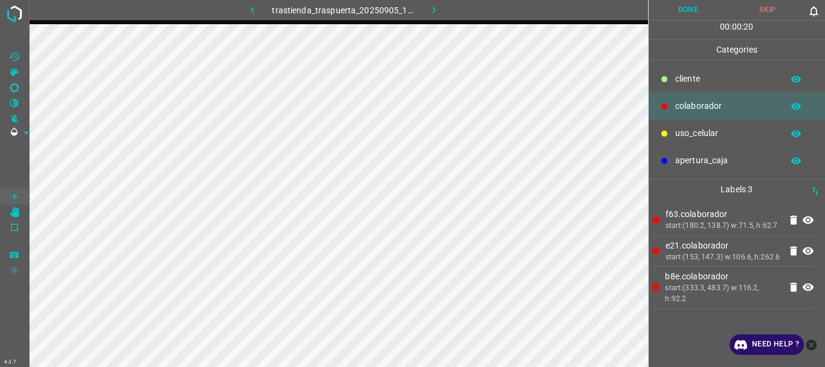
click at [676, 14] on button "Done" at bounding box center [688, 10] width 80 height 20
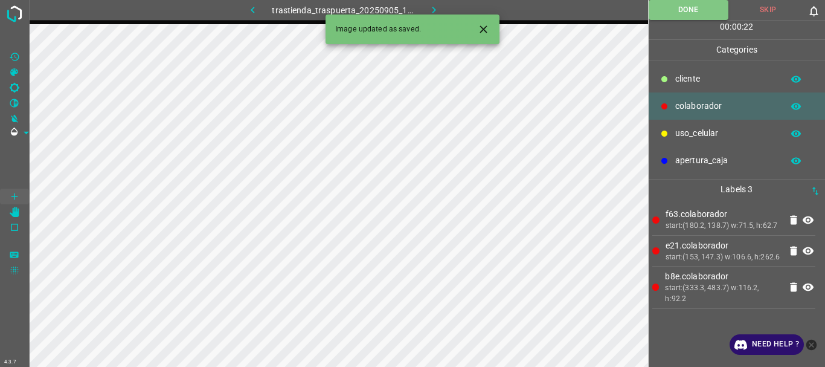
click at [432, 7] on icon "button" at bounding box center [434, 10] width 13 height 13
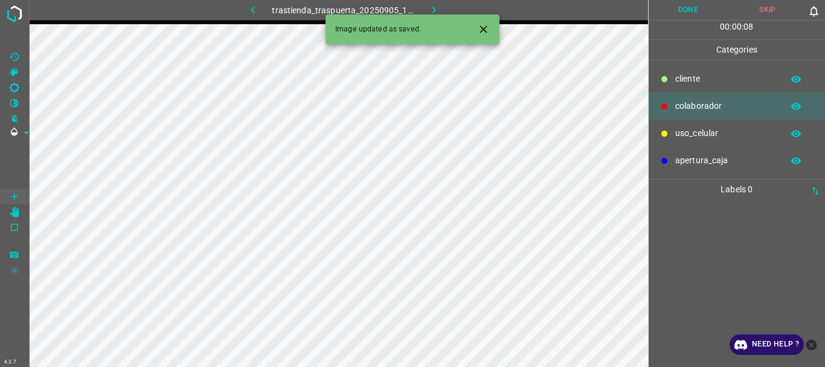
click at [697, 129] on p "uso_celular" at bounding box center [725, 133] width 101 height 13
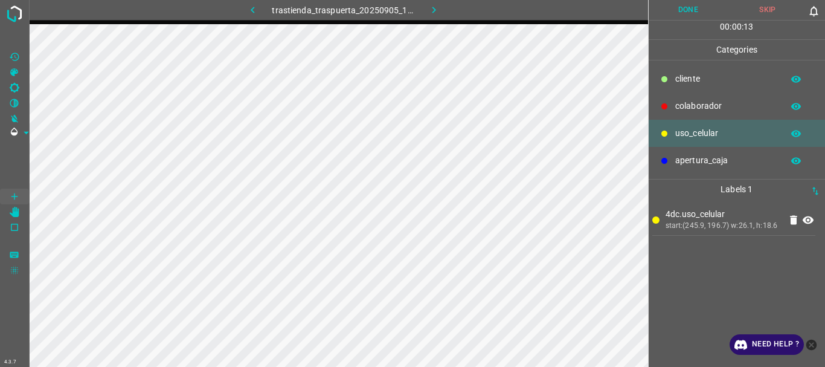
click at [675, 107] on p "colaborador" at bounding box center [725, 106] width 101 height 13
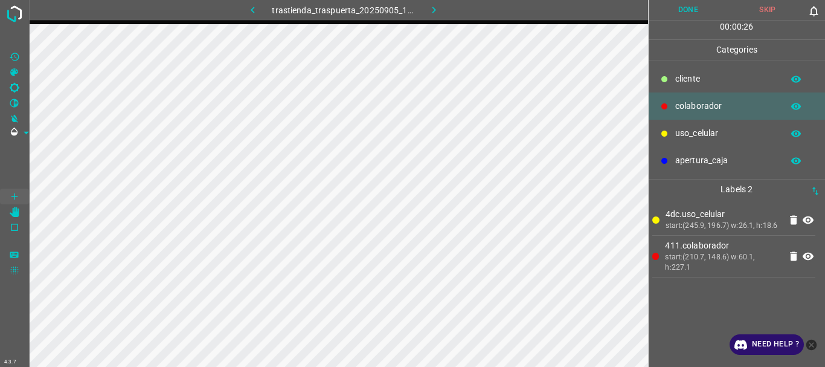
click at [702, 135] on p "uso_celular" at bounding box center [725, 133] width 101 height 13
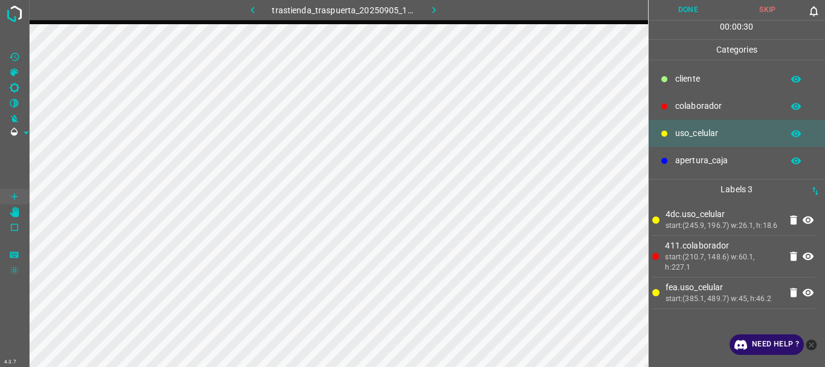
click at [712, 102] on p "colaborador" at bounding box center [725, 106] width 101 height 13
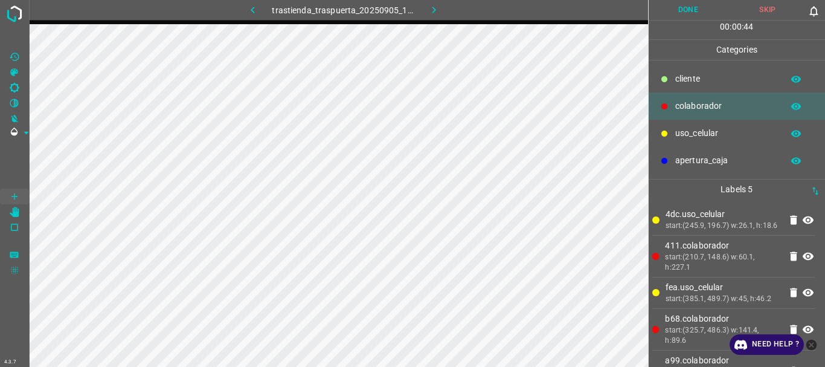
click at [701, 15] on button "Done" at bounding box center [688, 10] width 80 height 20
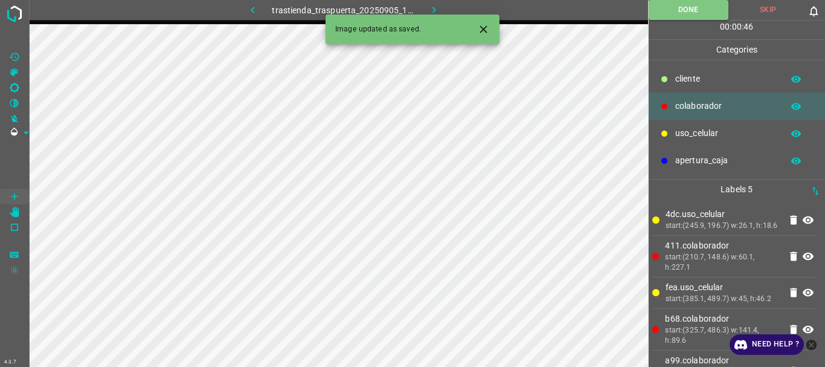
click at [428, 9] on icon "button" at bounding box center [434, 10] width 13 height 13
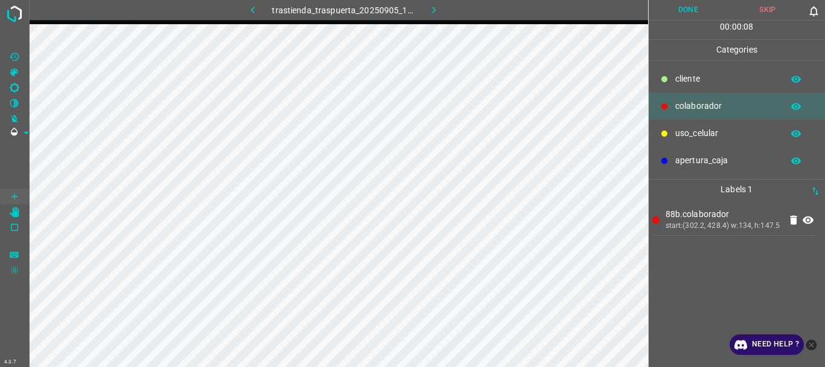
click at [690, 14] on button "Done" at bounding box center [688, 10] width 80 height 20
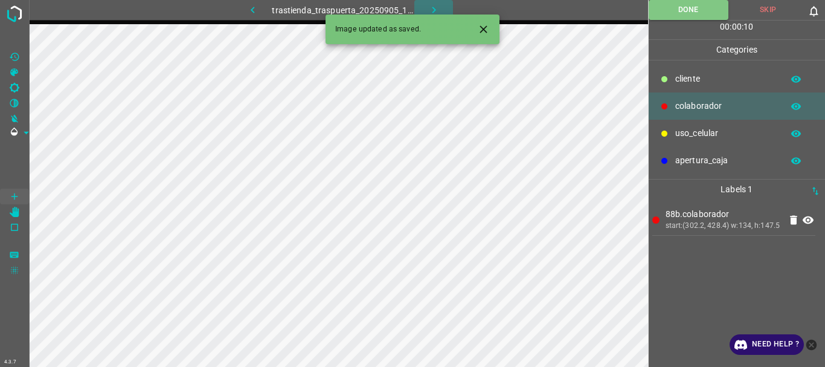
click at [434, 8] on icon "button" at bounding box center [434, 10] width 4 height 7
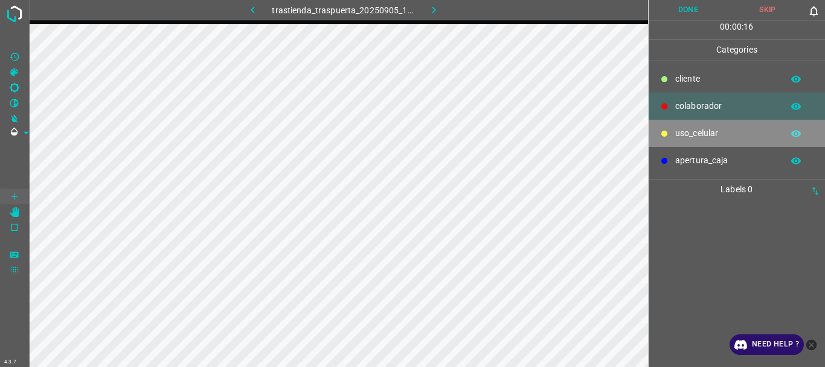
click at [708, 129] on p "uso_celular" at bounding box center [725, 133] width 101 height 13
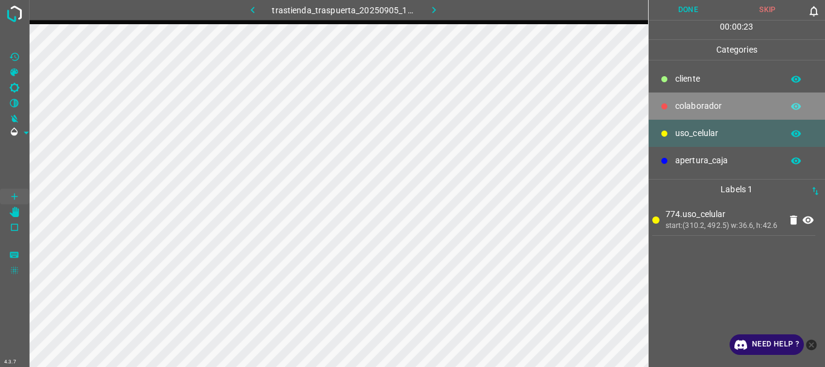
click at [719, 106] on p "colaborador" at bounding box center [725, 106] width 101 height 13
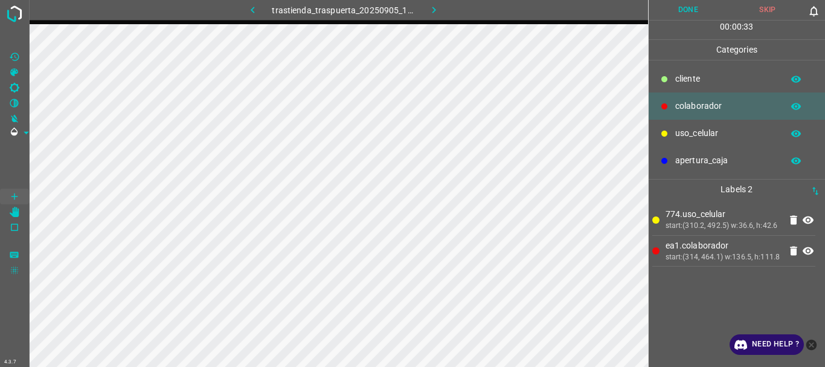
click at [694, 10] on button "Done" at bounding box center [688, 10] width 80 height 20
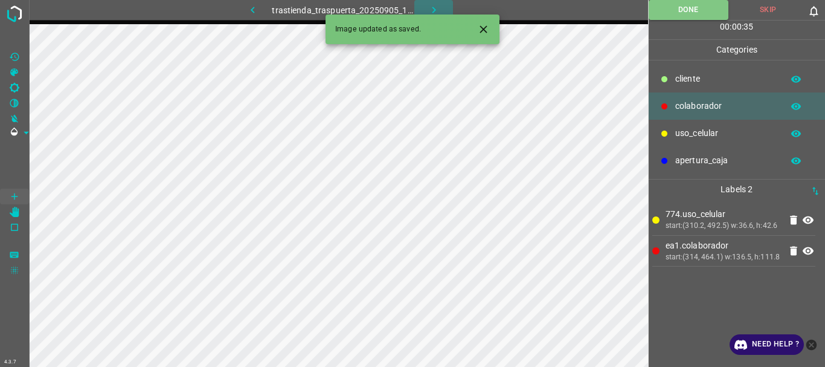
click at [432, 5] on icon "button" at bounding box center [434, 10] width 13 height 13
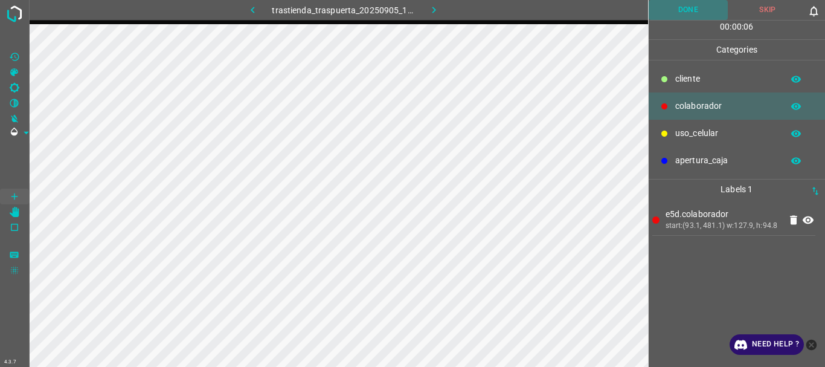
click at [669, 13] on button "Done" at bounding box center [688, 10] width 80 height 20
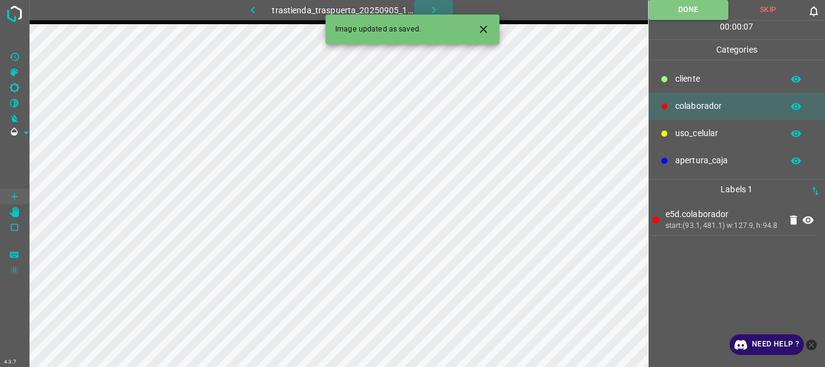
click at [436, 10] on icon "button" at bounding box center [434, 10] width 13 height 13
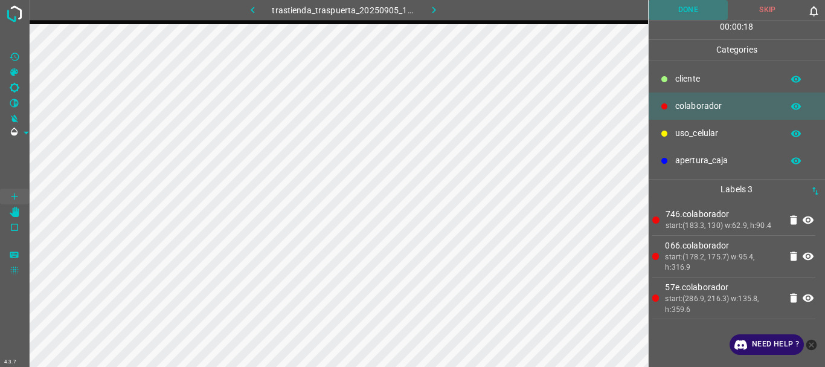
click at [677, 14] on button "Done" at bounding box center [688, 10] width 80 height 20
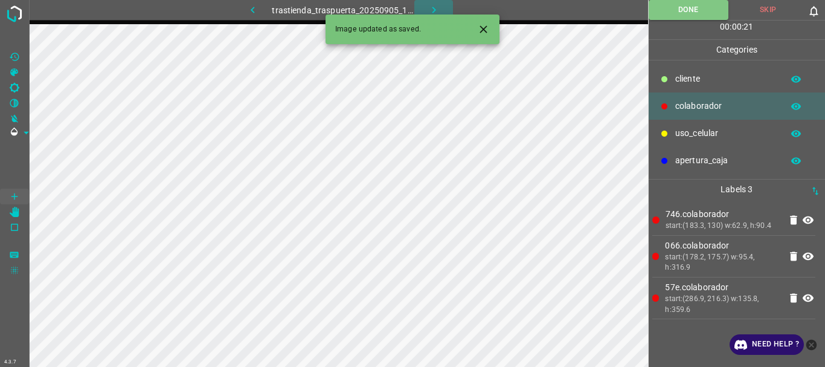
click at [429, 6] on icon "button" at bounding box center [434, 10] width 13 height 13
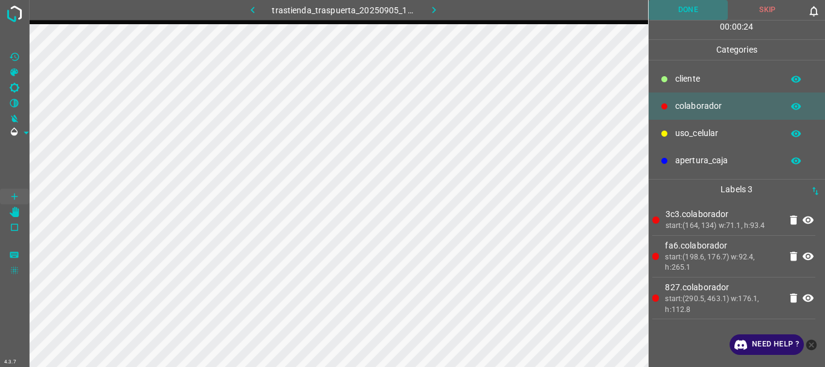
click at [698, 7] on button "Done" at bounding box center [688, 10] width 80 height 20
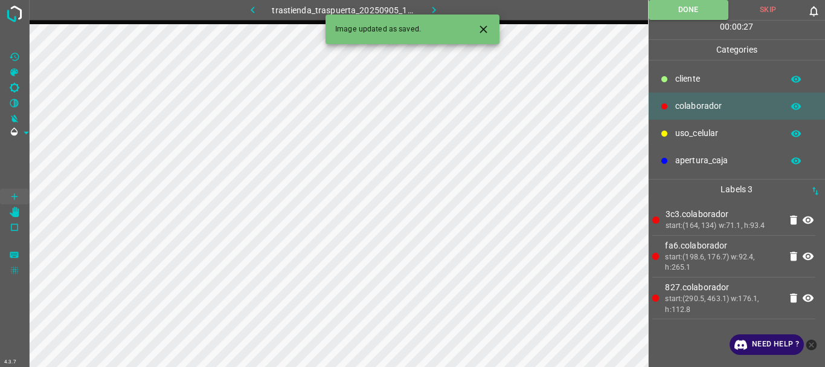
click at [432, 7] on icon "button" at bounding box center [434, 10] width 13 height 13
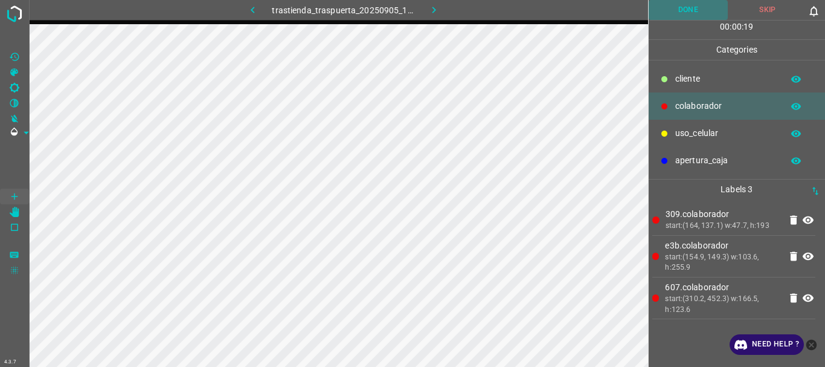
click at [685, 7] on button "Done" at bounding box center [688, 10] width 80 height 20
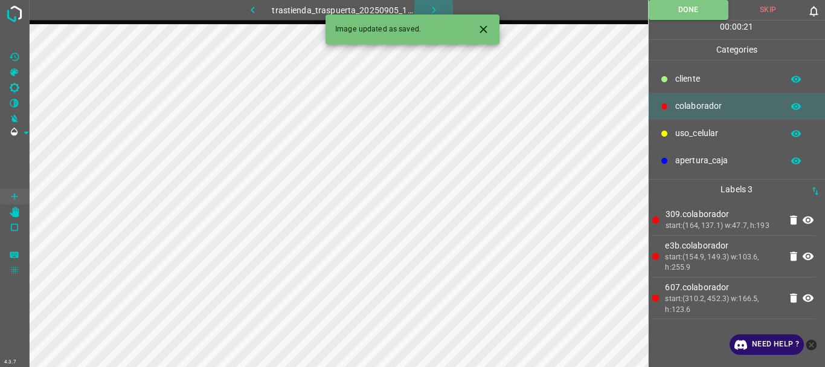
click at [435, 8] on icon "button" at bounding box center [434, 10] width 13 height 13
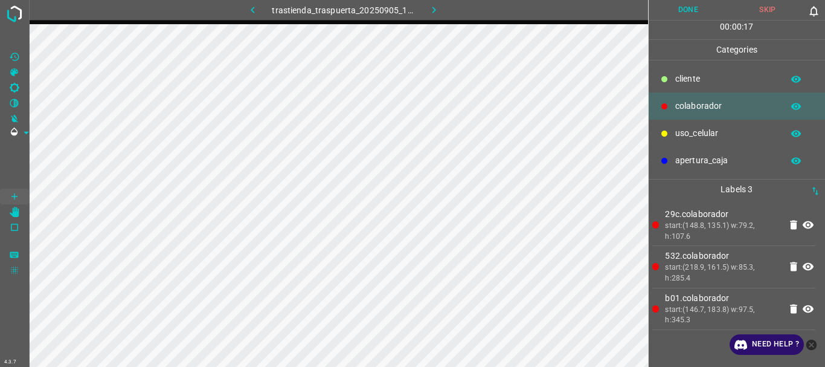
click at [688, 4] on button "Done" at bounding box center [688, 10] width 80 height 20
click at [431, 10] on icon "button" at bounding box center [434, 10] width 13 height 13
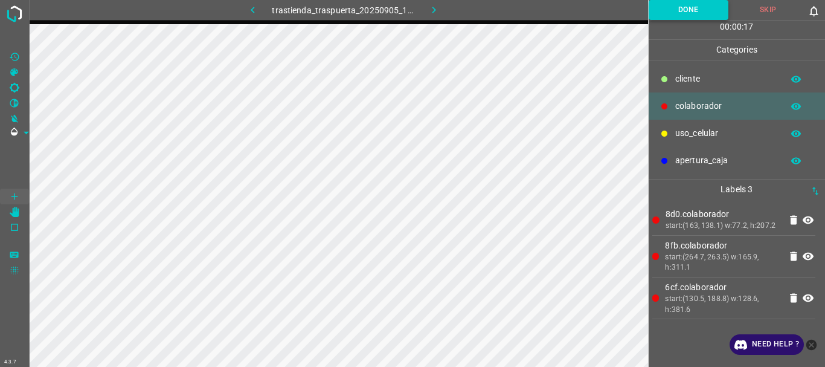
click at [702, 5] on button "Done" at bounding box center [688, 10] width 80 height 20
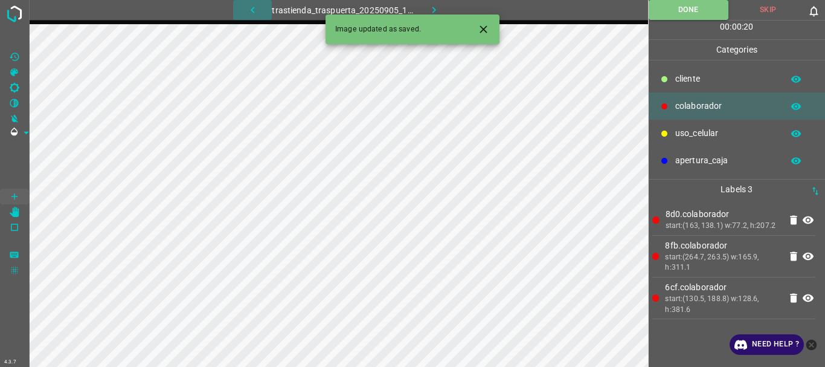
click at [251, 4] on icon "button" at bounding box center [252, 10] width 13 height 13
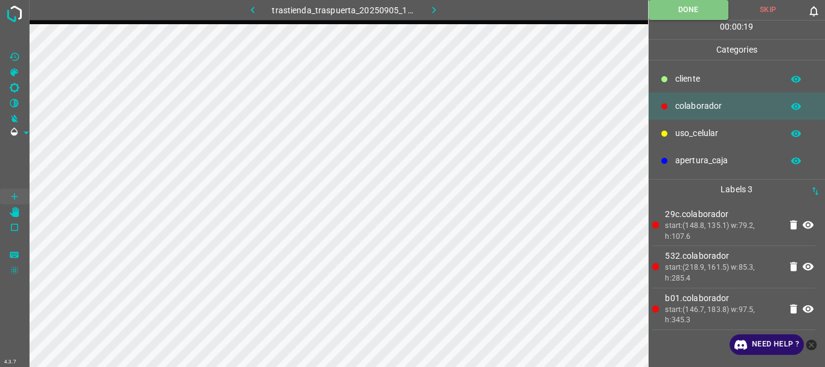
click at [432, 18] on button "button" at bounding box center [433, 10] width 39 height 20
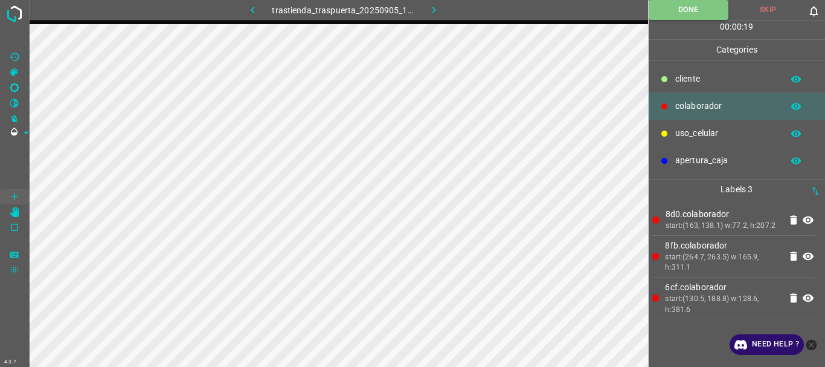
click at [436, 10] on icon "button" at bounding box center [434, 10] width 13 height 13
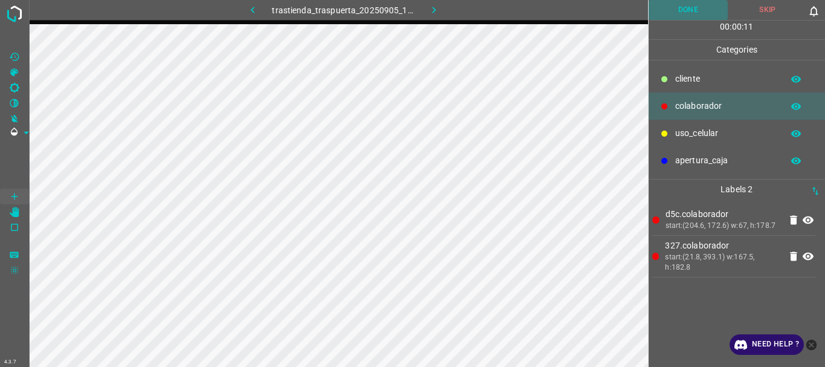
click at [670, 11] on button "Done" at bounding box center [688, 10] width 80 height 20
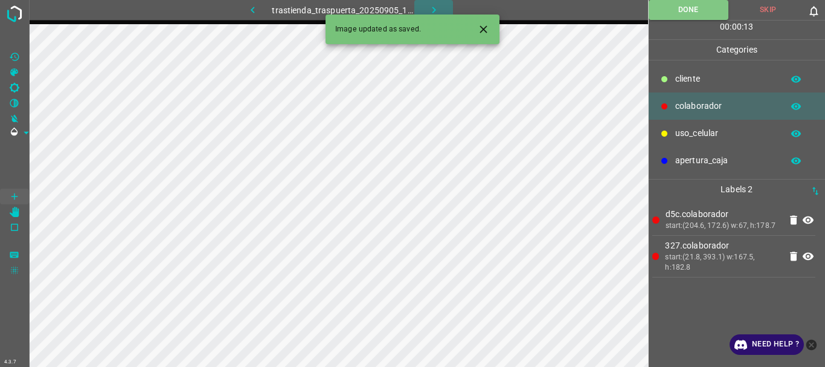
click at [432, 7] on icon "button" at bounding box center [434, 10] width 13 height 13
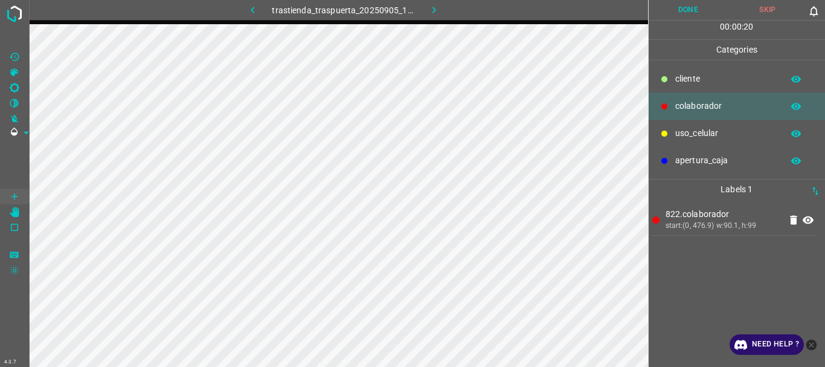
click at [677, 19] on button "Done" at bounding box center [688, 10] width 80 height 20
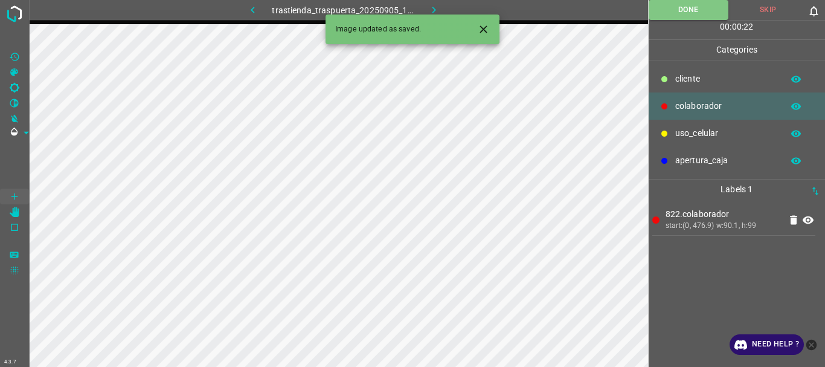
click at [428, 8] on icon "button" at bounding box center [434, 10] width 13 height 13
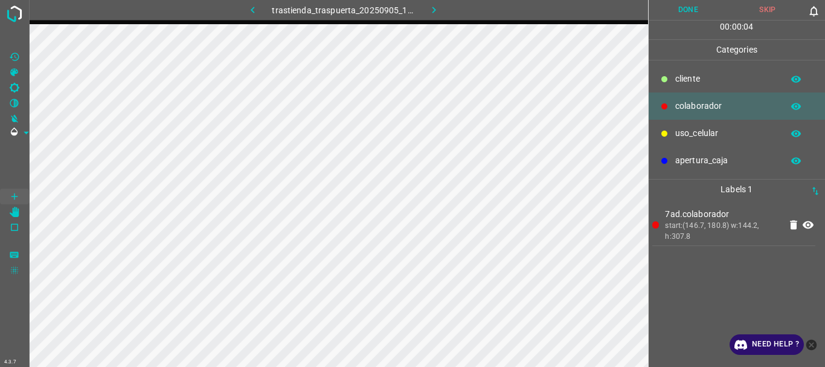
click at [690, 8] on button "Done" at bounding box center [688, 10] width 80 height 20
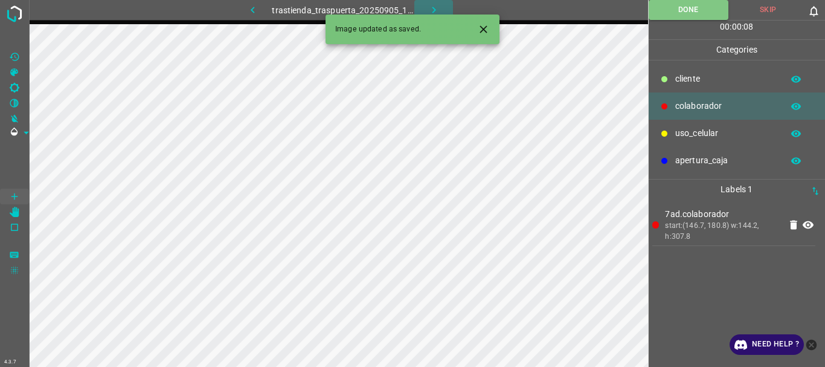
click at [441, 8] on button "button" at bounding box center [433, 10] width 39 height 20
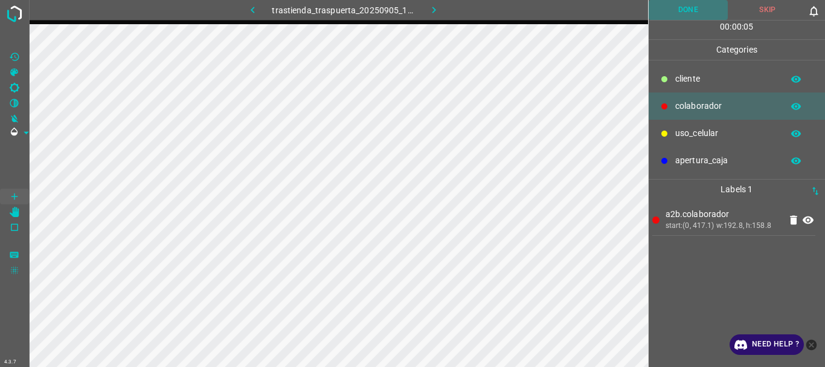
click at [691, 11] on button "Done" at bounding box center [688, 10] width 80 height 20
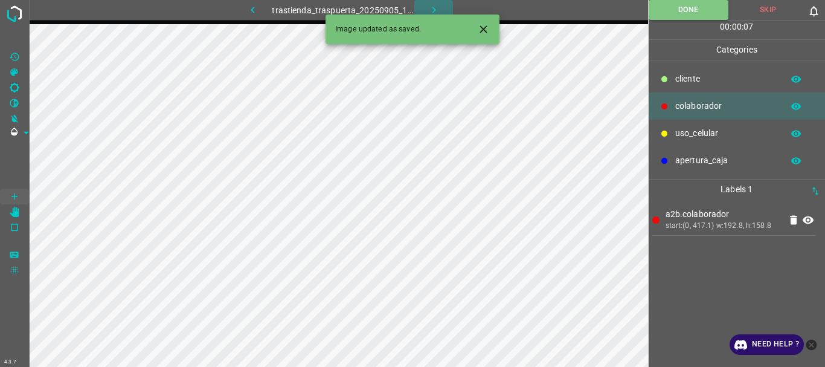
click at [426, 11] on button "button" at bounding box center [433, 10] width 39 height 20
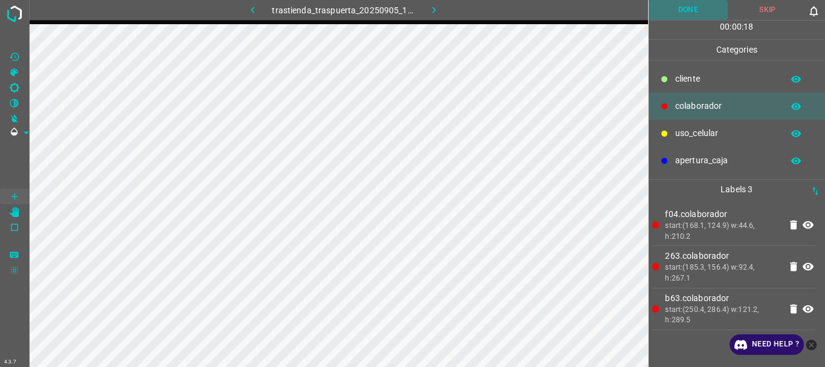
click at [665, 10] on button "Done" at bounding box center [688, 10] width 80 height 20
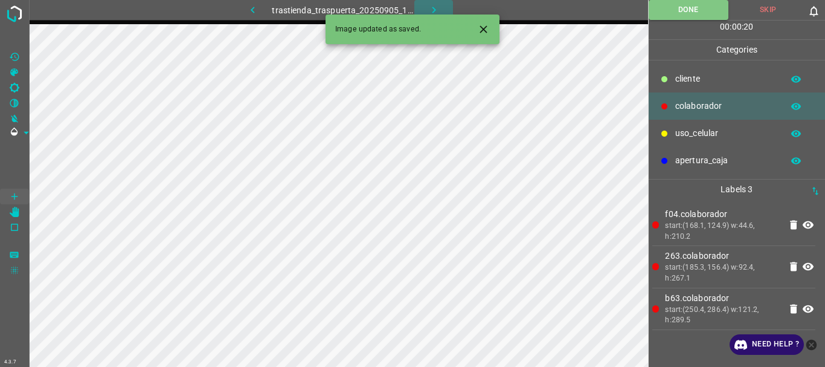
click at [433, 2] on button "button" at bounding box center [433, 10] width 39 height 20
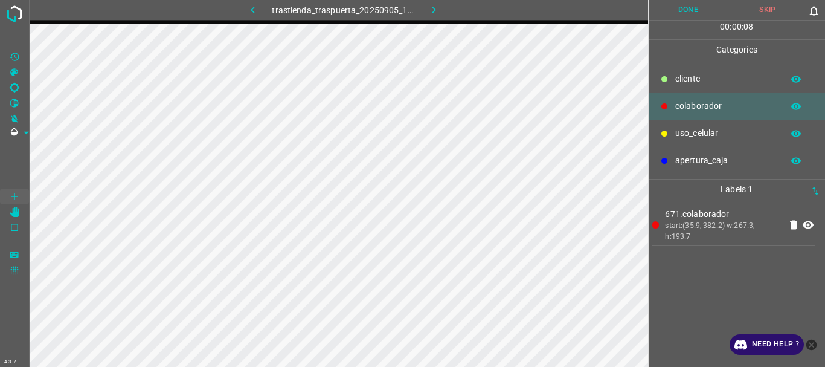
click at [690, 4] on button "Done" at bounding box center [688, 10] width 80 height 20
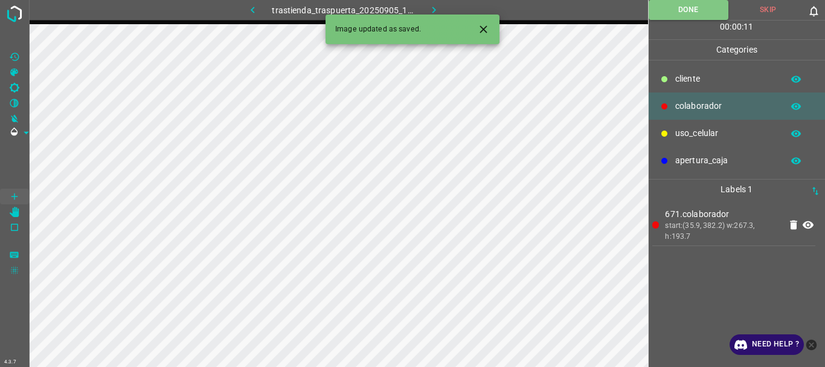
click at [431, 6] on icon "button" at bounding box center [434, 10] width 13 height 13
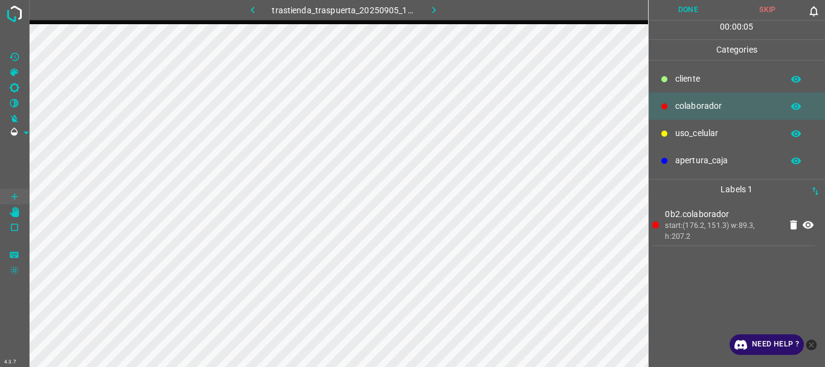
click at [687, 9] on button "Done" at bounding box center [688, 10] width 80 height 20
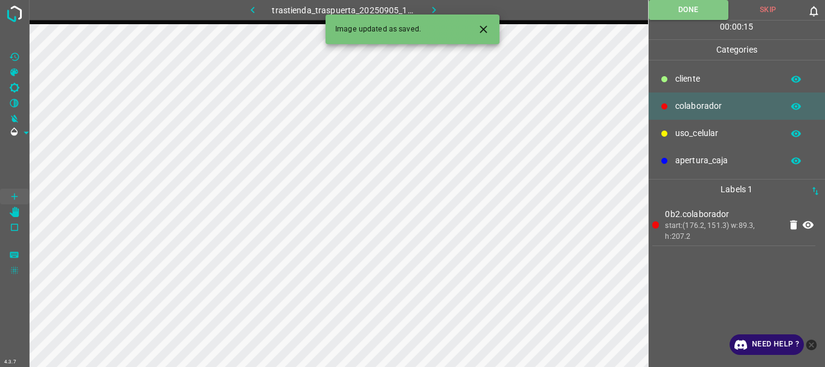
click at [432, 9] on icon "button" at bounding box center [434, 10] width 13 height 13
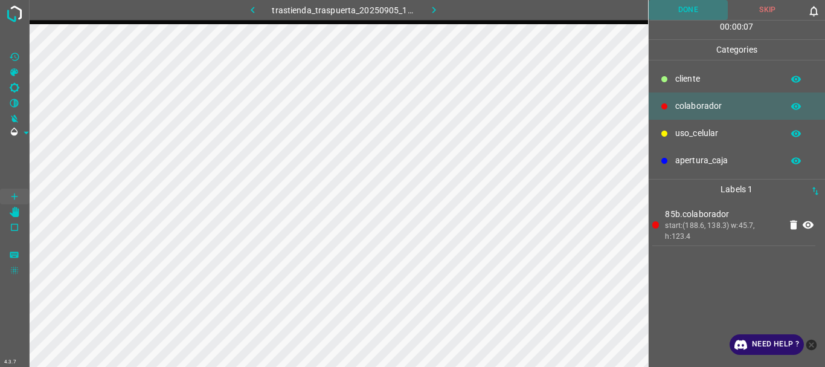
click at [681, 14] on button "Done" at bounding box center [688, 10] width 80 height 20
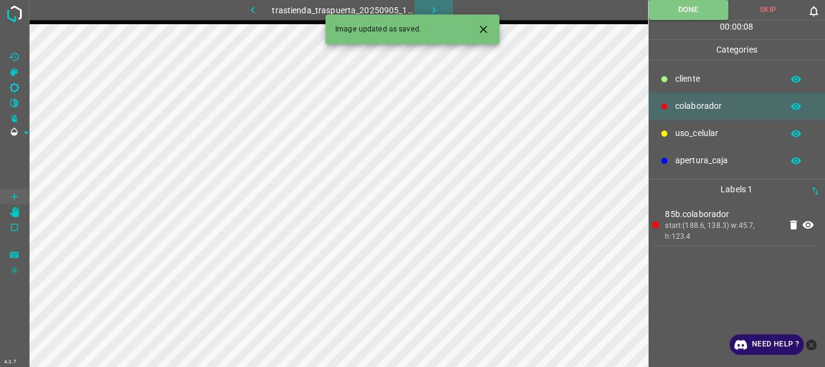
click at [438, 12] on icon "button" at bounding box center [434, 10] width 13 height 13
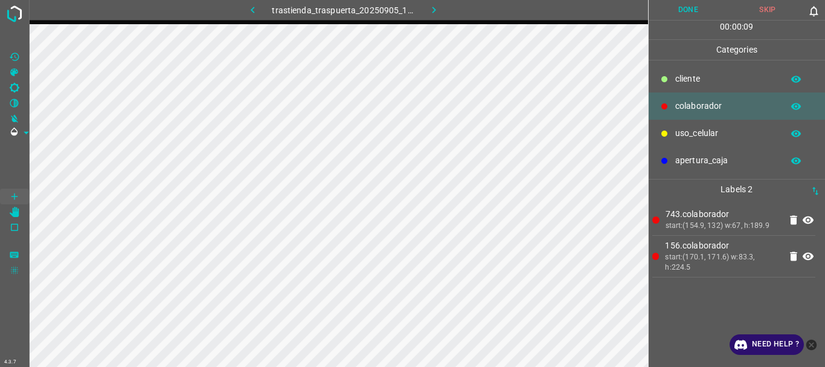
click at [690, 7] on button "Done" at bounding box center [688, 10] width 80 height 20
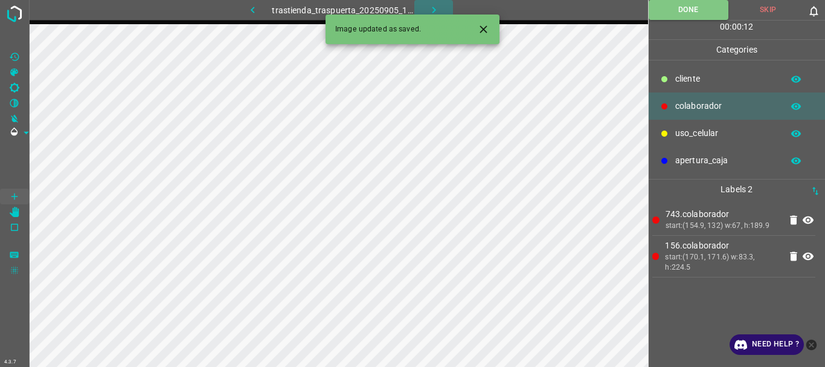
click at [431, 8] on icon "button" at bounding box center [434, 10] width 13 height 13
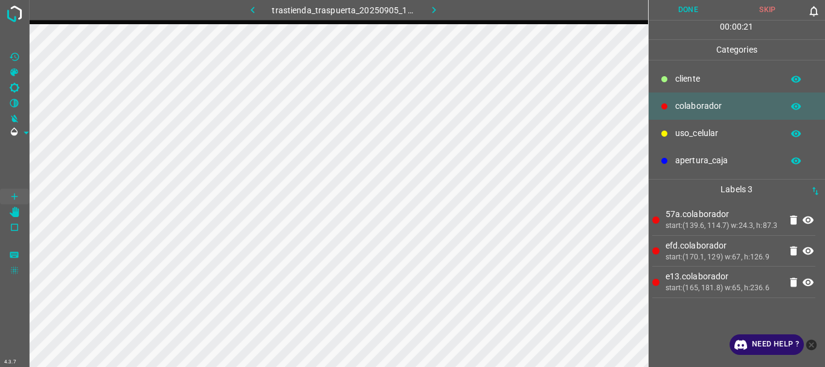
click at [698, 126] on div "uso_celular" at bounding box center [736, 133] width 177 height 27
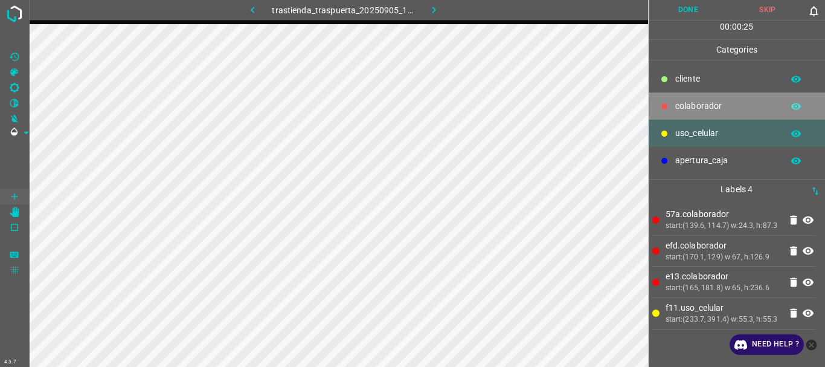
click at [725, 106] on p "colaborador" at bounding box center [725, 106] width 101 height 13
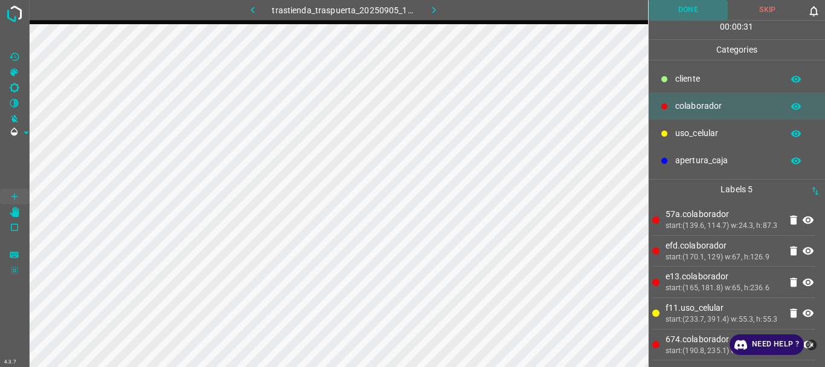
click at [690, 10] on button "Done" at bounding box center [688, 10] width 80 height 20
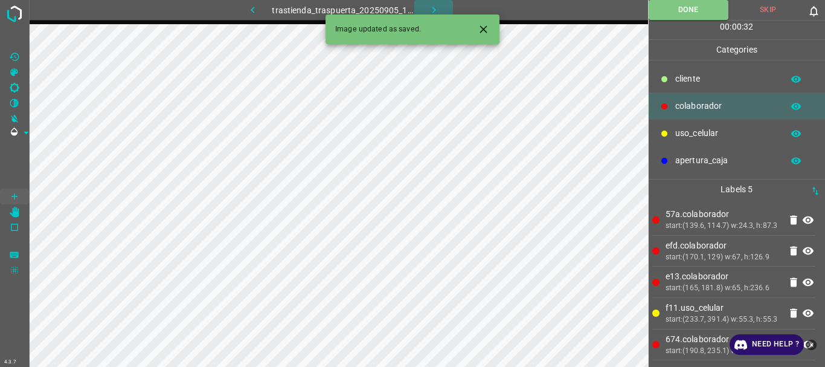
click at [435, 11] on icon "button" at bounding box center [434, 10] width 13 height 13
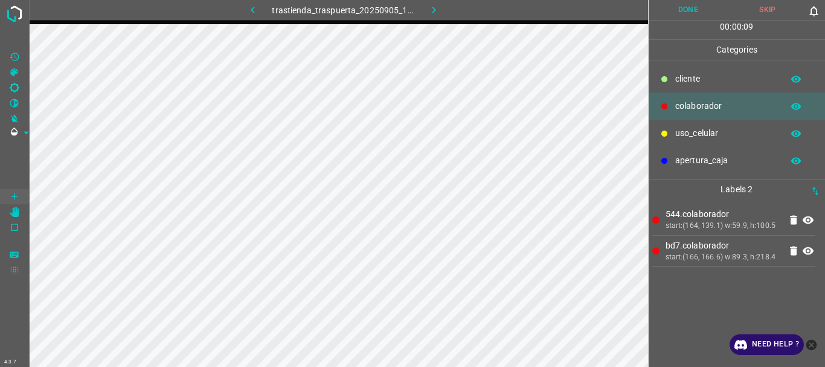
click at [687, 10] on button "Done" at bounding box center [688, 10] width 80 height 20
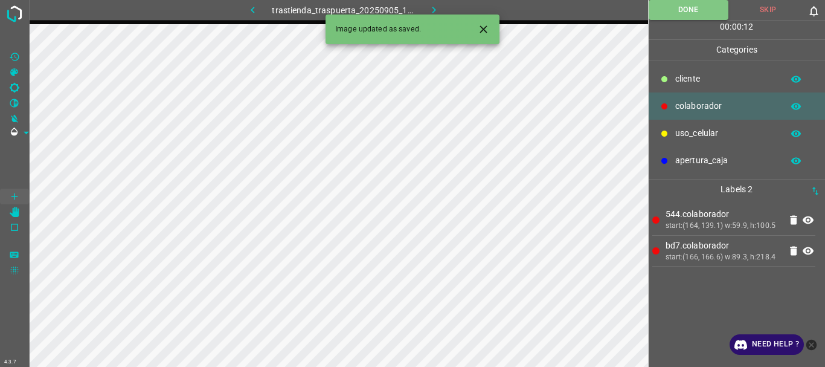
click at [428, 8] on icon "button" at bounding box center [434, 10] width 13 height 13
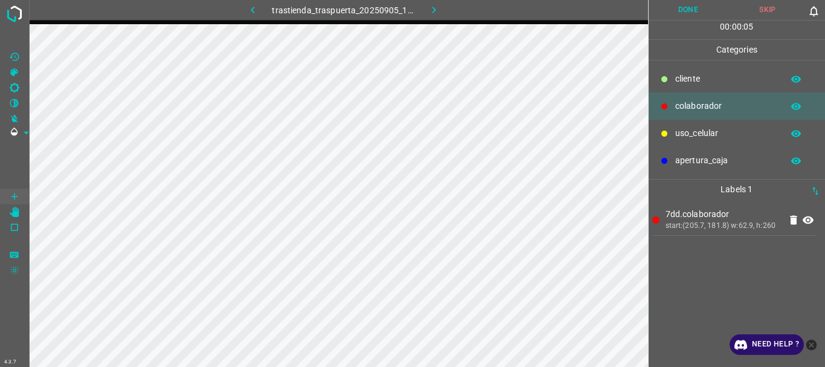
click at [691, 14] on button "Done" at bounding box center [688, 10] width 80 height 20
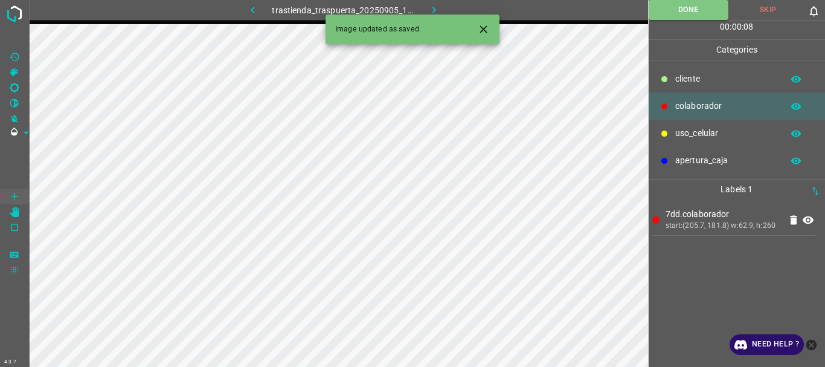
click at [428, 7] on icon "button" at bounding box center [434, 10] width 13 height 13
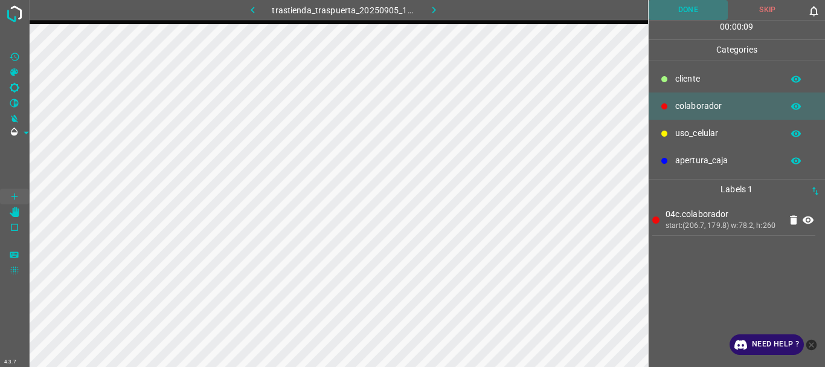
click at [673, 14] on button "Done" at bounding box center [688, 10] width 80 height 20
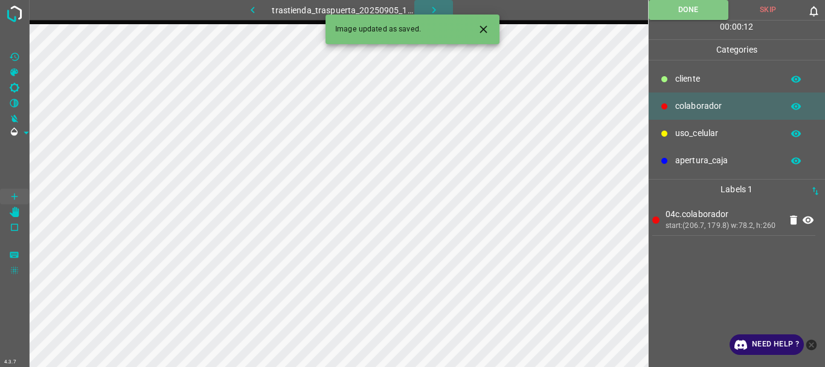
click at [431, 10] on icon "button" at bounding box center [434, 10] width 13 height 13
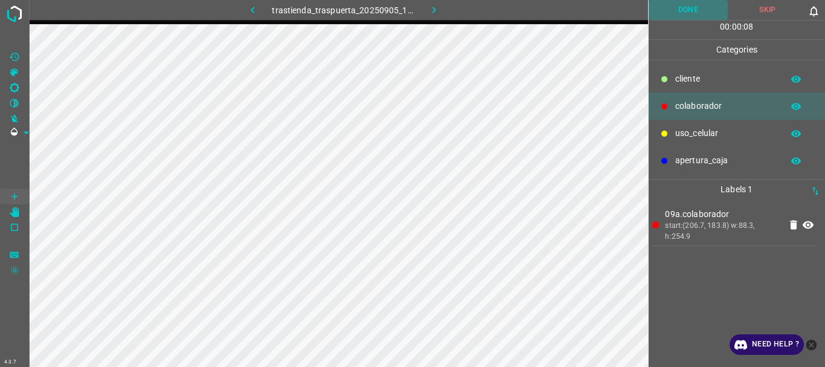
click at [670, 10] on button "Done" at bounding box center [688, 10] width 80 height 20
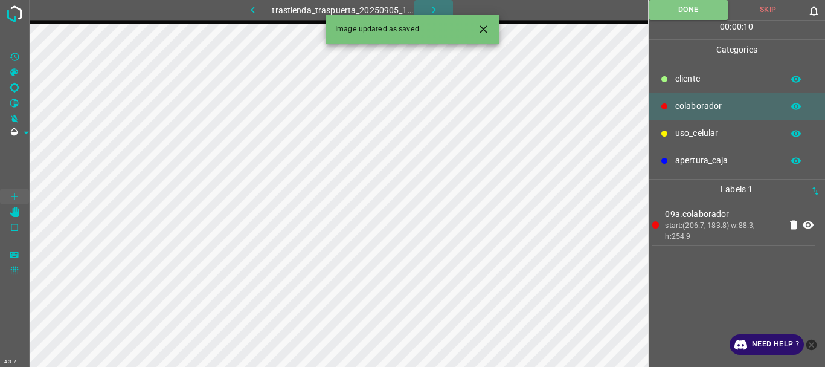
click at [429, 9] on icon "button" at bounding box center [434, 10] width 13 height 13
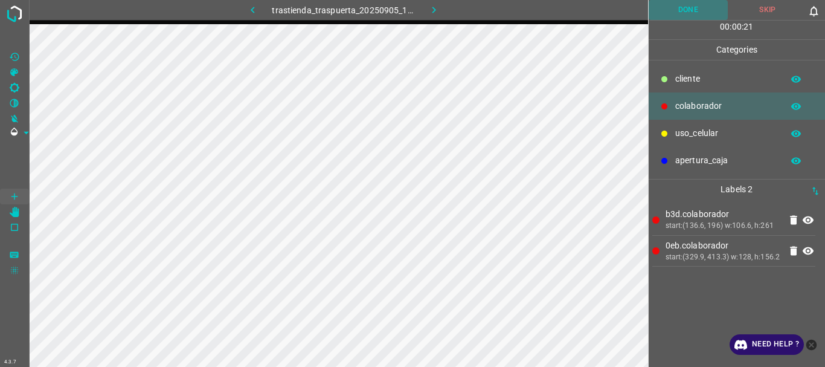
click at [676, 8] on button "Done" at bounding box center [688, 10] width 80 height 20
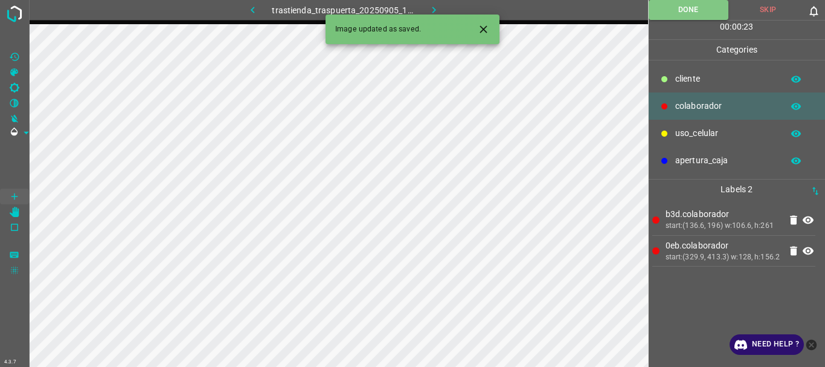
click at [438, 11] on icon "button" at bounding box center [434, 10] width 13 height 13
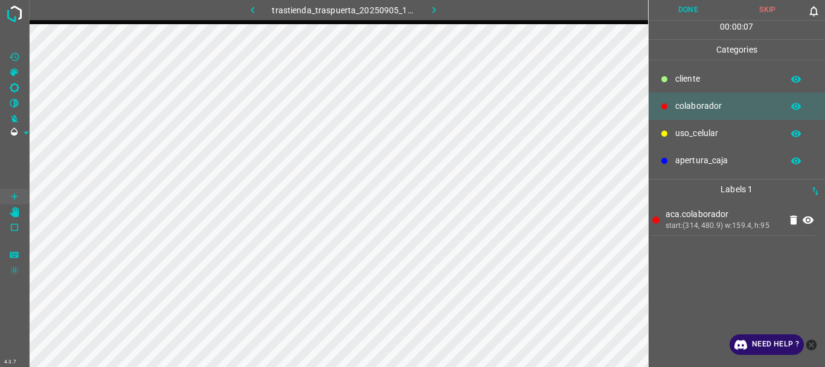
click at [681, 5] on button "Done" at bounding box center [688, 10] width 80 height 20
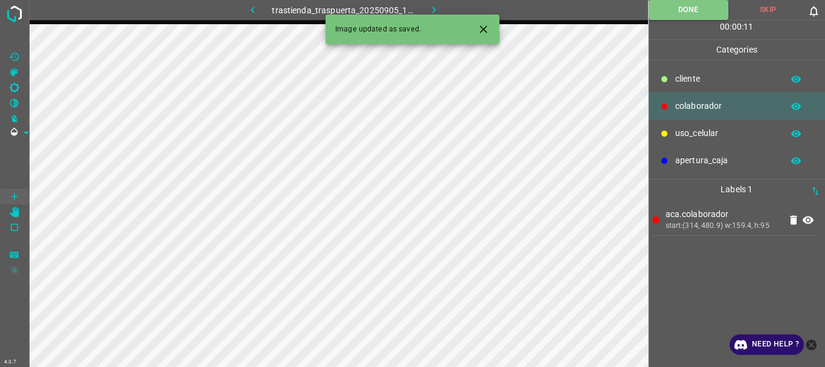
click at [440, 10] on icon "button" at bounding box center [434, 10] width 13 height 13
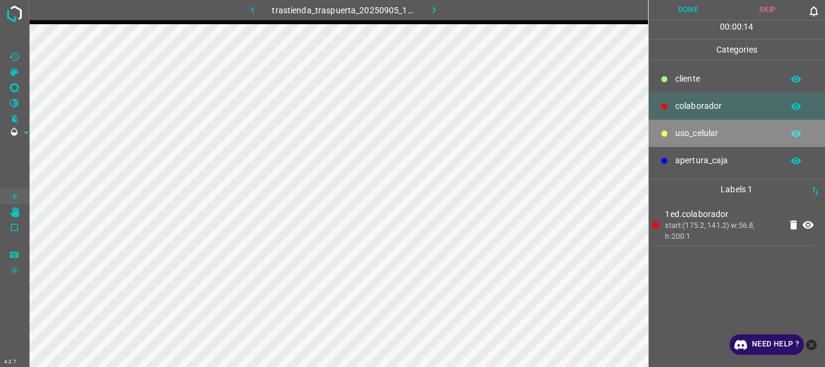
click at [703, 133] on p "uso_celular" at bounding box center [725, 133] width 101 height 13
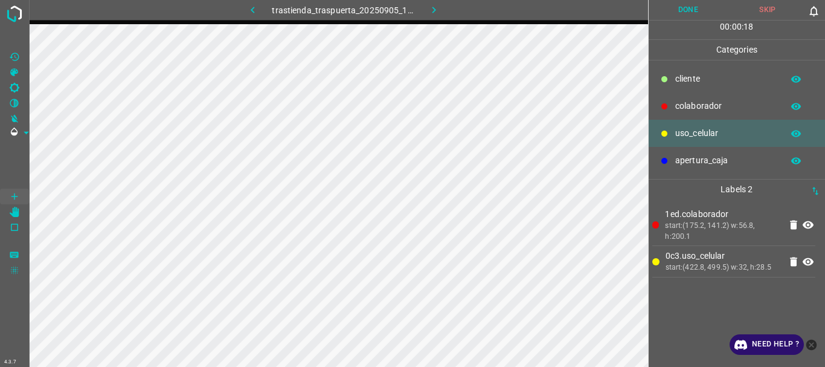
click at [685, 104] on p "colaborador" at bounding box center [725, 106] width 101 height 13
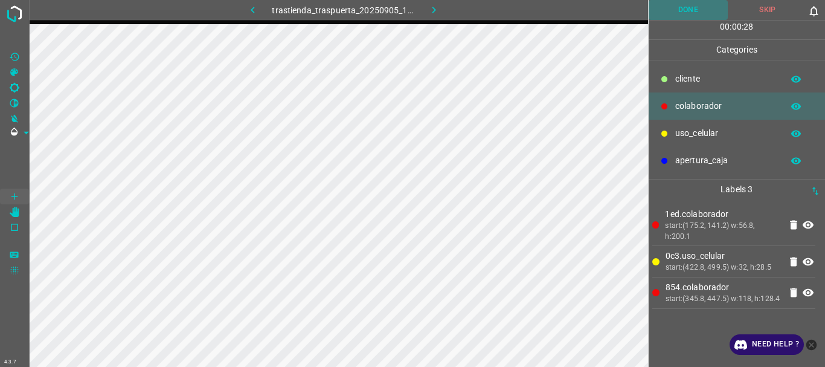
click at [679, 14] on button "Done" at bounding box center [688, 10] width 80 height 20
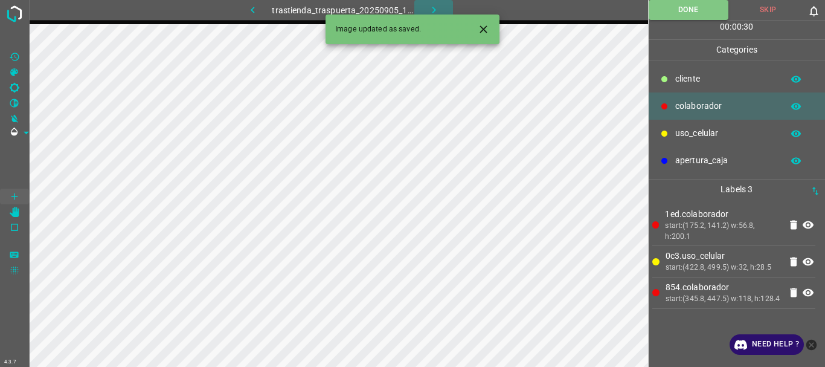
click at [434, 7] on icon "button" at bounding box center [434, 10] width 13 height 13
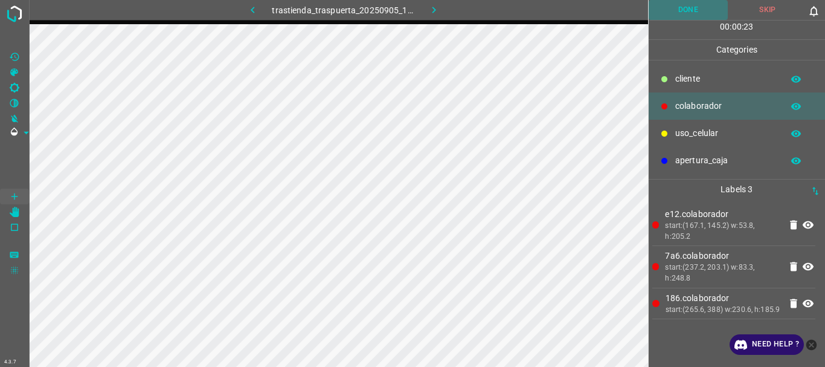
click at [681, 11] on button "Done" at bounding box center [688, 10] width 80 height 20
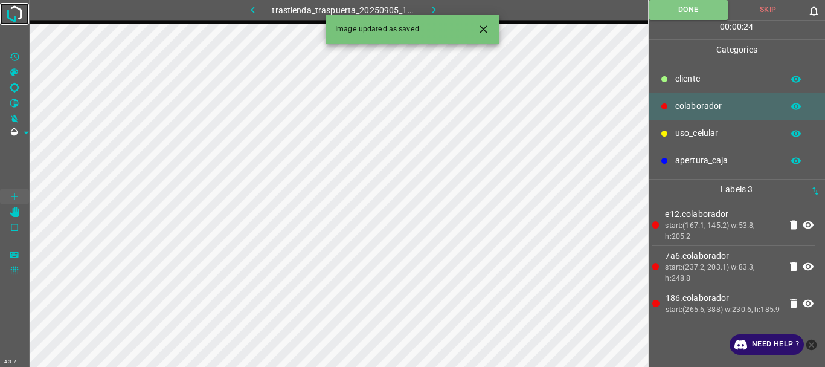
click at [13, 18] on img at bounding box center [15, 14] width 22 height 22
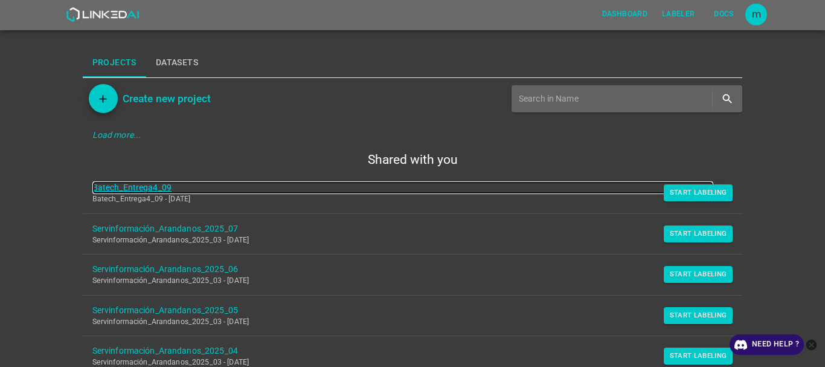
click at [136, 187] on link "Batech_Entrega4_09" at bounding box center [402, 187] width 621 height 13
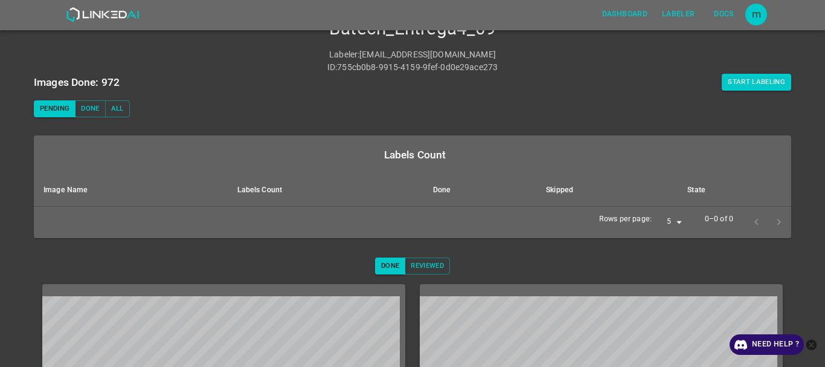
scroll to position [39, 0]
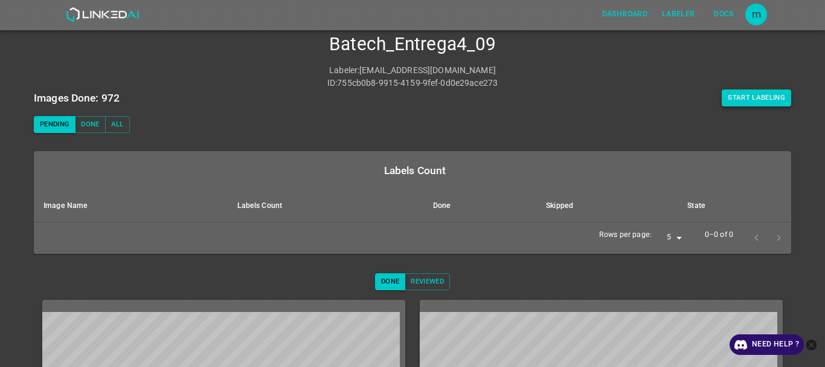
click at [734, 92] on button "Start Labeling" at bounding box center [756, 97] width 69 height 17
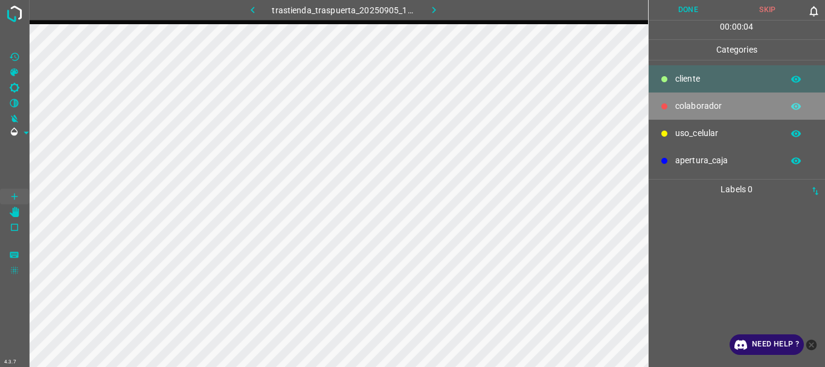
click at [693, 101] on p "colaborador" at bounding box center [725, 106] width 101 height 13
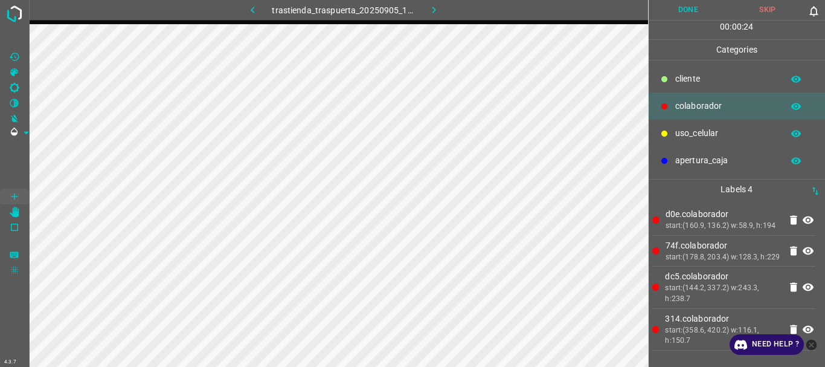
click at [694, 18] on button "Done" at bounding box center [688, 10] width 80 height 20
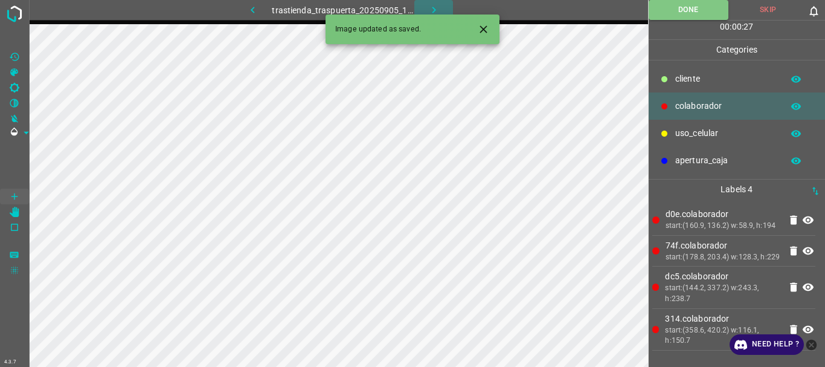
click at [426, 11] on button "button" at bounding box center [433, 10] width 39 height 20
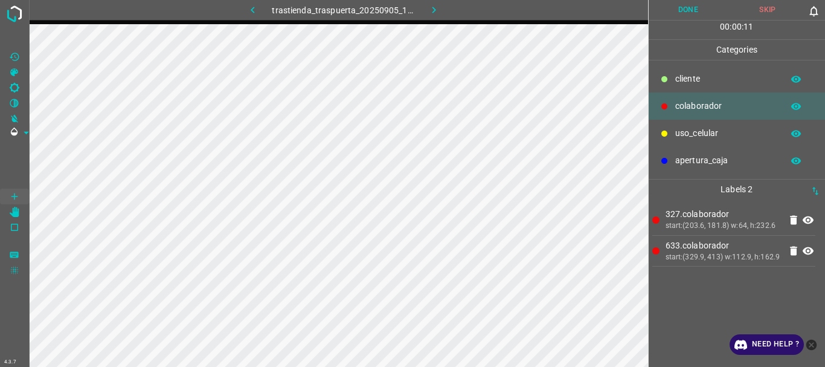
click at [694, 8] on button "Done" at bounding box center [688, 10] width 80 height 20
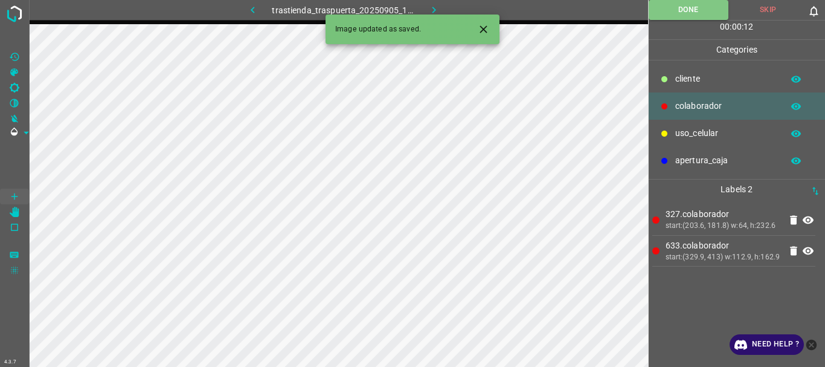
click at [438, 8] on icon "button" at bounding box center [434, 10] width 13 height 13
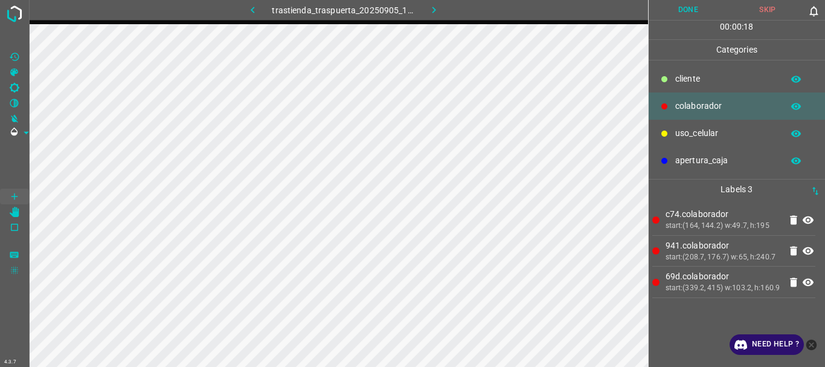
click at [684, 13] on button "Done" at bounding box center [688, 10] width 80 height 20
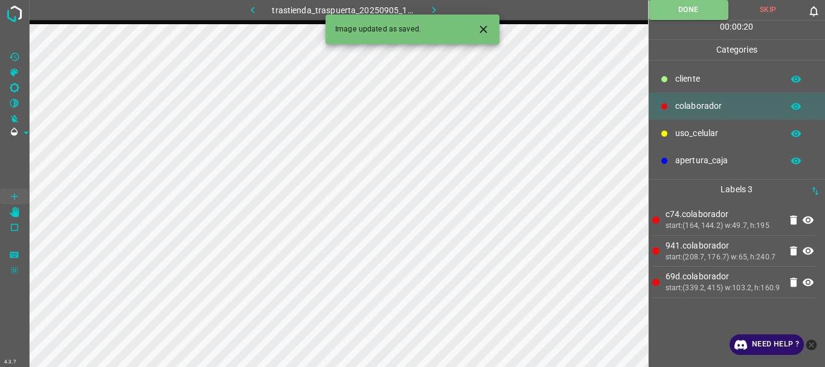
click at [432, 8] on icon "button" at bounding box center [434, 10] width 4 height 7
click at [432, 8] on div "trastienda_traspuerta_20250905_133414_247322.jpg" at bounding box center [343, 10] width 284 height 20
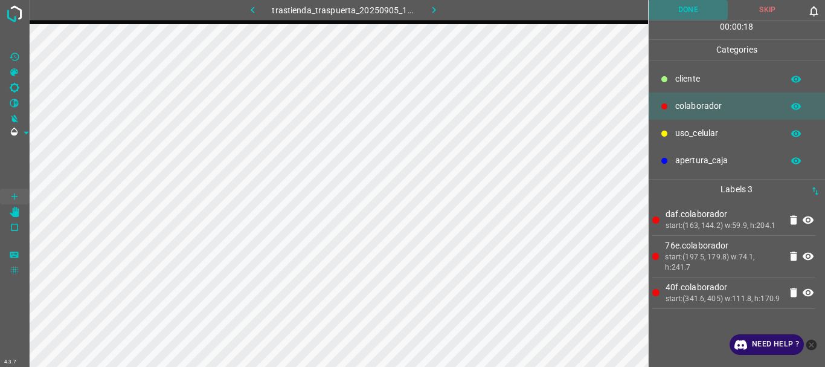
click at [674, 20] on button "Done" at bounding box center [688, 10] width 80 height 20
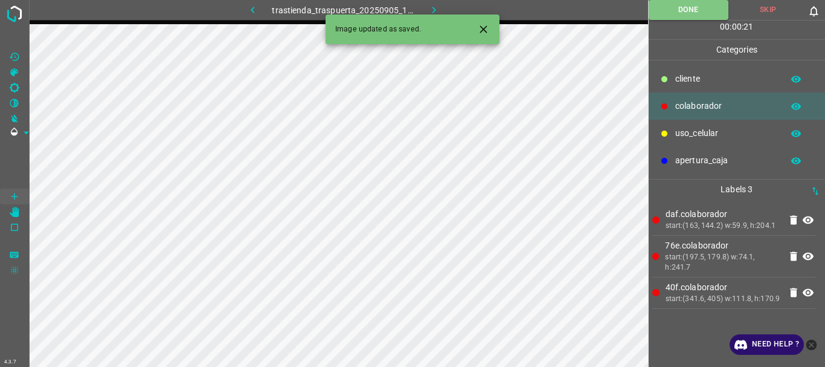
click at [436, 9] on icon "button" at bounding box center [434, 10] width 13 height 13
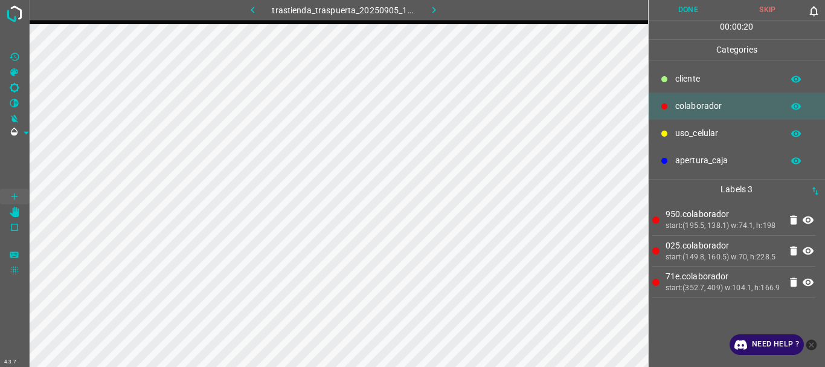
click at [683, 5] on button "Done" at bounding box center [688, 10] width 80 height 20
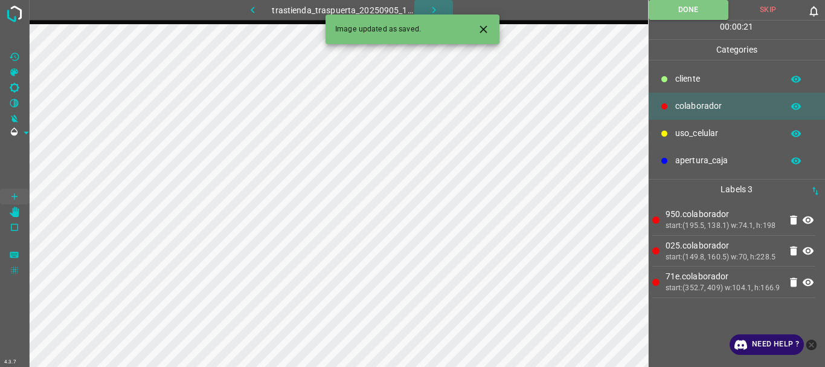
click at [437, 5] on icon "button" at bounding box center [434, 10] width 13 height 13
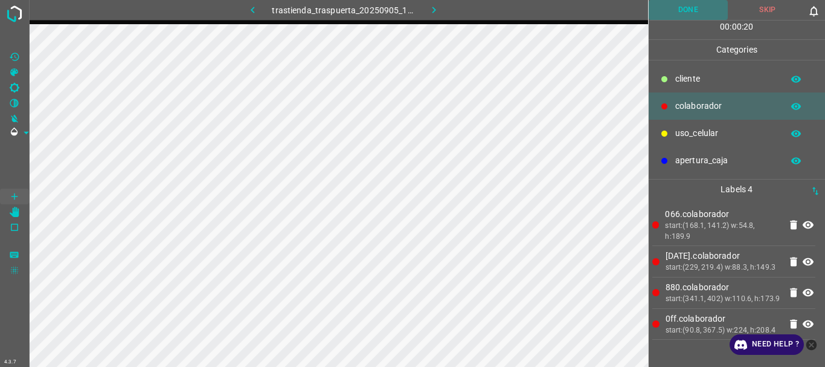
click at [680, 11] on button "Done" at bounding box center [688, 10] width 80 height 20
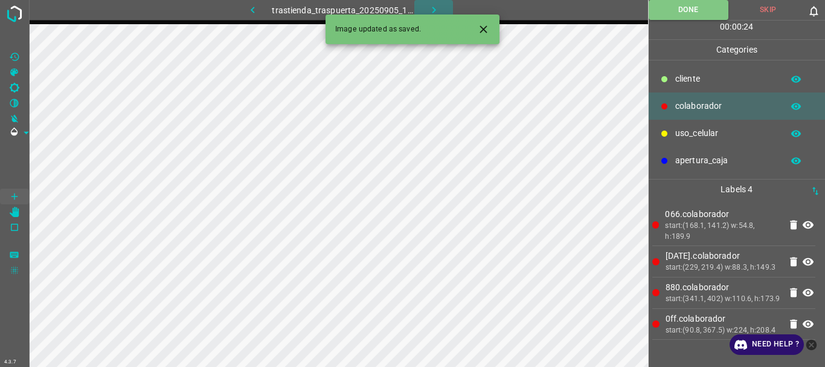
click at [429, 11] on icon "button" at bounding box center [434, 10] width 13 height 13
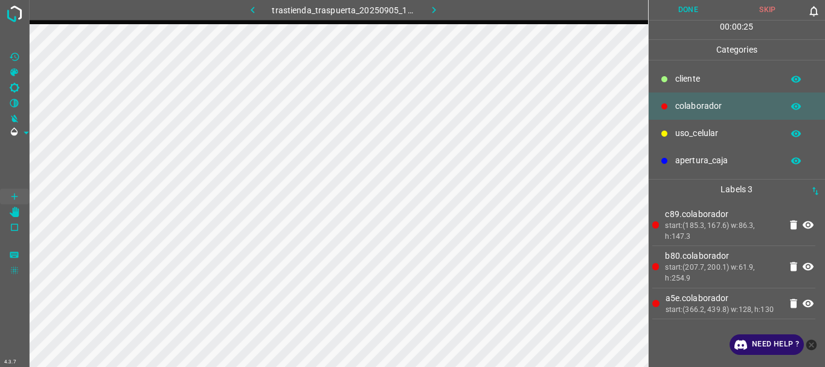
click at [679, 10] on button "Done" at bounding box center [688, 10] width 80 height 20
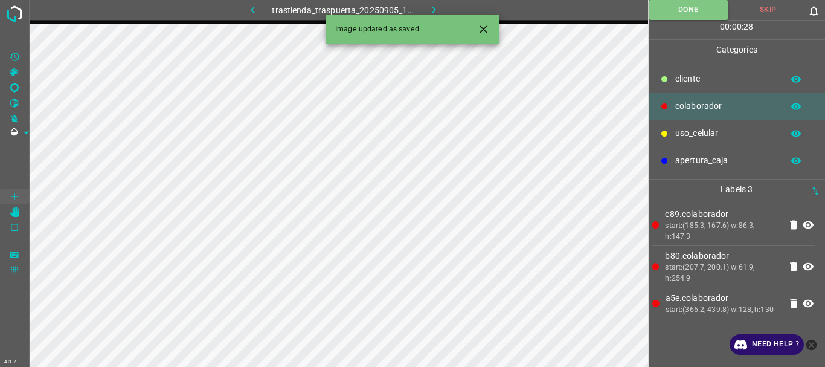
click at [432, 8] on icon "button" at bounding box center [434, 10] width 4 height 7
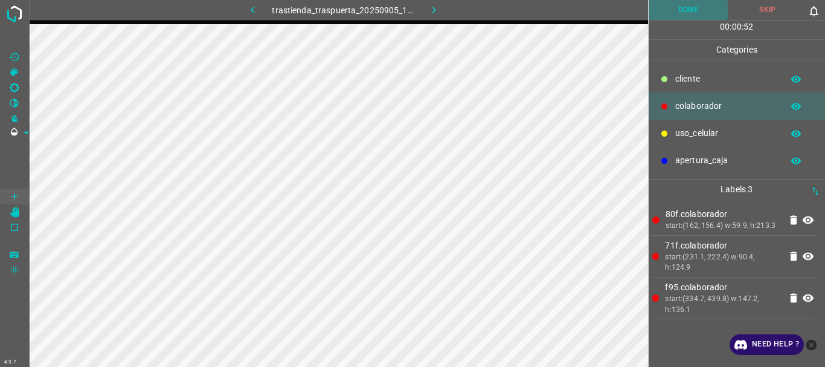
click at [681, 15] on button "Done" at bounding box center [688, 10] width 80 height 20
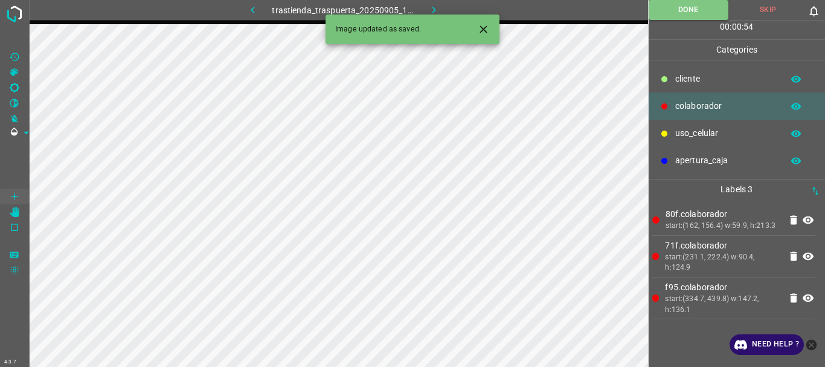
click at [434, 4] on icon "button" at bounding box center [434, 10] width 13 height 13
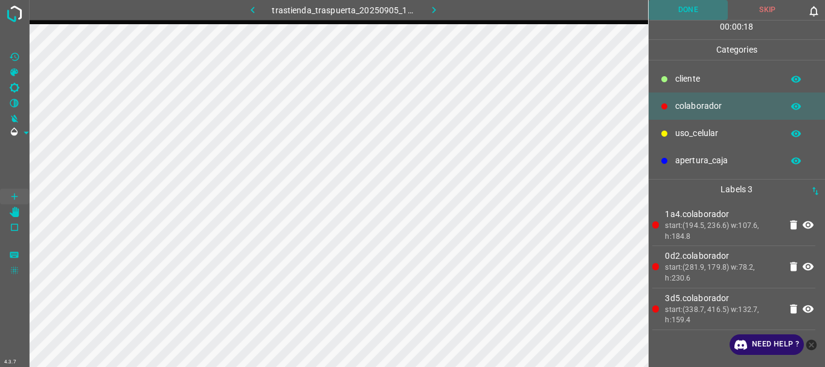
click at [690, 10] on button "Done" at bounding box center [688, 10] width 80 height 20
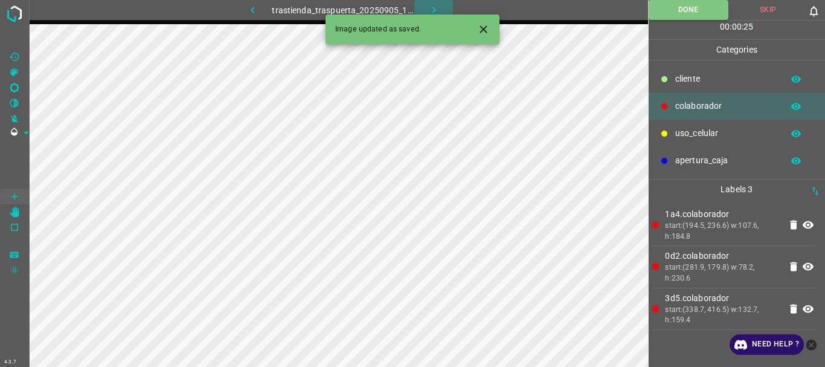
click at [434, 7] on icon "button" at bounding box center [434, 10] width 13 height 13
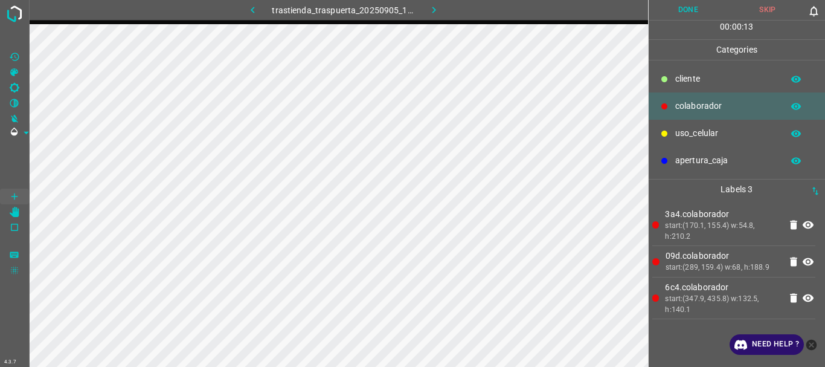
click at [682, 4] on button "Done" at bounding box center [688, 10] width 80 height 20
click at [430, 13] on icon "button" at bounding box center [434, 10] width 13 height 13
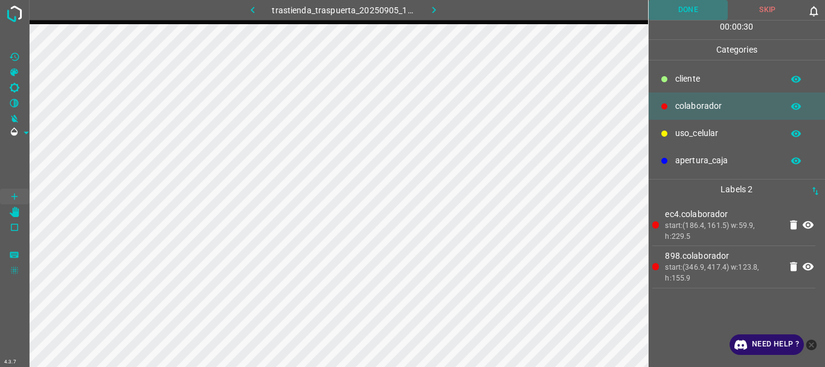
click at [682, 7] on button "Done" at bounding box center [688, 10] width 80 height 20
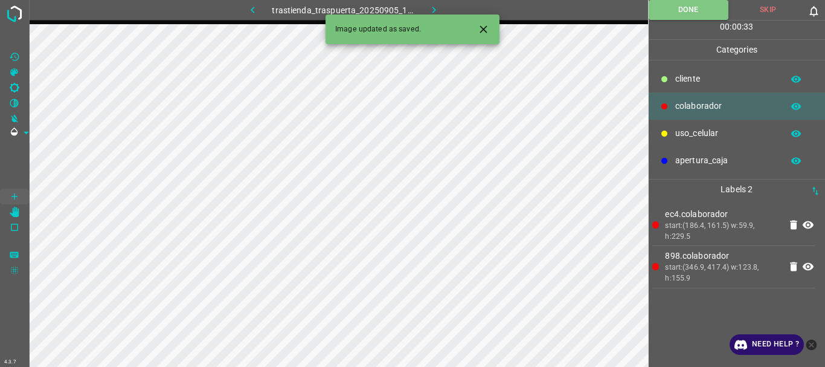
click at [437, 7] on icon "button" at bounding box center [434, 10] width 13 height 13
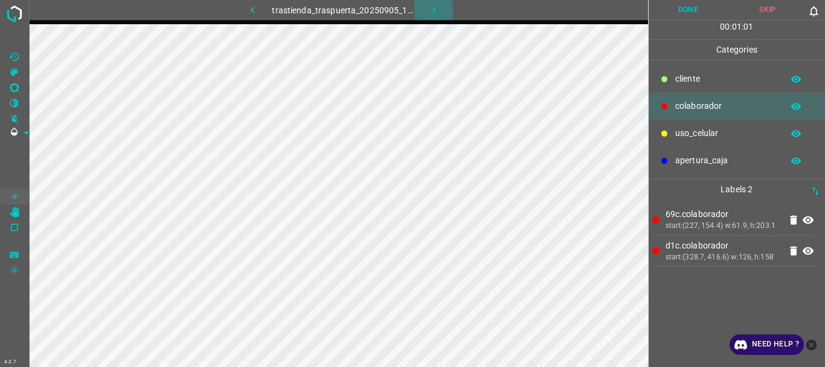
click at [426, 11] on button "button" at bounding box center [433, 10] width 39 height 20
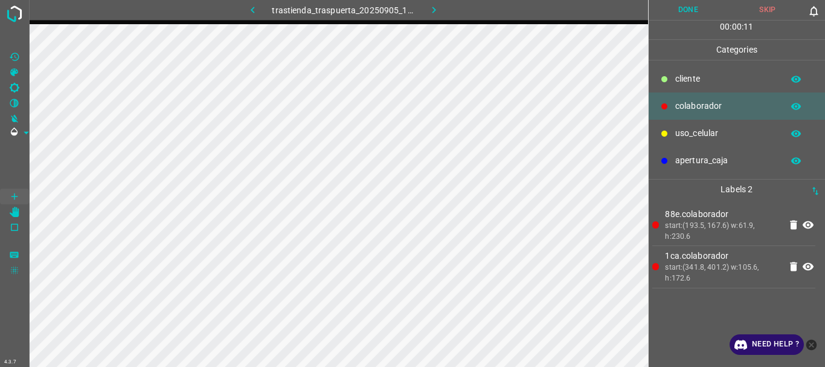
click at [684, 15] on button "Done" at bounding box center [688, 10] width 80 height 20
click at [426, 11] on button "button" at bounding box center [433, 10] width 39 height 20
click at [13, 207] on icon "[Space] Edit" at bounding box center [14, 212] width 11 height 11
click at [684, 17] on button "Done" at bounding box center [688, 10] width 80 height 20
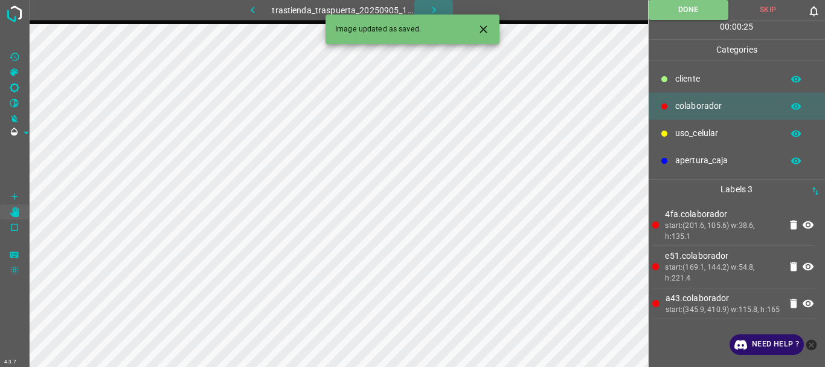
click at [429, 10] on icon "button" at bounding box center [434, 10] width 13 height 13
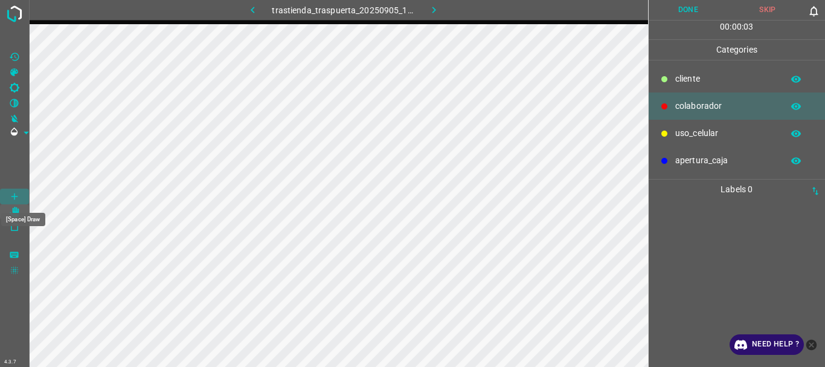
click at [14, 193] on icon "[Space] Draw" at bounding box center [14, 196] width 11 height 11
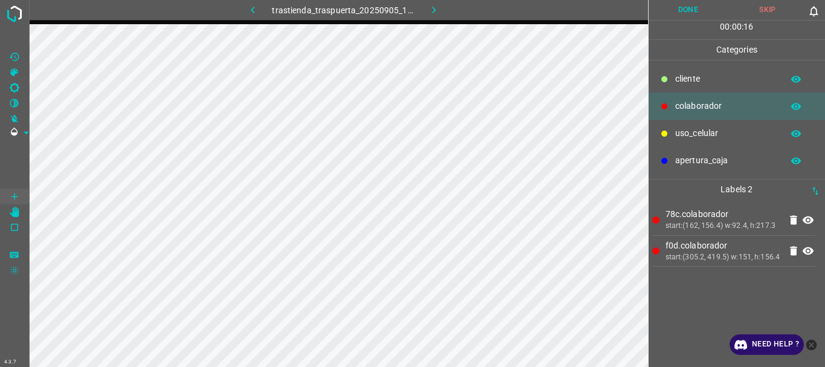
click at [690, 16] on button "Done" at bounding box center [688, 10] width 80 height 20
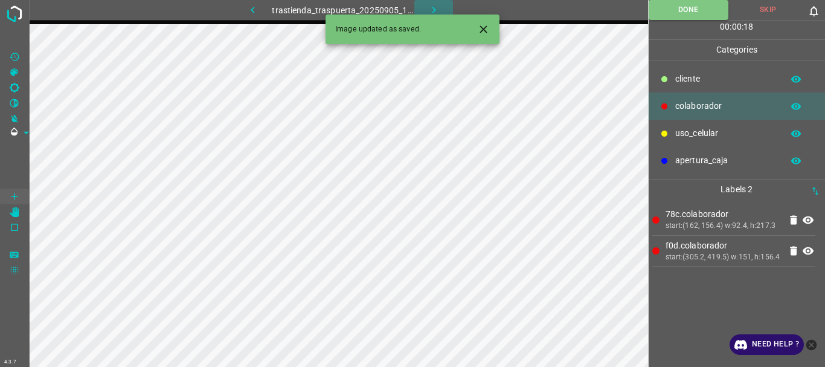
click at [434, 12] on icon "button" at bounding box center [434, 10] width 13 height 13
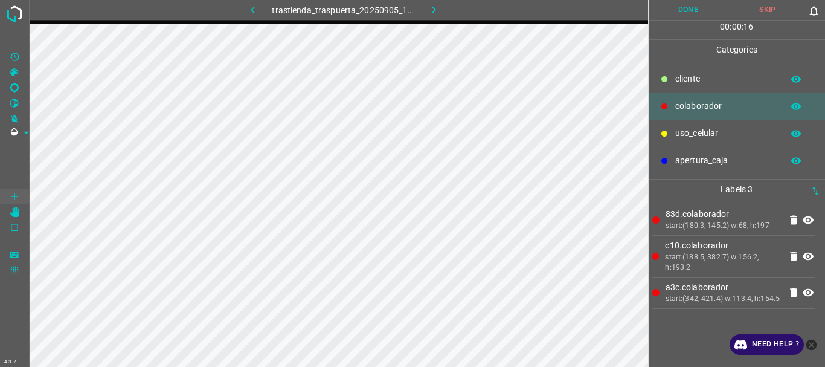
click at [677, 11] on button "Done" at bounding box center [688, 10] width 80 height 20
click at [425, 4] on button "button" at bounding box center [433, 10] width 39 height 20
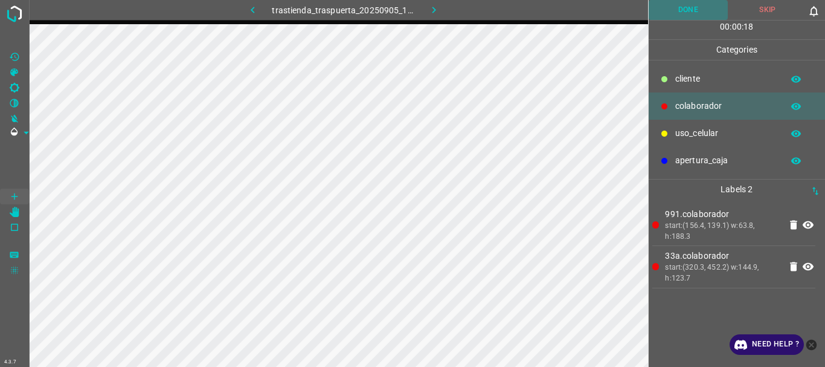
click at [670, 7] on button "Done" at bounding box center [688, 10] width 80 height 20
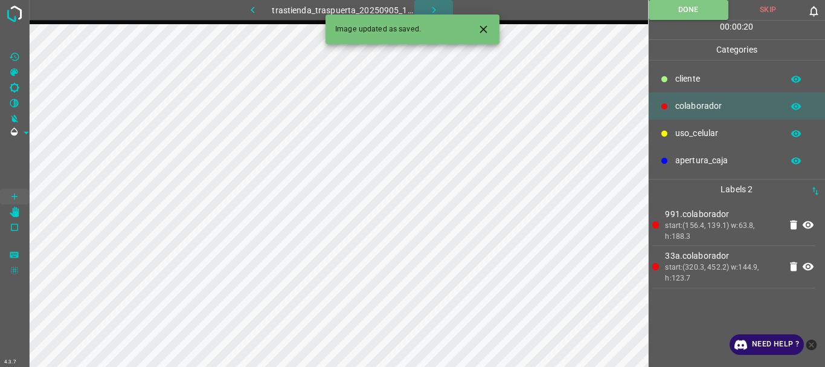
click at [424, 7] on button "button" at bounding box center [433, 10] width 39 height 20
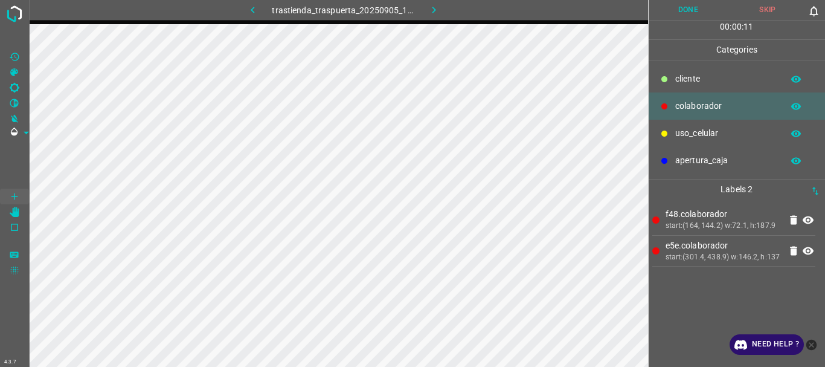
click at [679, 16] on button "Done" at bounding box center [688, 10] width 80 height 20
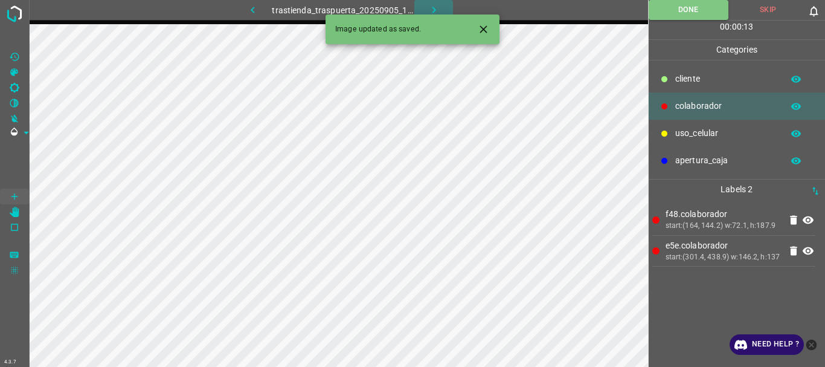
click at [437, 5] on icon "button" at bounding box center [434, 10] width 13 height 13
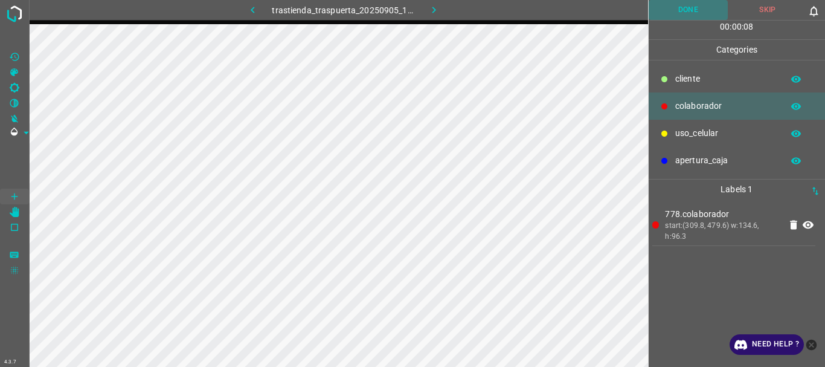
click at [697, 13] on button "Done" at bounding box center [688, 10] width 80 height 20
click at [673, 7] on button "Done" at bounding box center [688, 10] width 80 height 20
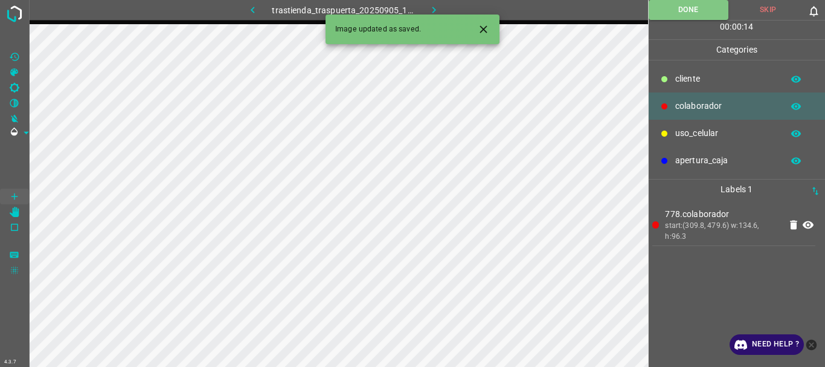
click at [434, 9] on icon "button" at bounding box center [434, 10] width 4 height 7
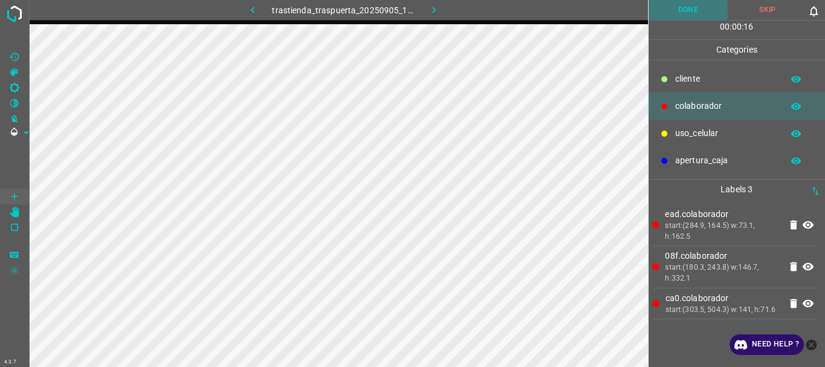
click at [674, 8] on button "Done" at bounding box center [688, 10] width 80 height 20
click at [434, 10] on icon "button" at bounding box center [434, 10] width 13 height 13
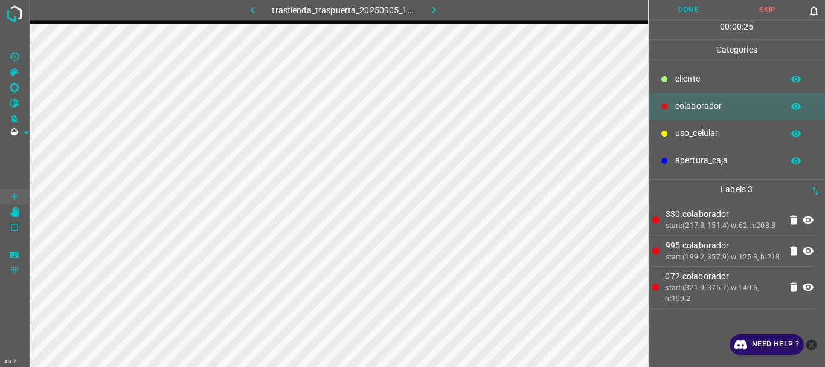
click at [678, 5] on button "Done" at bounding box center [688, 10] width 80 height 20
click at [437, 7] on icon "button" at bounding box center [434, 10] width 13 height 13
click at [678, 13] on button "Done" at bounding box center [688, 10] width 80 height 20
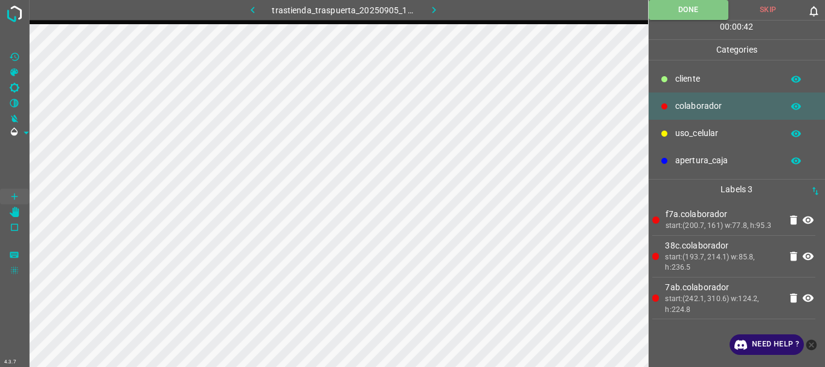
click at [431, 12] on icon "button" at bounding box center [434, 10] width 13 height 13
click at [679, 13] on button "Done" at bounding box center [688, 10] width 80 height 20
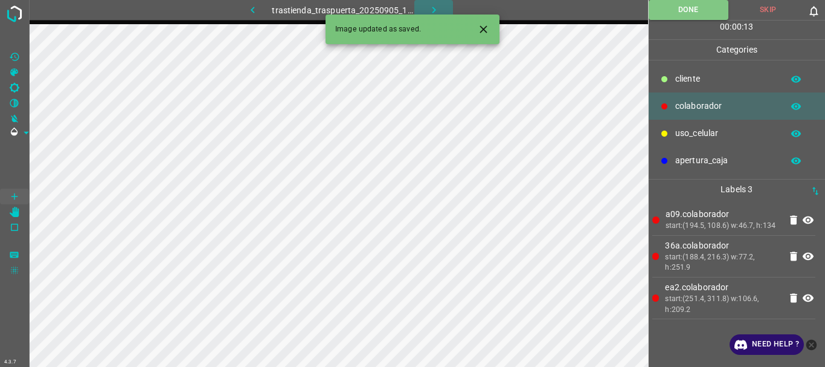
click at [432, 5] on icon "button" at bounding box center [434, 10] width 13 height 13
